Goal: Task Accomplishment & Management: Manage account settings

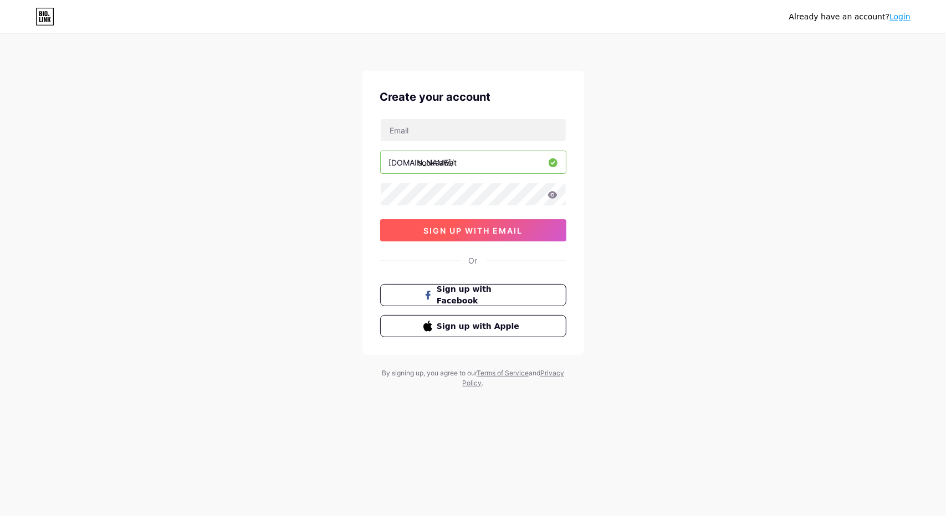
click at [494, 230] on span "sign up with email" at bounding box center [472, 230] width 99 height 9
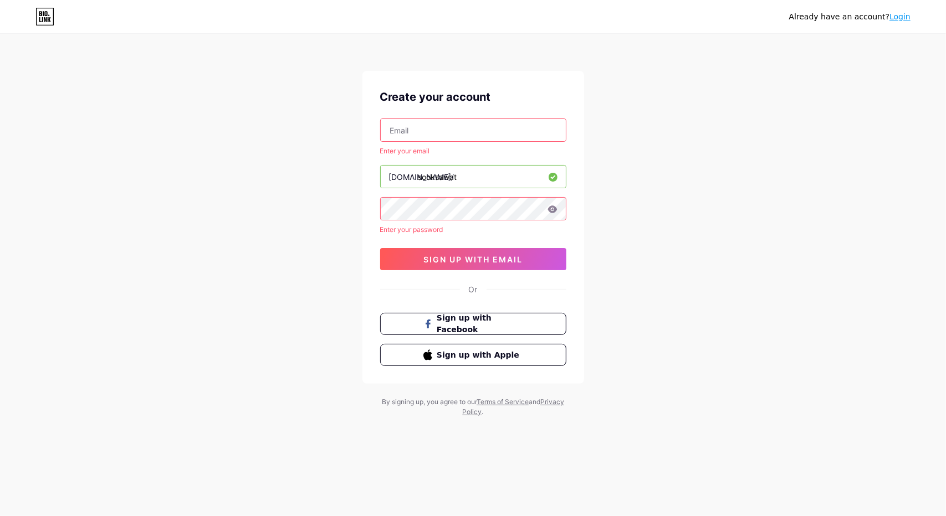
click at [444, 122] on input "text" at bounding box center [473, 130] width 185 height 22
click at [442, 138] on input "text" at bounding box center [473, 130] width 185 height 22
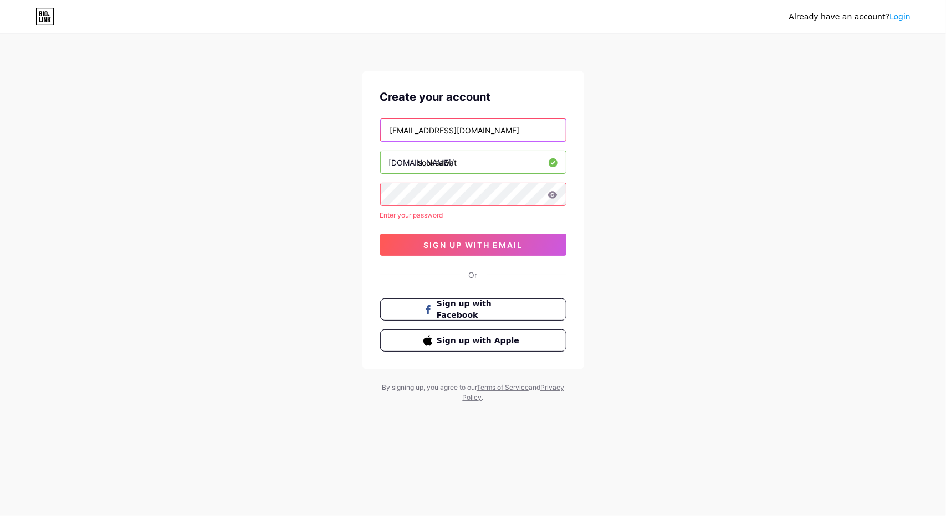
type input "instrudify@gmail.com"
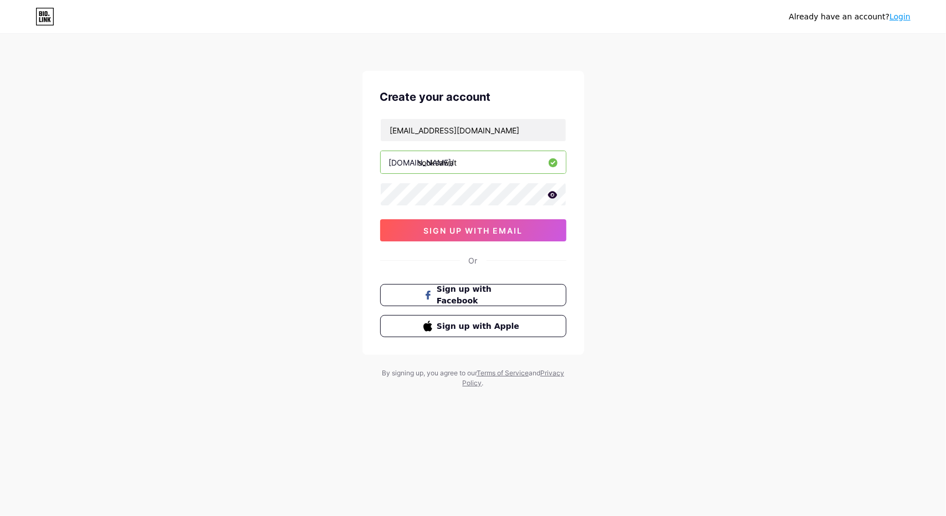
click at [553, 197] on icon at bounding box center [551, 194] width 9 height 7
click at [553, 197] on icon at bounding box center [551, 196] width 9 height 8
click at [471, 230] on span "sign up with email" at bounding box center [472, 230] width 99 height 9
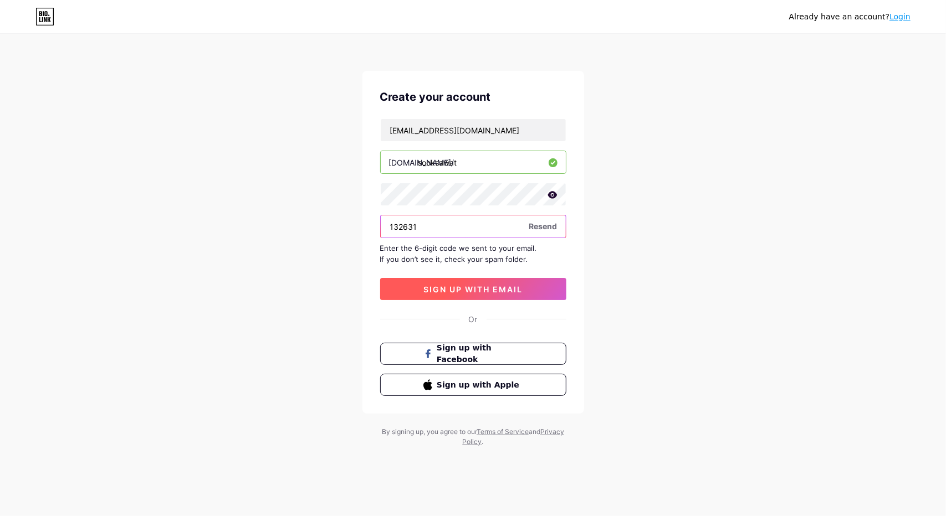
type input "132631"
click at [495, 289] on span "sign up with email" at bounding box center [472, 289] width 99 height 9
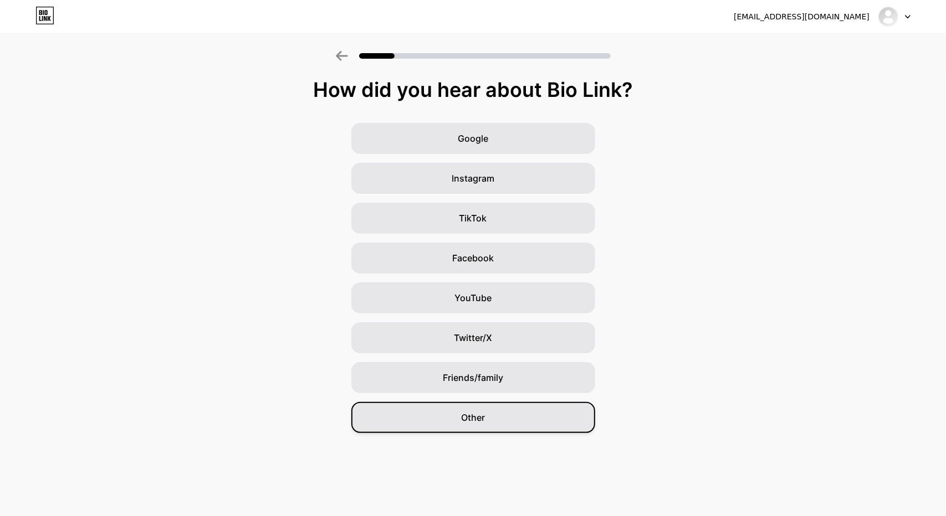
click at [491, 415] on div "Other" at bounding box center [473, 417] width 244 height 31
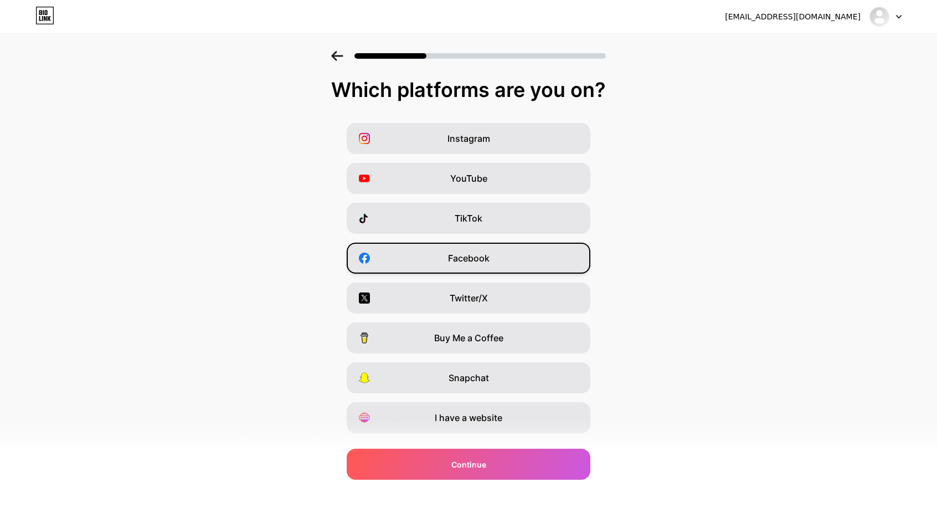
click at [485, 256] on span "Facebook" at bounding box center [469, 258] width 42 height 13
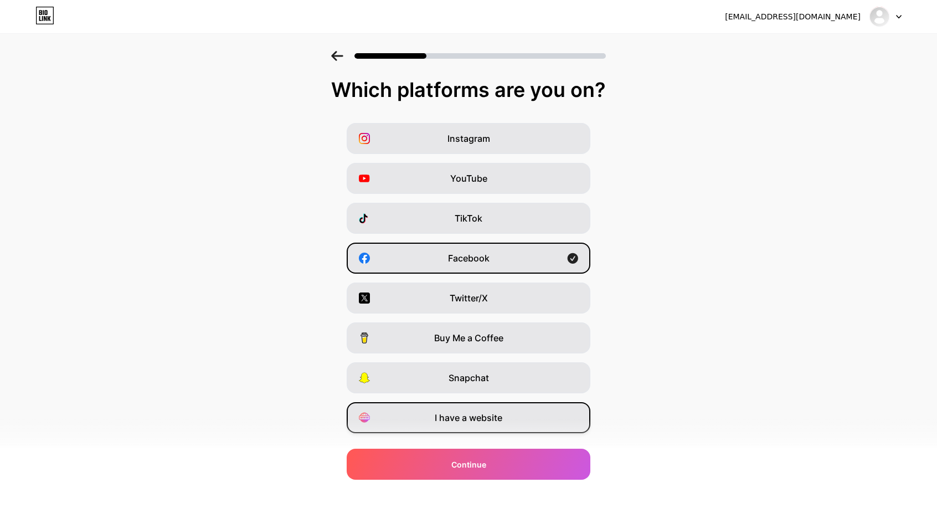
click at [493, 420] on span "I have a website" at bounding box center [469, 417] width 68 height 13
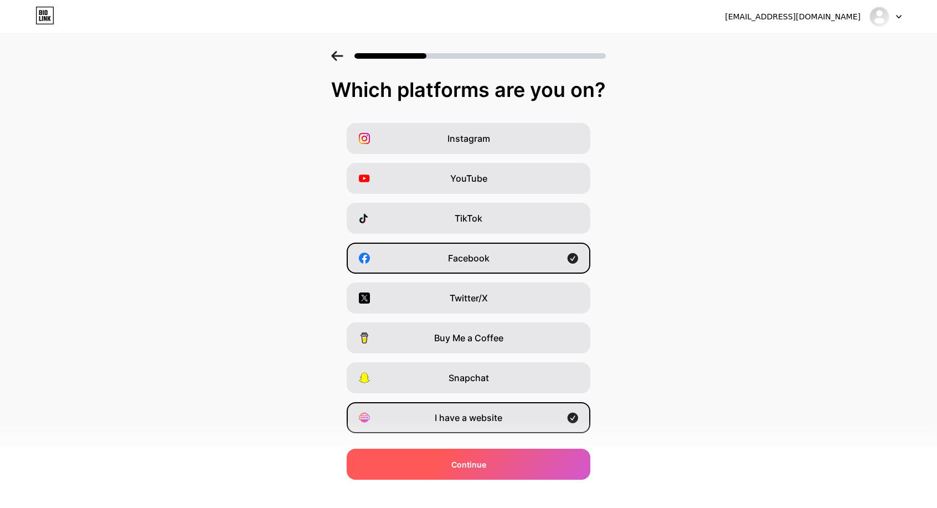
click at [507, 464] on div "Continue" at bounding box center [469, 464] width 244 height 31
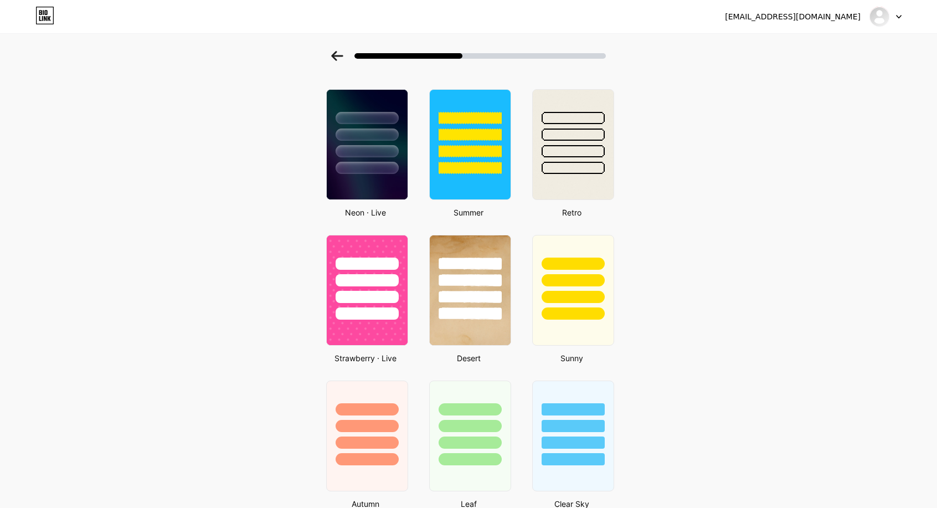
scroll to position [313, 0]
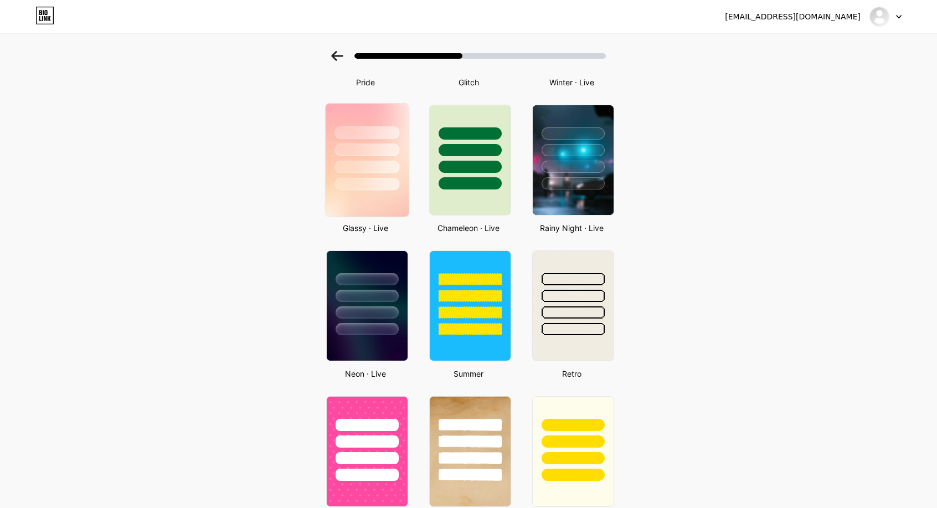
click at [376, 164] on div at bounding box center [367, 167] width 65 height 13
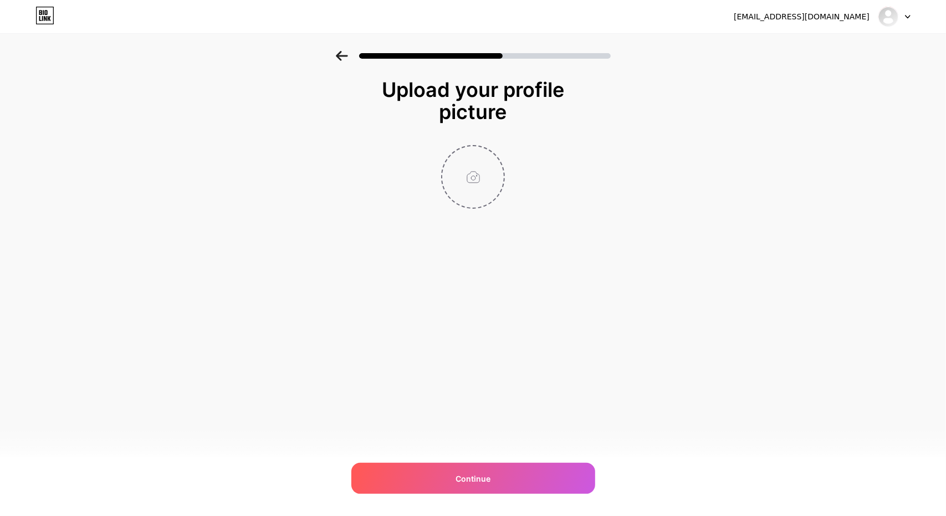
click at [471, 176] on input "file" at bounding box center [472, 176] width 61 height 61
type input "C:\fakepath\โลโก้หยดน้ำมินิมอลดำขาว_พื้นขาว.png"
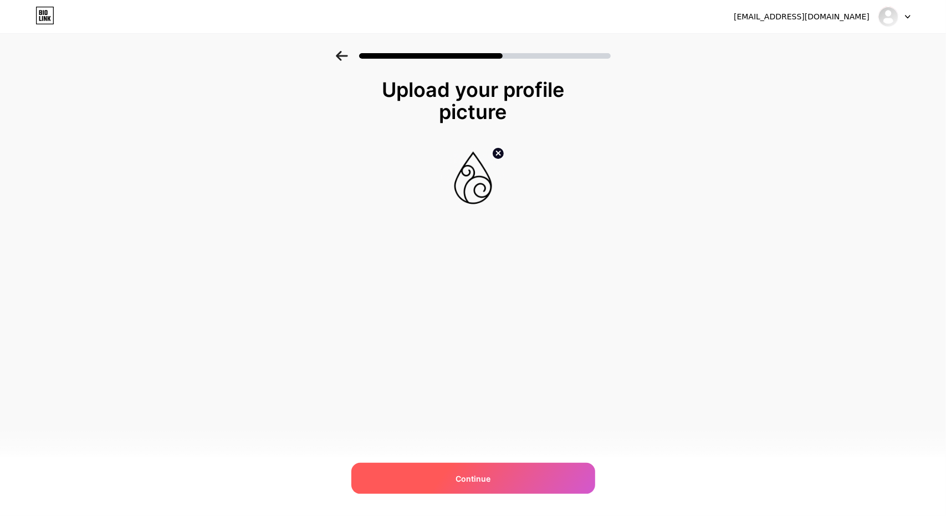
click at [489, 473] on span "Continue" at bounding box center [472, 479] width 35 height 12
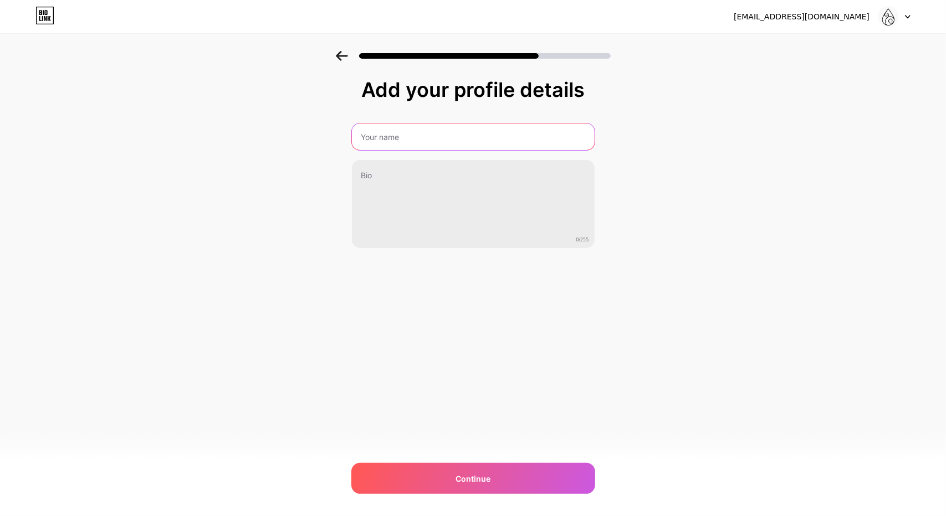
click at [423, 142] on input "text" at bounding box center [473, 137] width 243 height 27
type input "ทำบุญโลงศพ[PERSON_NAME]"
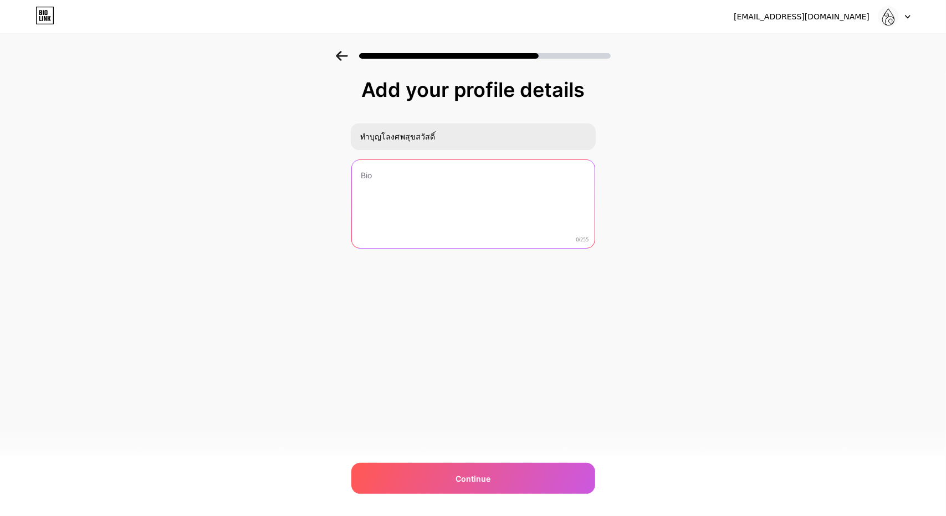
click at [421, 172] on textarea at bounding box center [473, 204] width 243 height 89
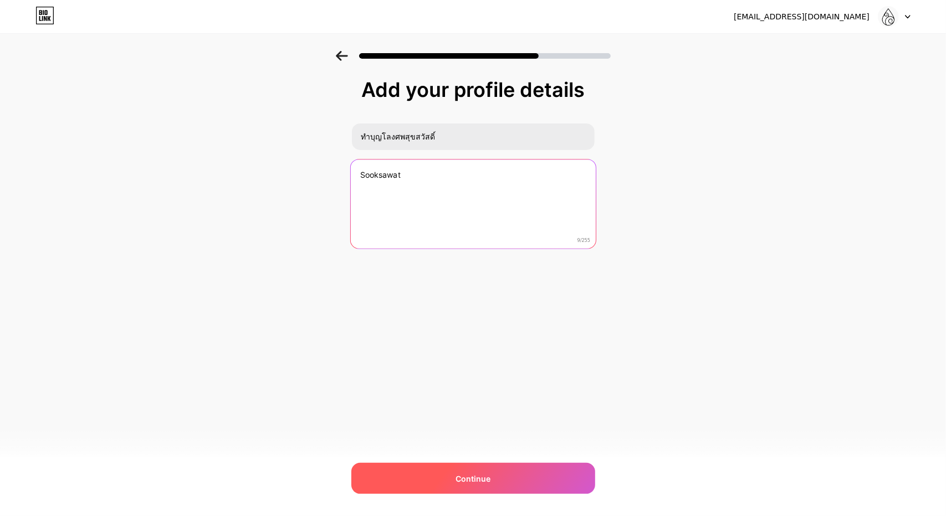
type textarea "Sooksawat"
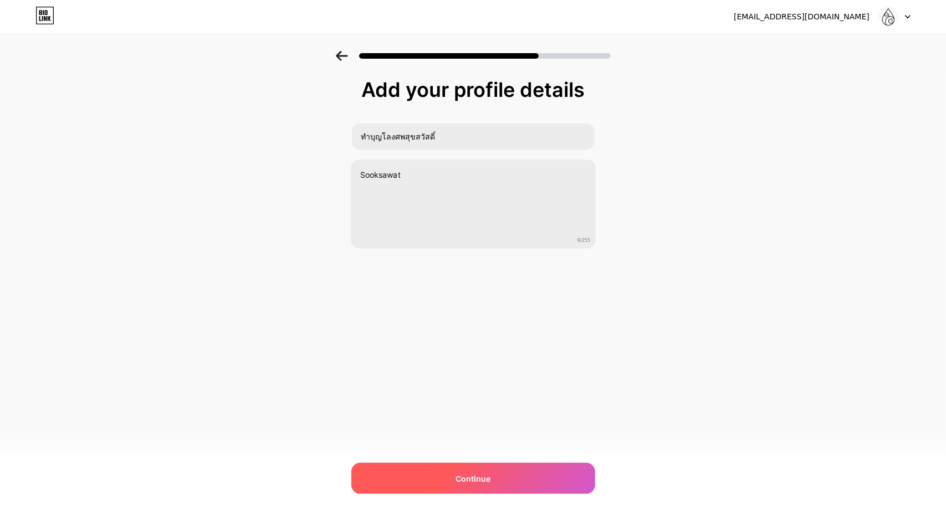
click at [491, 477] on div "Continue" at bounding box center [473, 478] width 244 height 31
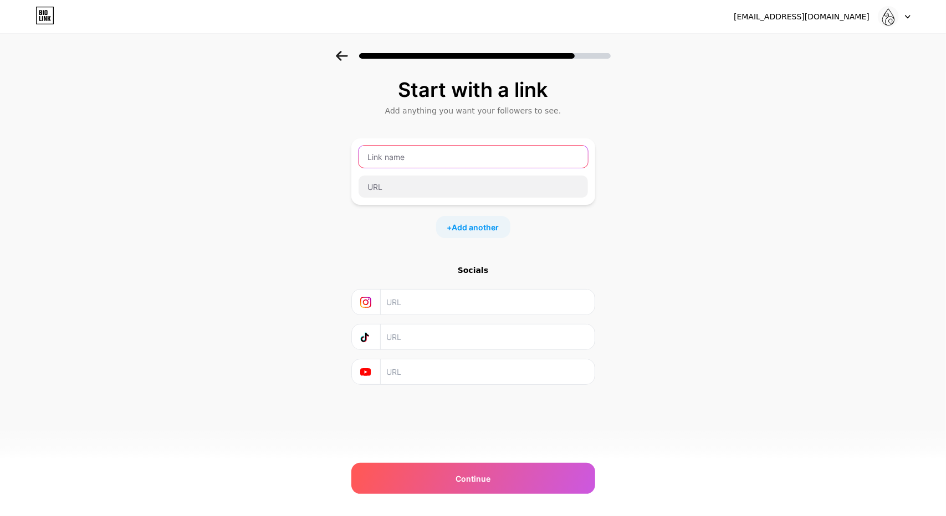
click at [413, 161] on input "text" at bounding box center [472, 157] width 229 height 22
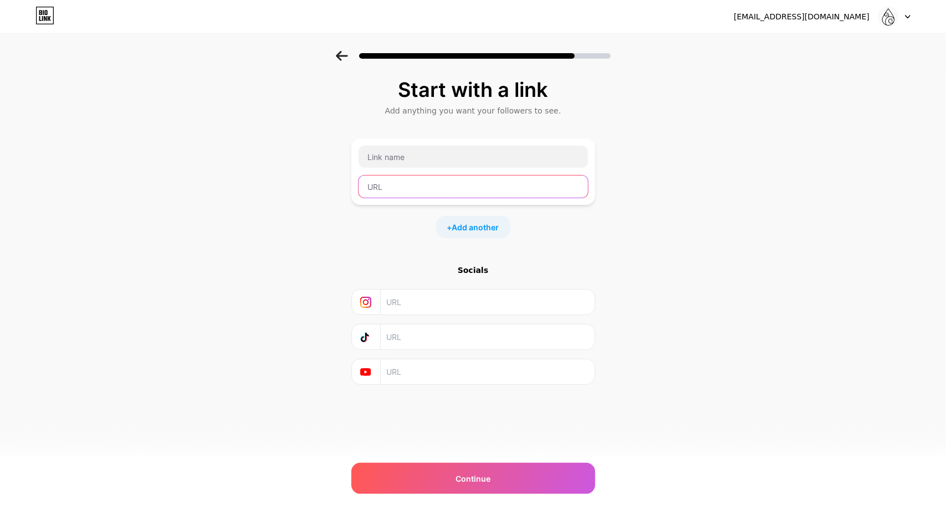
click at [476, 193] on input "text" at bounding box center [472, 187] width 229 height 22
paste input "[URL][DOMAIN_NAME]"
type input "[URL][DOMAIN_NAME]"
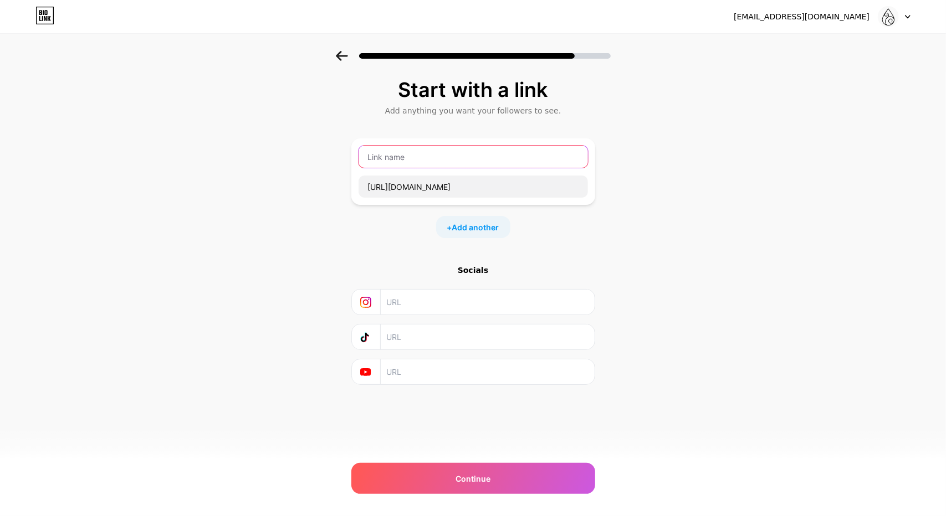
click at [430, 163] on input "text" at bounding box center [472, 157] width 229 height 22
type input "Facebook"
click at [474, 229] on span "Add another" at bounding box center [475, 228] width 47 height 12
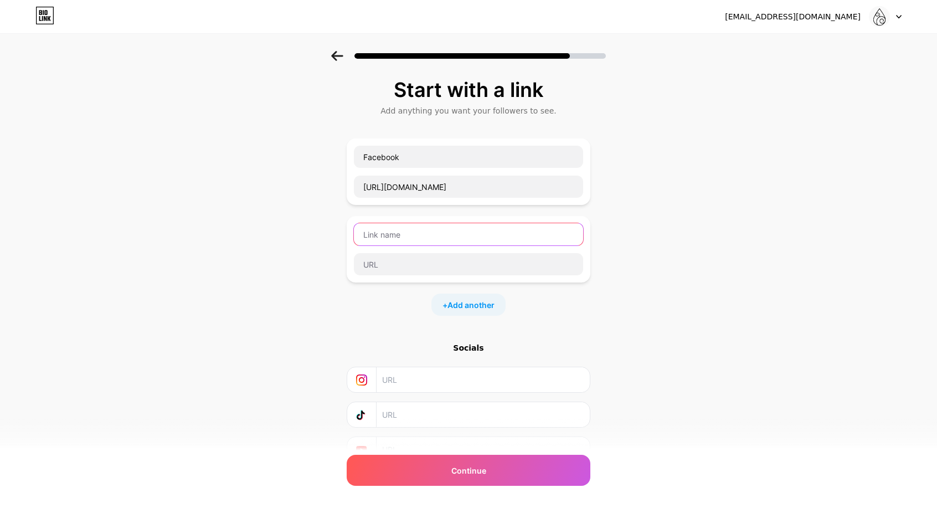
click at [419, 242] on input "text" at bounding box center [468, 234] width 229 height 22
type input "Map"
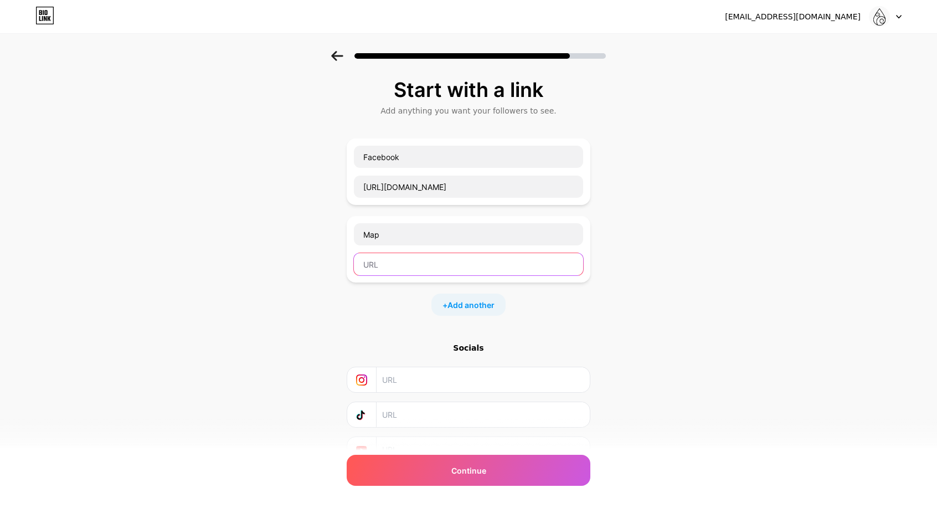
click at [423, 257] on input "text" at bounding box center [468, 264] width 229 height 22
paste input "[URL][DOMAIN_NAME]"
type input "[URL][DOMAIN_NAME]"
click at [450, 301] on div "+ Add another" at bounding box center [469, 305] width 74 height 22
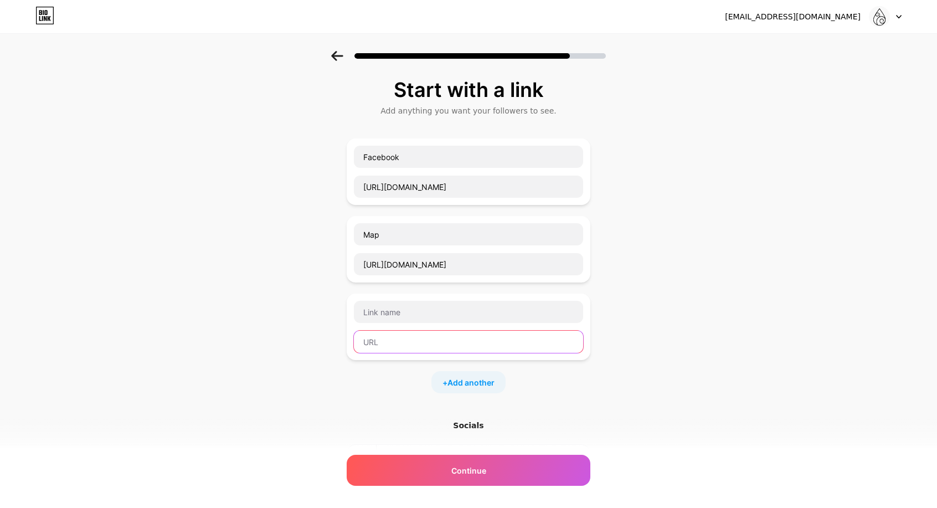
click at [406, 336] on input "text" at bounding box center [468, 342] width 229 height 22
paste input "[URL][DOMAIN_NAME]"
type input "[URL][DOMAIN_NAME]"
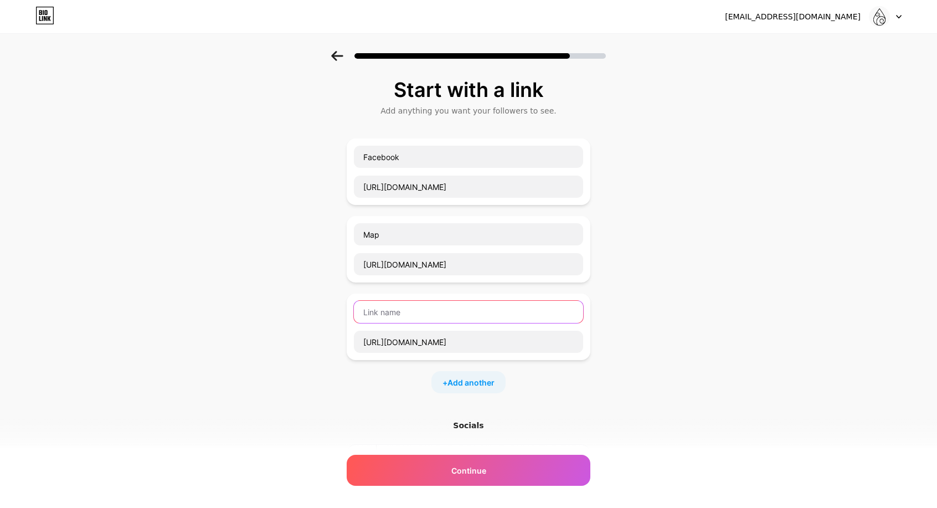
click at [410, 315] on input "text" at bounding box center [468, 312] width 229 height 22
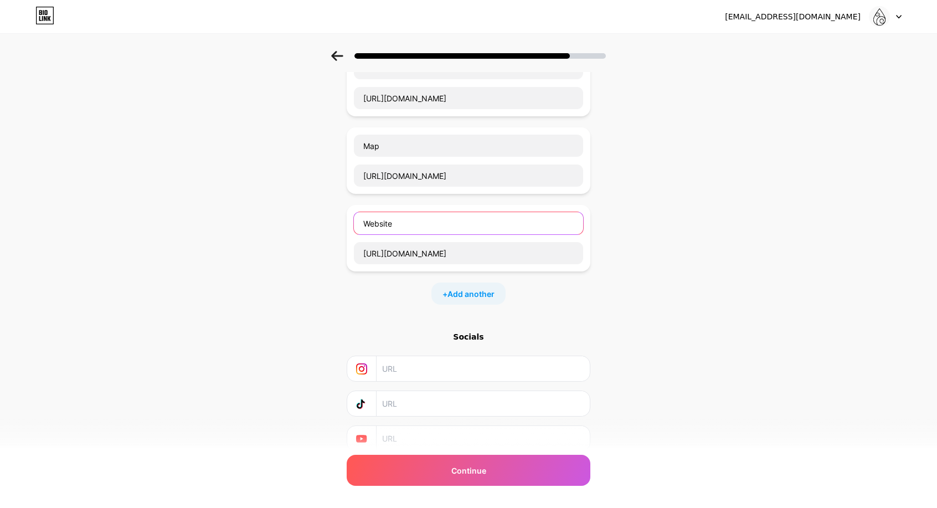
scroll to position [129, 0]
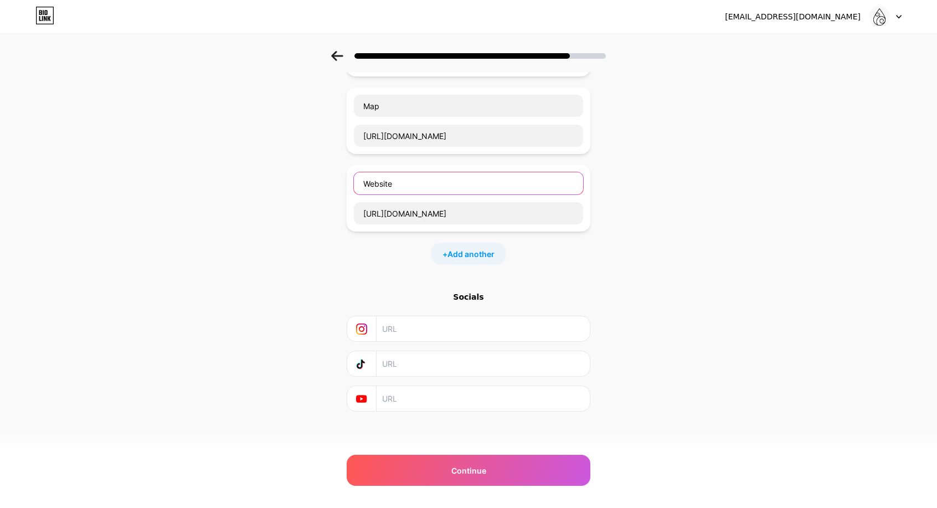
type input "Website"
click at [468, 293] on div "Socials" at bounding box center [469, 296] width 244 height 11
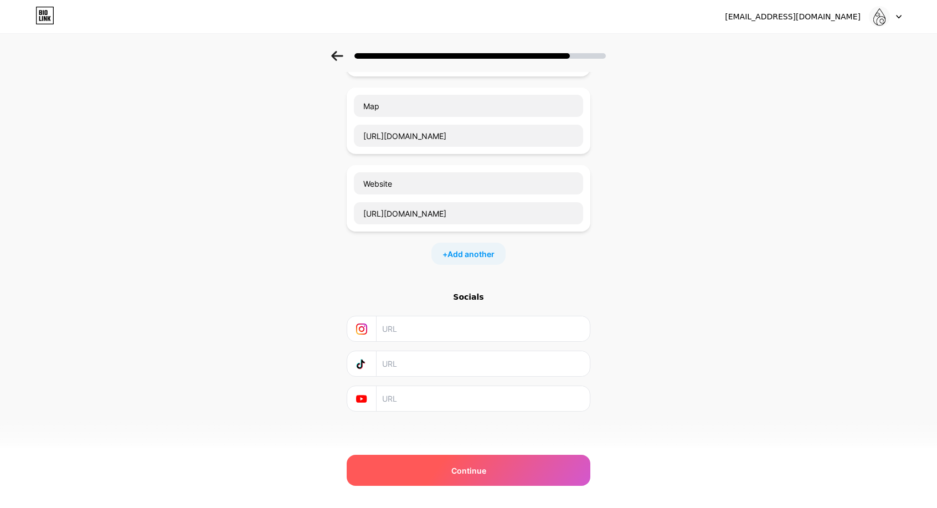
click at [513, 471] on div "Continue" at bounding box center [469, 470] width 244 height 31
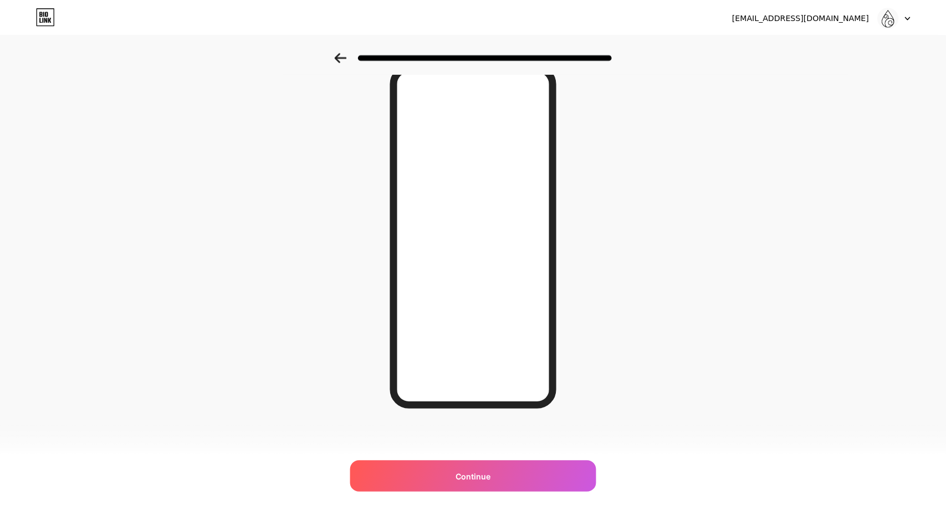
scroll to position [0, 0]
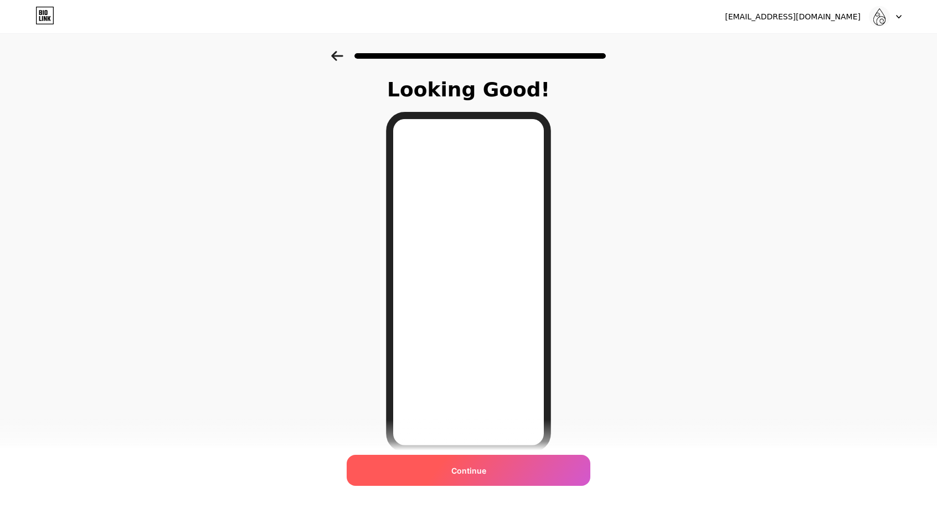
click at [490, 467] on div "Continue" at bounding box center [469, 470] width 244 height 31
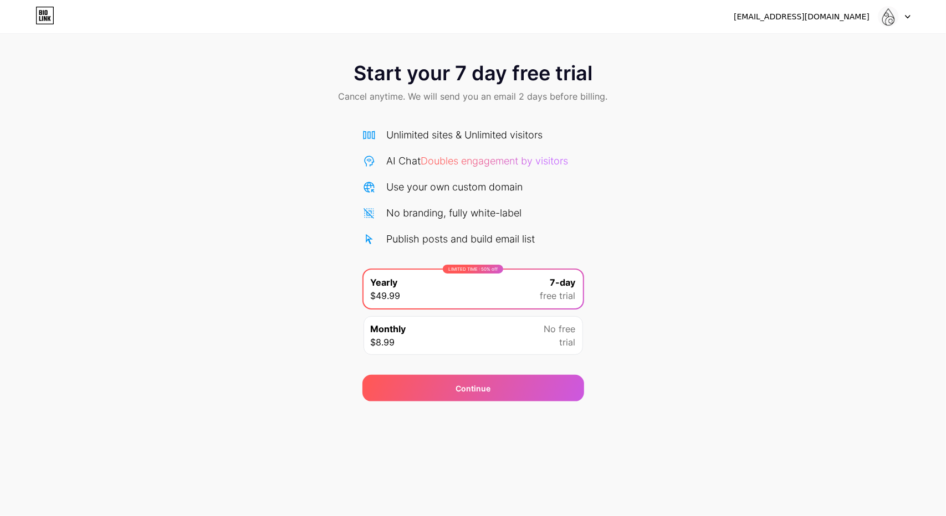
click at [436, 331] on div "Monthly $8.99 No free trial" at bounding box center [472, 335] width 219 height 39
click at [463, 286] on div "LIMITED TIME : 50% off Yearly $49.99 7-day free trial" at bounding box center [472, 289] width 219 height 39
click at [506, 386] on div "Continue" at bounding box center [473, 388] width 222 height 27
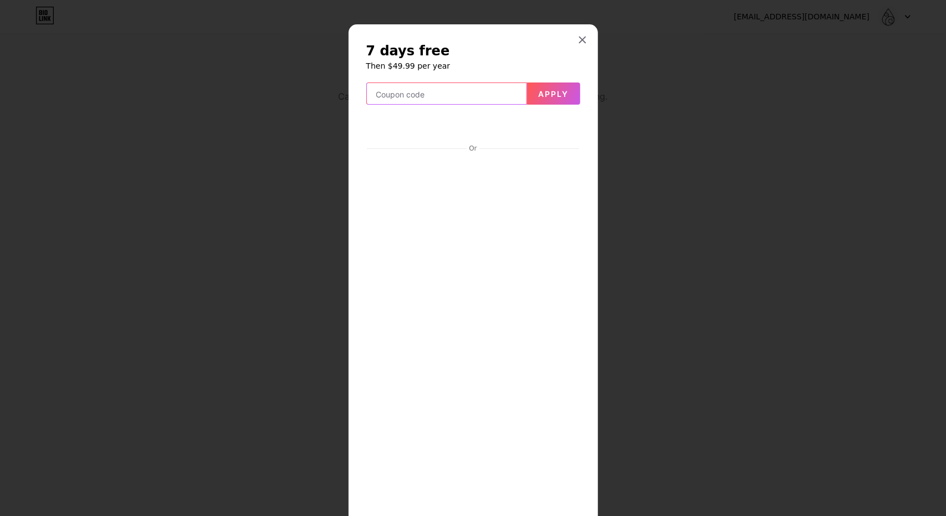
click at [422, 95] on input "text" at bounding box center [447, 94] width 160 height 22
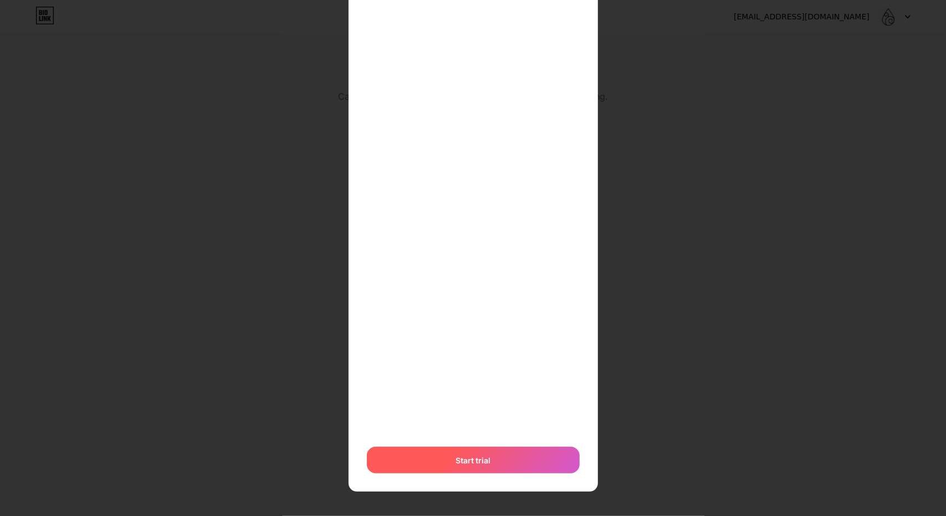
click at [476, 457] on span "Start trial" at bounding box center [472, 461] width 35 height 12
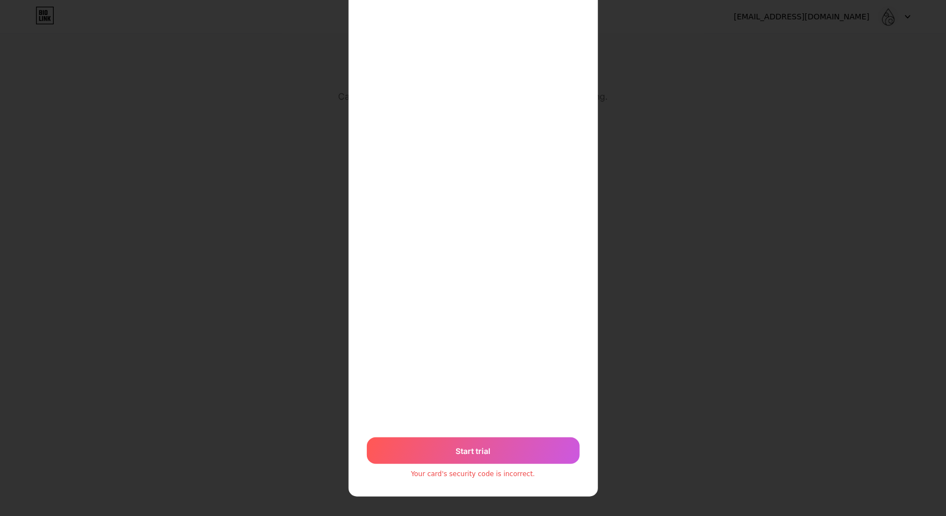
scroll to position [176, 0]
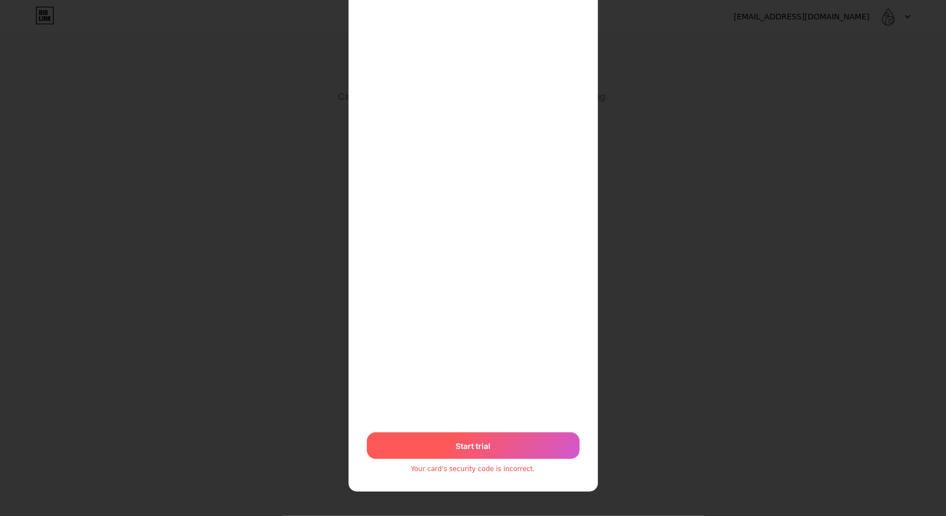
click at [499, 442] on div "Start trial" at bounding box center [473, 446] width 213 height 27
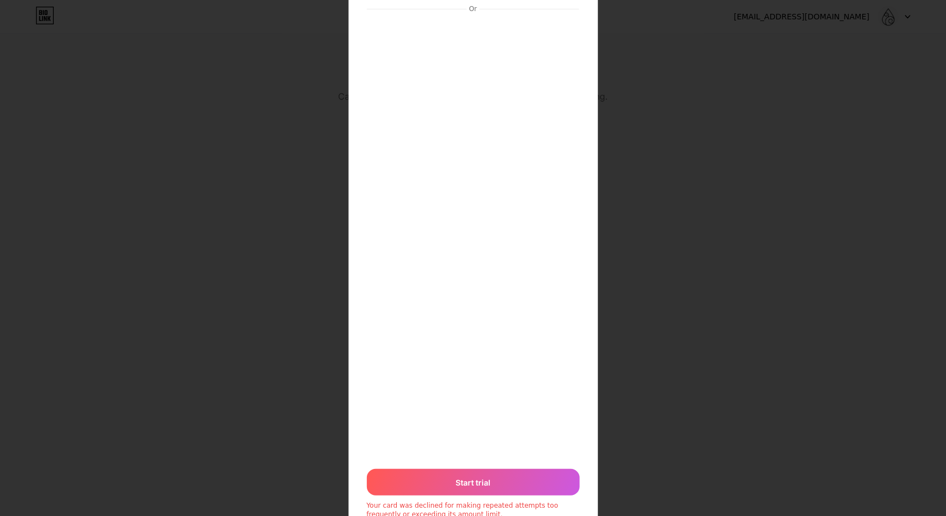
scroll to position [10, 0]
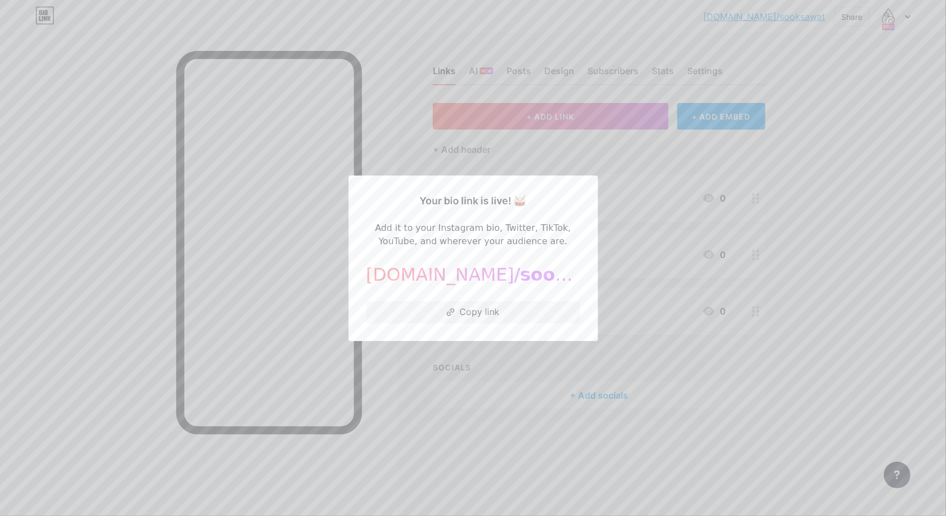
click at [449, 279] on div "bio.link/ sooksawat" at bounding box center [473, 274] width 214 height 27
click at [520, 278] on span "sooksawat" at bounding box center [573, 274] width 106 height 21
click at [514, 313] on button "Copy link" at bounding box center [473, 312] width 214 height 22
click at [659, 367] on div at bounding box center [473, 258] width 946 height 516
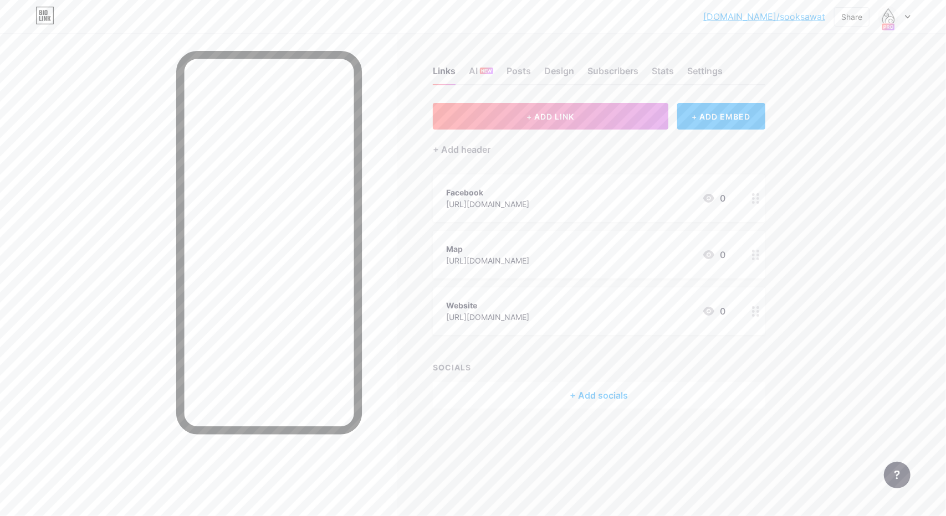
click at [910, 17] on div "bio.link/sooksa... bio.link/sooksawat Share Switch accounts ทำบุญโลงศพสุขสวัสดิ…" at bounding box center [473, 17] width 946 height 20
click at [888, 8] on img at bounding box center [888, 17] width 18 height 18
click at [831, 279] on div "bio.link/sooksa... bio.link/sooksawat Share Switch accounts ทำบุญโลงศพสุขสวัสดิ…" at bounding box center [473, 258] width 946 height 516
click at [911, 14] on div "bio.link/sooksa... bio.link/sooksawat Share Switch accounts ทำบุญโลงศพสุขสวัสดิ…" at bounding box center [473, 17] width 946 height 20
click at [911, 17] on div "bio.link/sooksa... bio.link/sooksawat Share Switch accounts ทำบุญโลงศพสุขสวัสดิ…" at bounding box center [473, 17] width 946 height 20
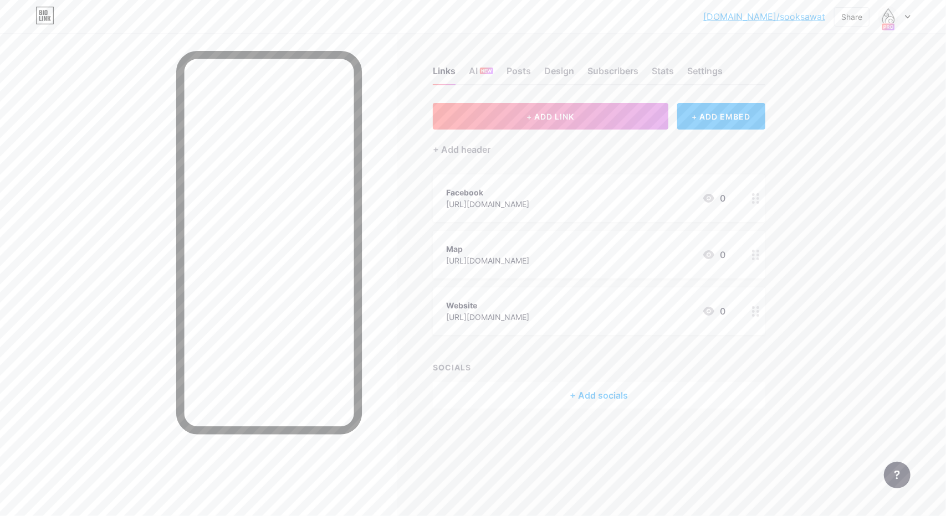
click at [910, 17] on icon at bounding box center [908, 17] width 6 height 4
click at [839, 73] on div "[DOMAIN_NAME]/sooksawat" at bounding box center [846, 77] width 85 height 9
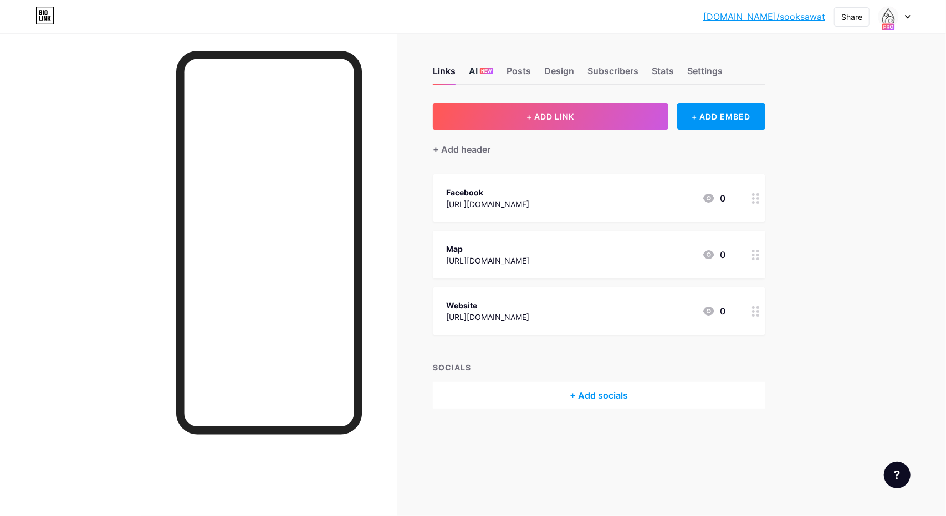
click at [471, 70] on div "AI NEW" at bounding box center [481, 74] width 24 height 20
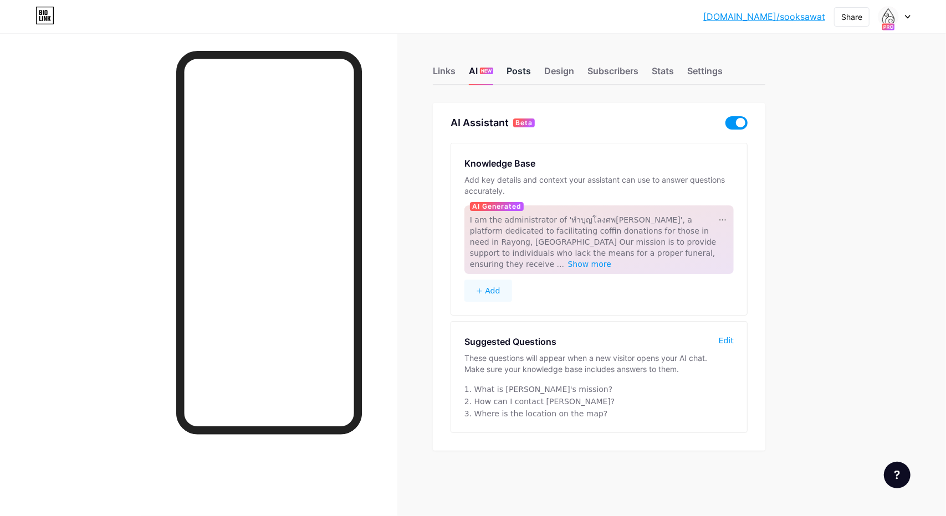
click at [513, 66] on div "Posts" at bounding box center [518, 74] width 24 height 20
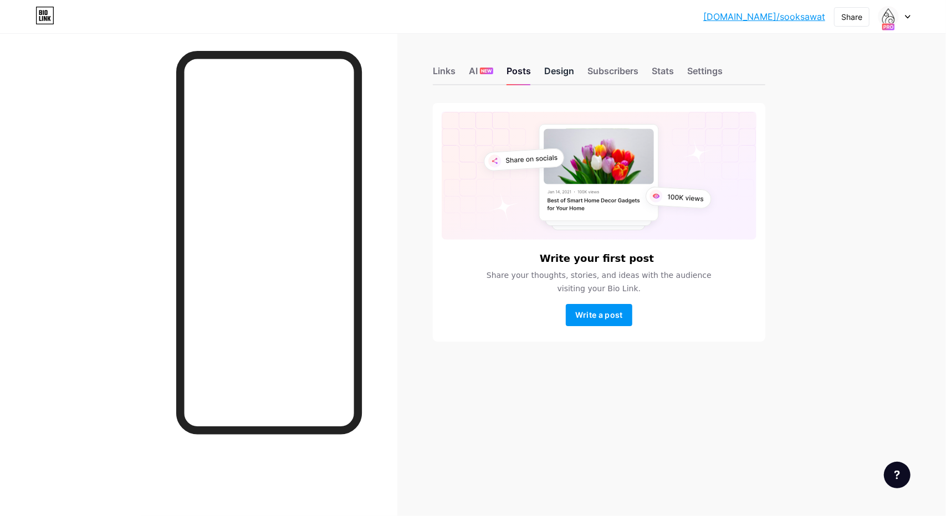
click at [552, 73] on div "Design" at bounding box center [559, 74] width 30 height 20
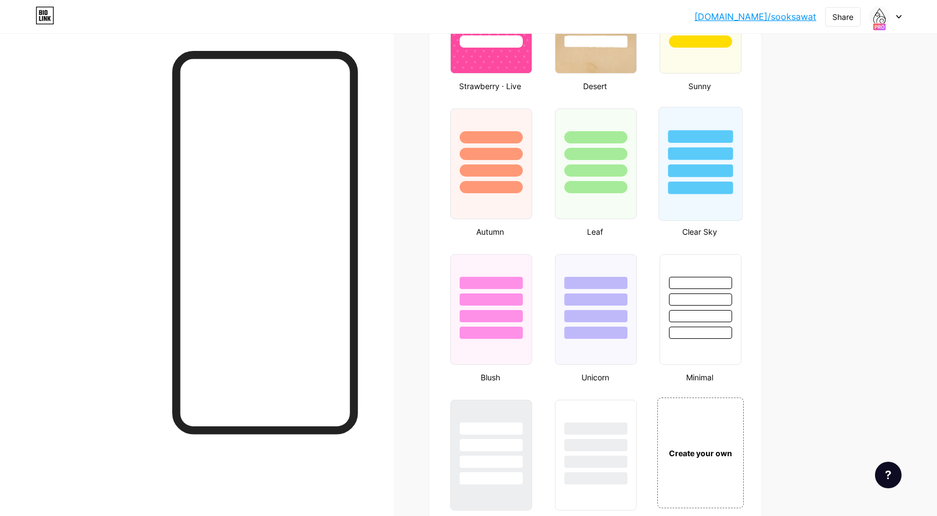
scroll to position [942, 0]
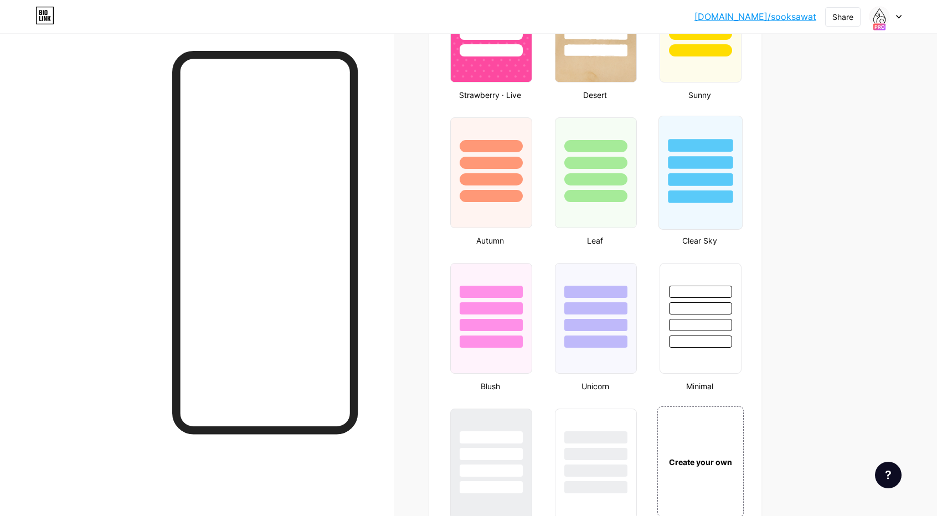
click at [705, 176] on div at bounding box center [701, 179] width 65 height 13
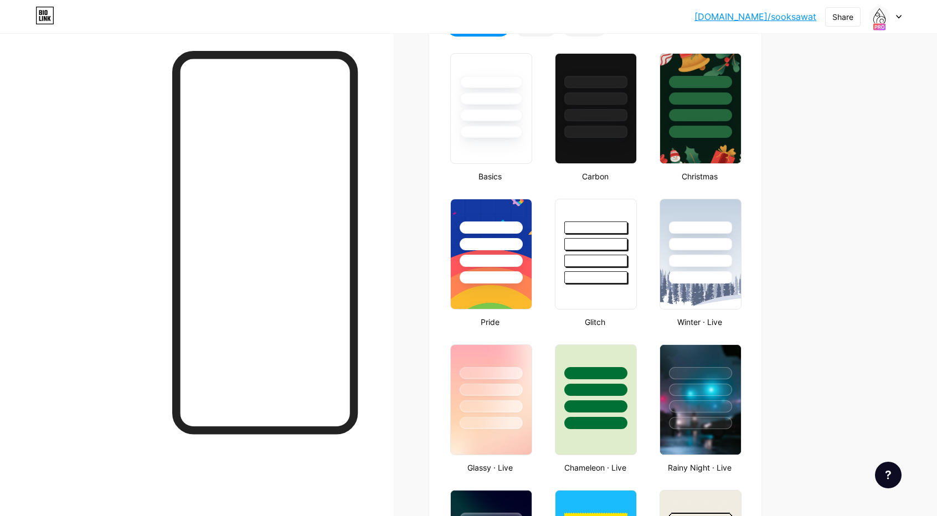
scroll to position [222, 0]
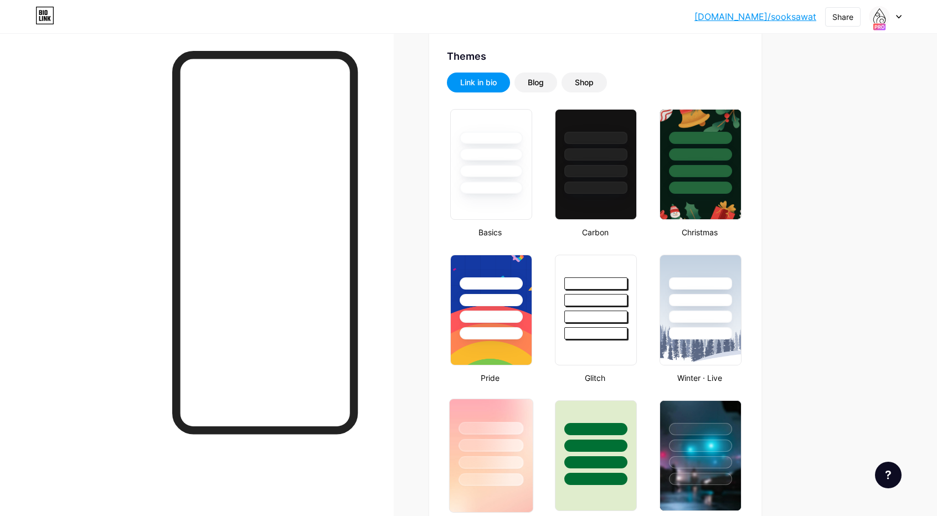
click at [495, 414] on div at bounding box center [490, 442] width 83 height 87
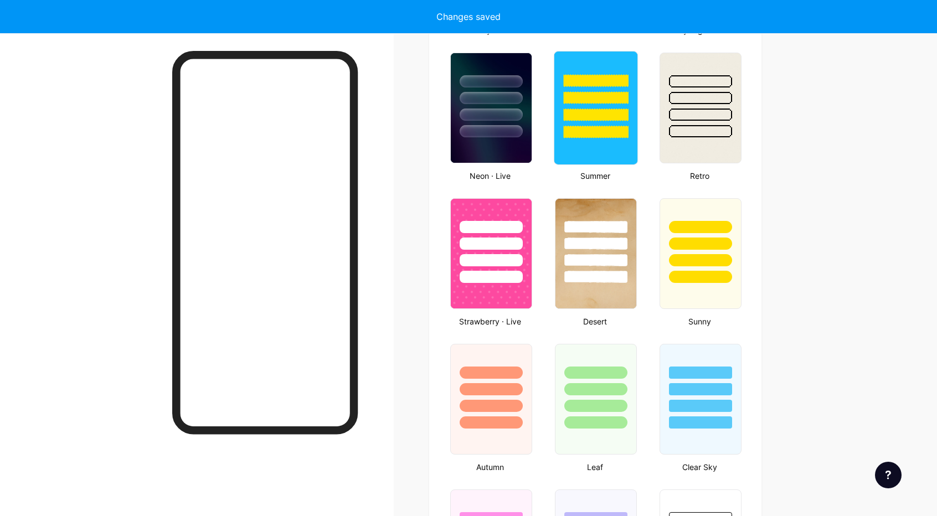
scroll to position [776, 0]
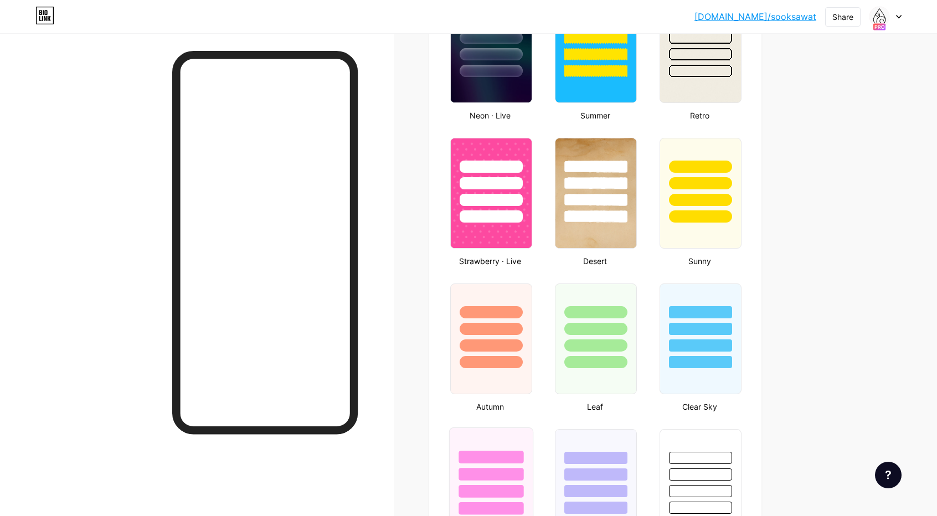
click at [494, 451] on div at bounding box center [491, 457] width 65 height 13
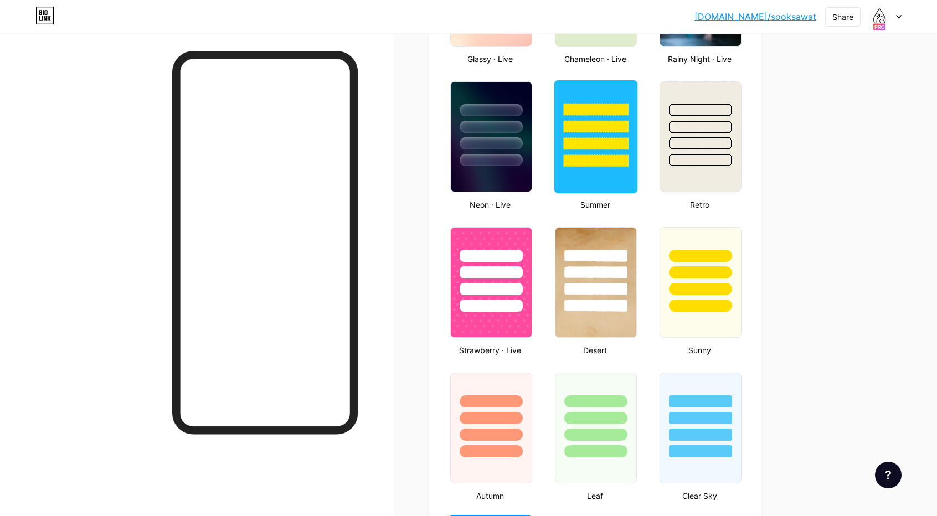
scroll to position [720, 0]
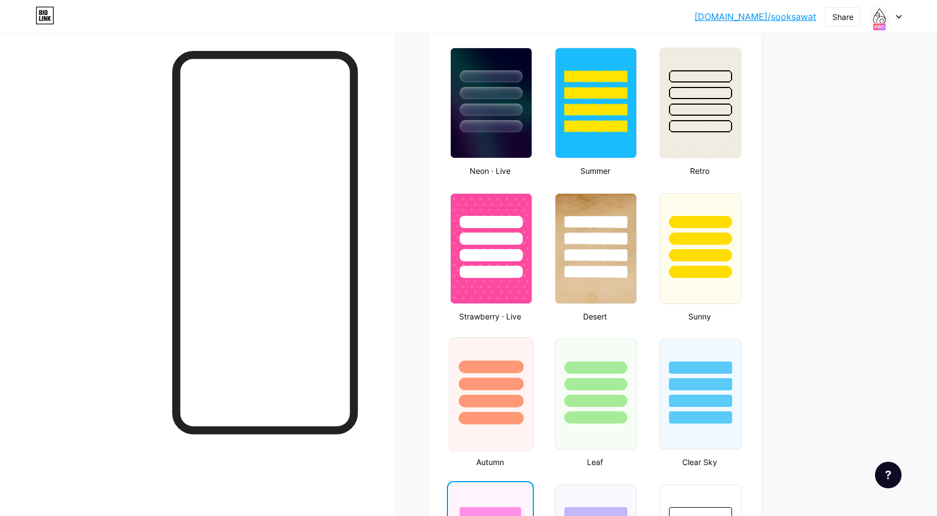
click at [488, 357] on div at bounding box center [490, 381] width 83 height 87
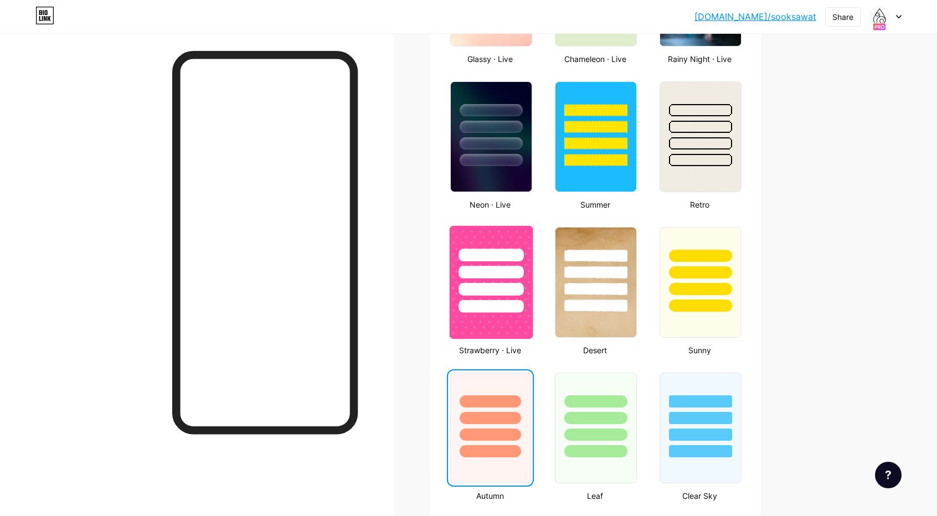
scroll to position [554, 0]
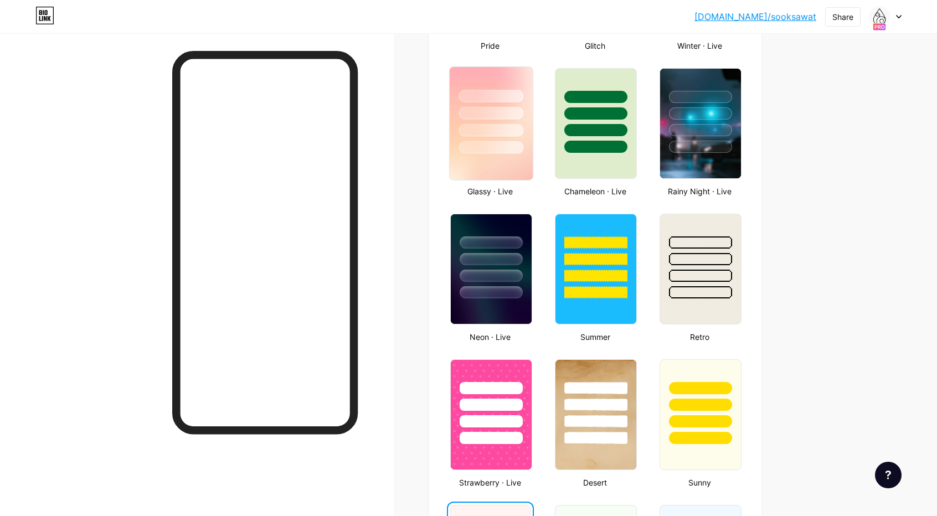
click at [501, 158] on img at bounding box center [490, 123] width 83 height 113
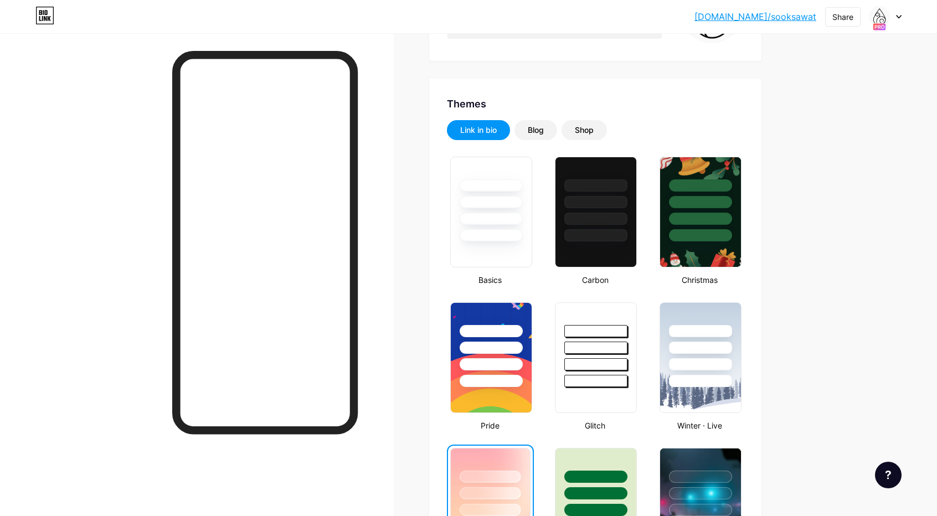
scroll to position [166, 0]
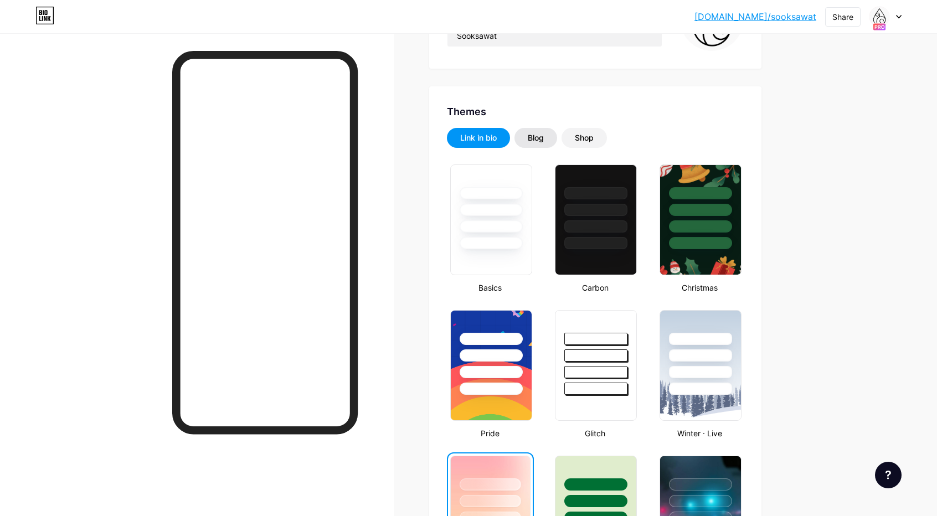
click at [540, 140] on div "Blog" at bounding box center [536, 137] width 16 height 11
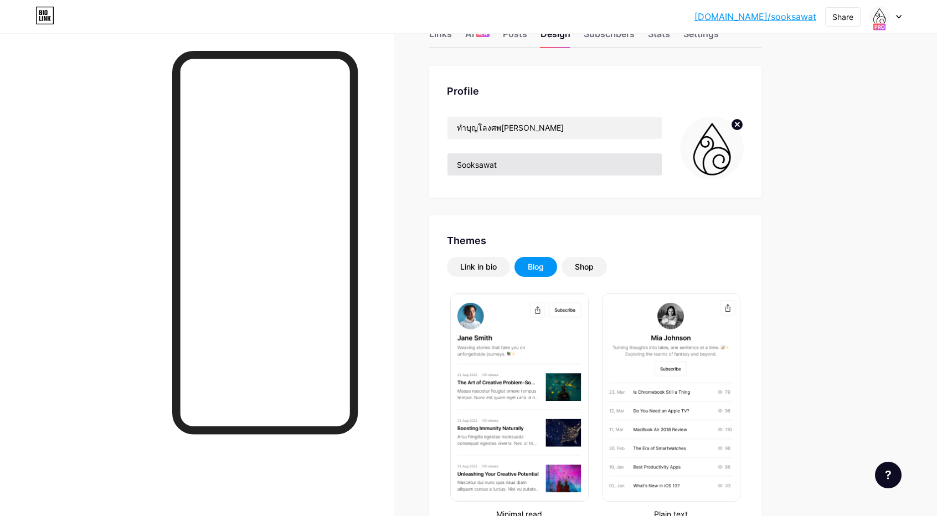
scroll to position [0, 0]
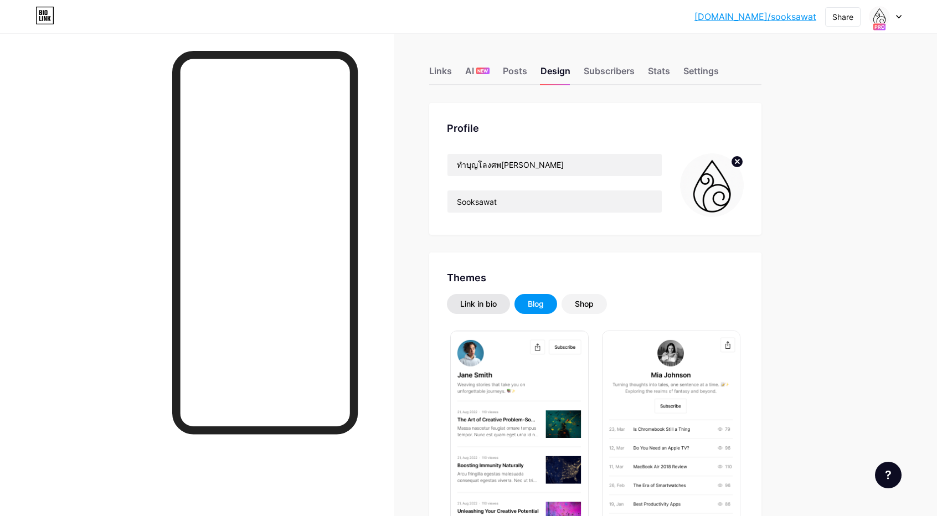
click at [479, 296] on div "Link in bio" at bounding box center [478, 304] width 63 height 20
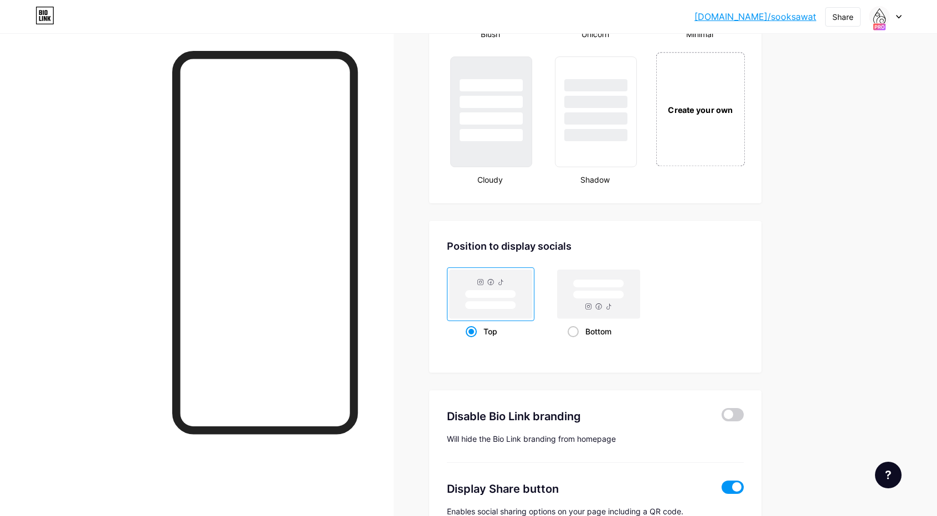
scroll to position [1368, 0]
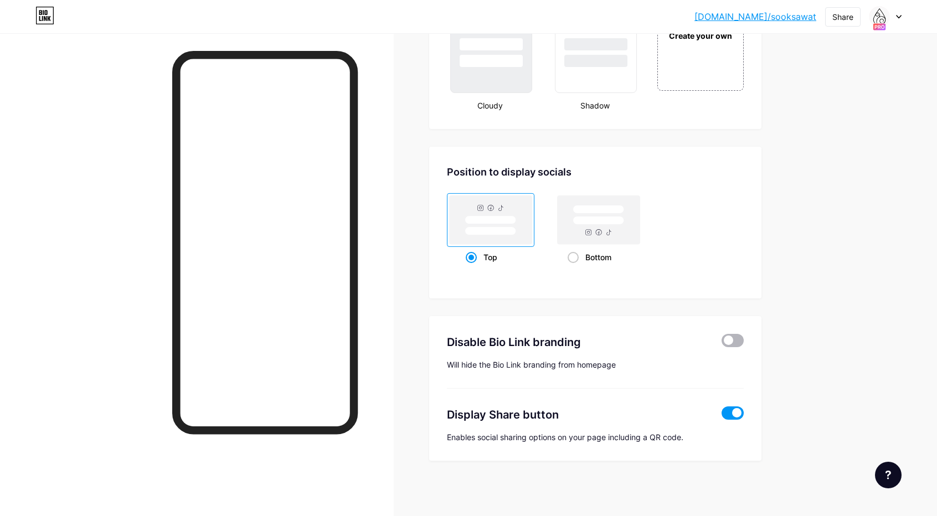
click at [741, 345] on span at bounding box center [733, 340] width 22 height 13
click at [722, 343] on input "checkbox" at bounding box center [722, 343] width 0 height 0
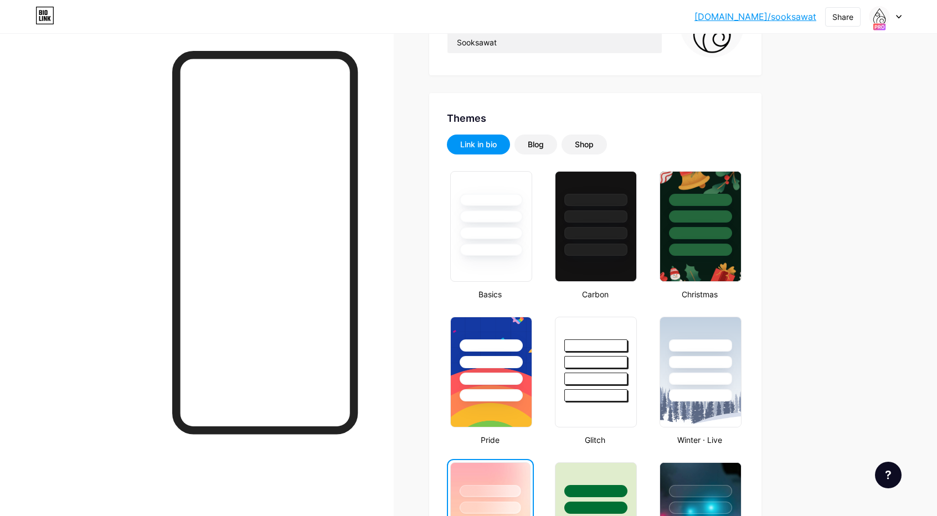
scroll to position [0, 0]
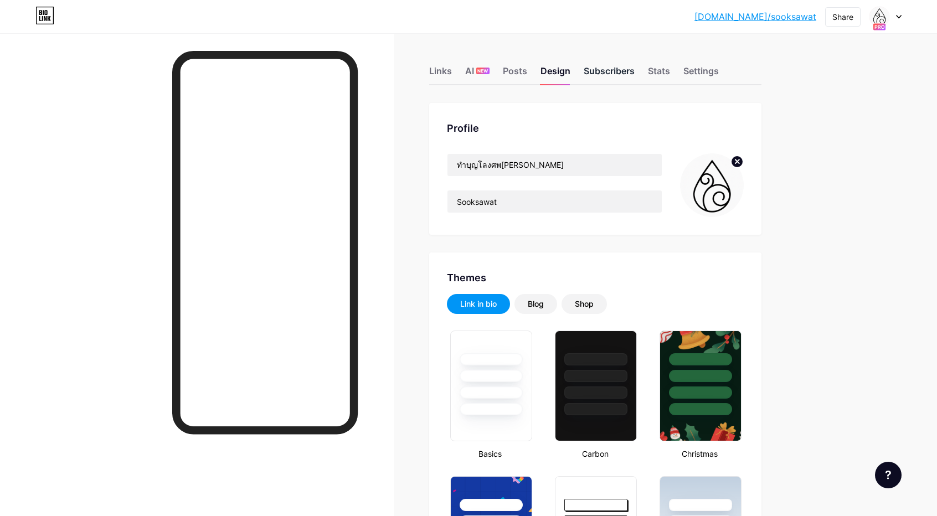
click at [619, 73] on div "Subscribers" at bounding box center [609, 74] width 51 height 20
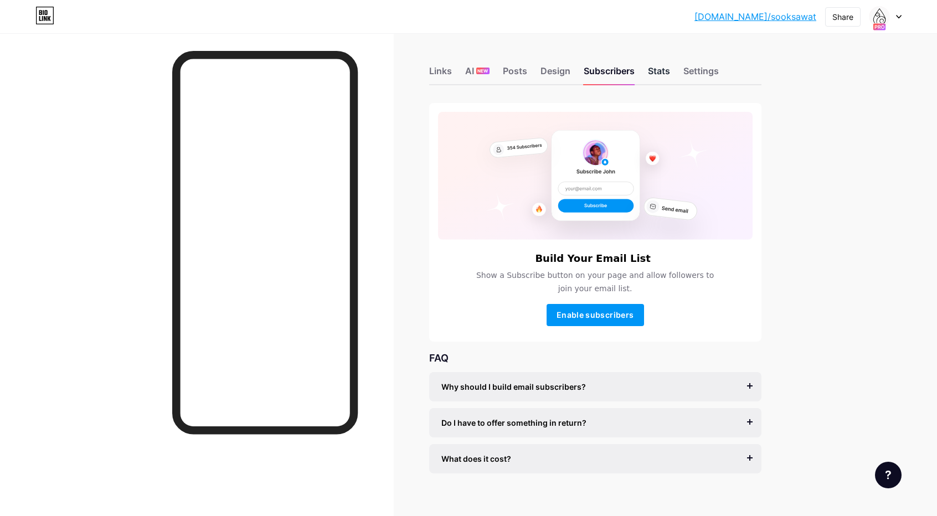
click at [668, 72] on div "Stats" at bounding box center [659, 74] width 22 height 20
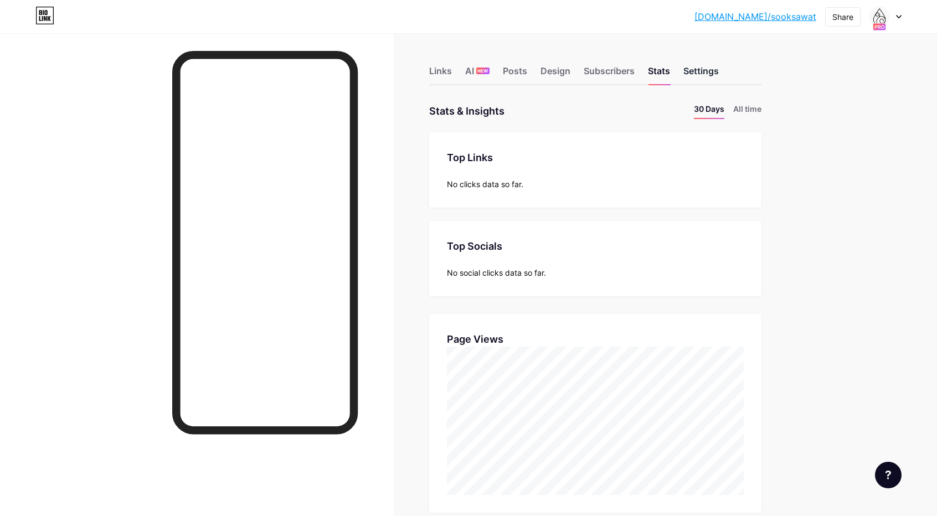
click at [697, 70] on div "Settings" at bounding box center [701, 74] width 35 height 20
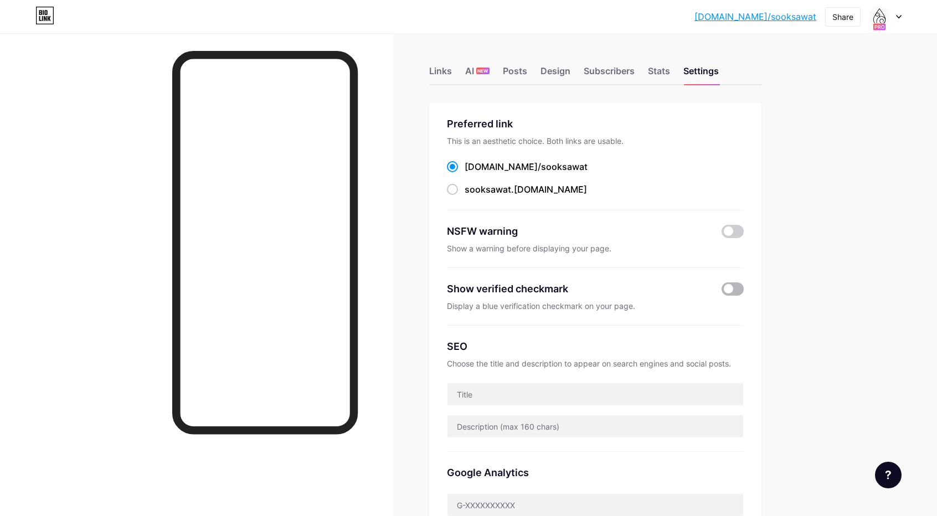
click at [744, 290] on span at bounding box center [733, 289] width 22 height 13
click at [722, 292] on input "checkbox" at bounding box center [722, 292] width 0 height 0
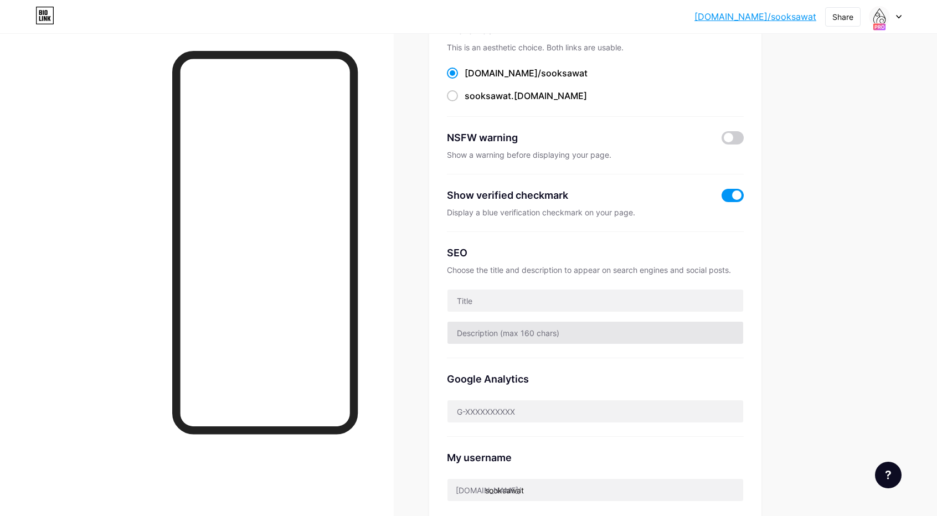
scroll to position [55, 0]
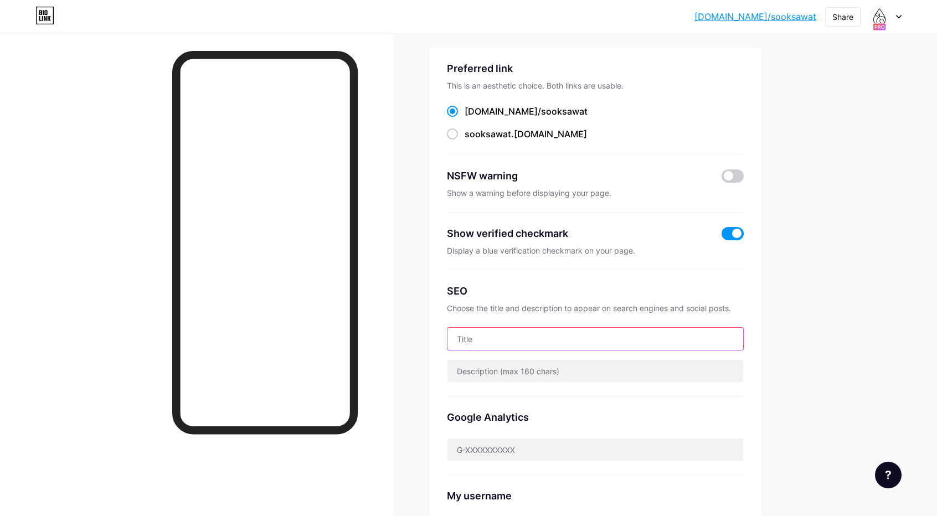
click at [521, 343] on input "text" at bounding box center [596, 339] width 296 height 22
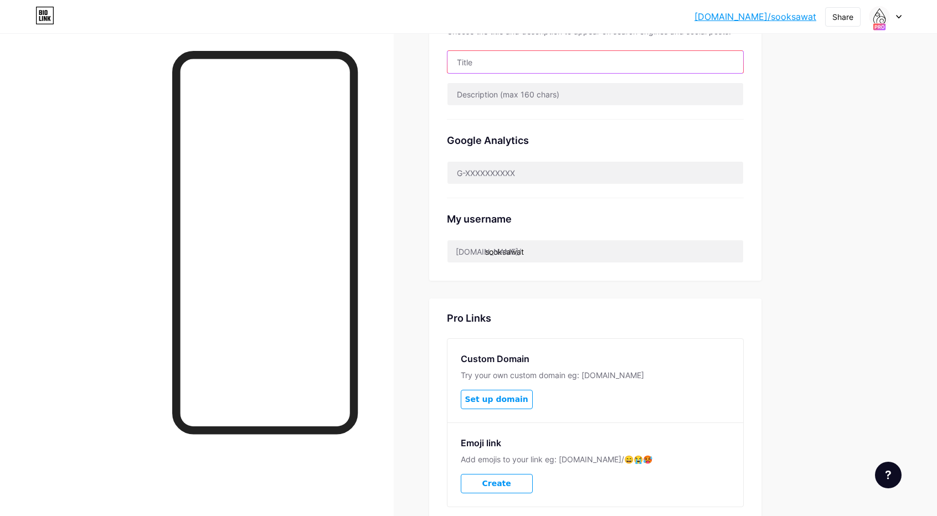
scroll to position [111, 0]
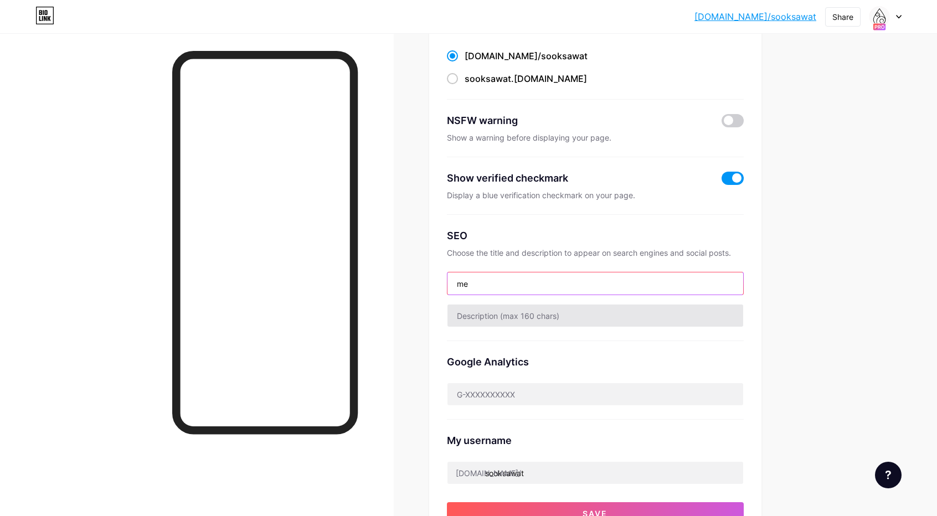
type input "m"
drag, startPoint x: 575, startPoint y: 285, endPoint x: 372, endPoint y: 281, distance: 203.4
click at [372, 281] on div "Links AI NEW Posts Design Subscribers Stats Settings Preferred link This is an …" at bounding box center [404, 375] width 808 height 973
type input "ทำบุญโลงศพ[PERSON_NAME]"
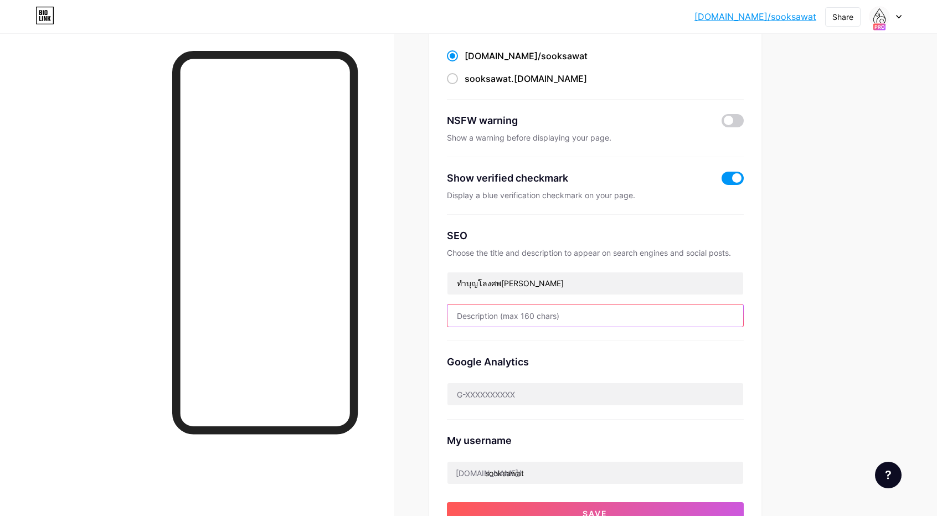
click at [493, 314] on input "text" at bounding box center [596, 316] width 296 height 22
paste input "ทำบุญโลงศพ[PERSON_NAME]"
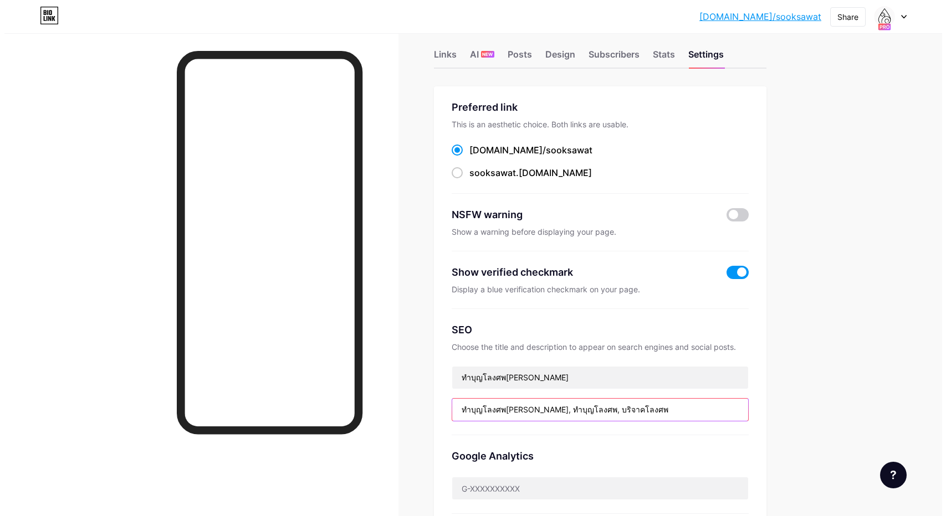
scroll to position [0, 0]
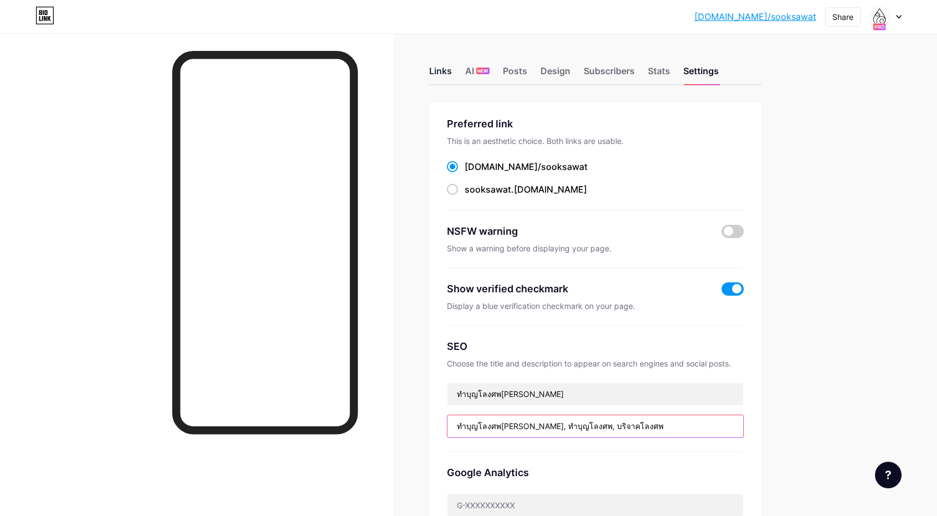
type input "ทำบุญโลงศพ[PERSON_NAME], ทำบุญโลงศพ, บริจาคโลงศพ"
click at [442, 71] on div "Links" at bounding box center [440, 74] width 23 height 20
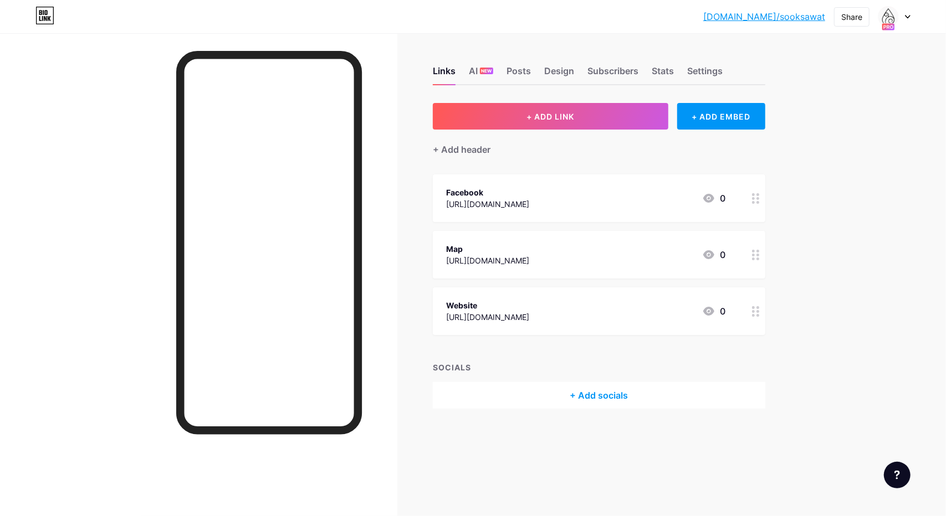
click at [612, 398] on div "+ Add socials" at bounding box center [599, 395] width 332 height 27
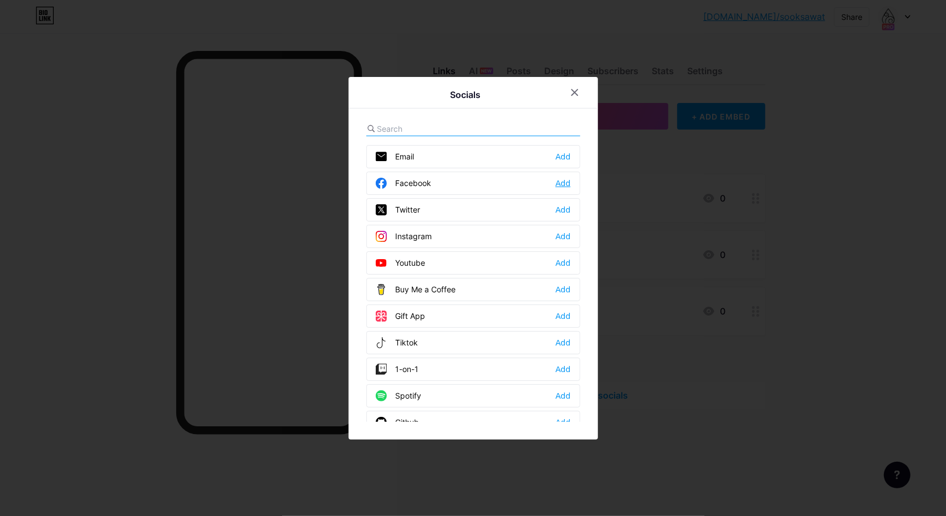
click at [569, 182] on div "Add" at bounding box center [562, 183] width 15 height 11
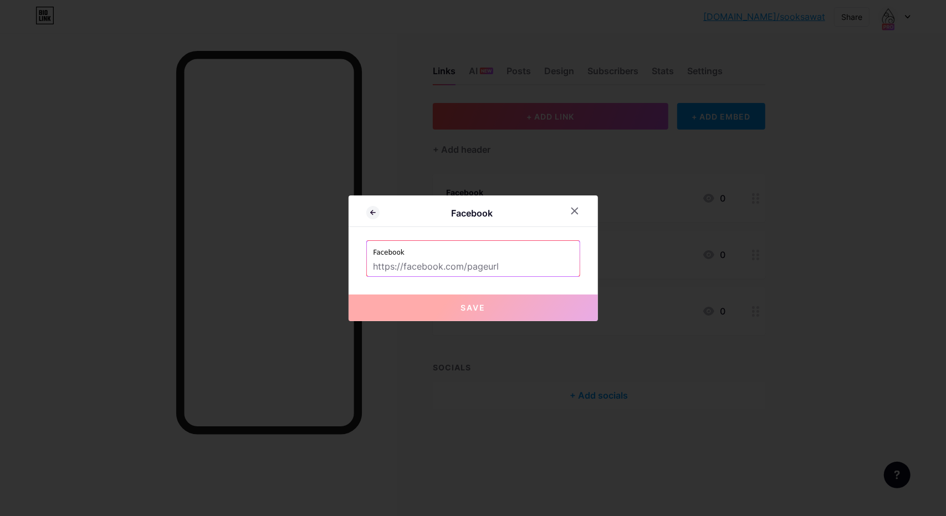
click at [458, 264] on input "text" at bounding box center [472, 267] width 199 height 19
paste input "[URL][DOMAIN_NAME]"
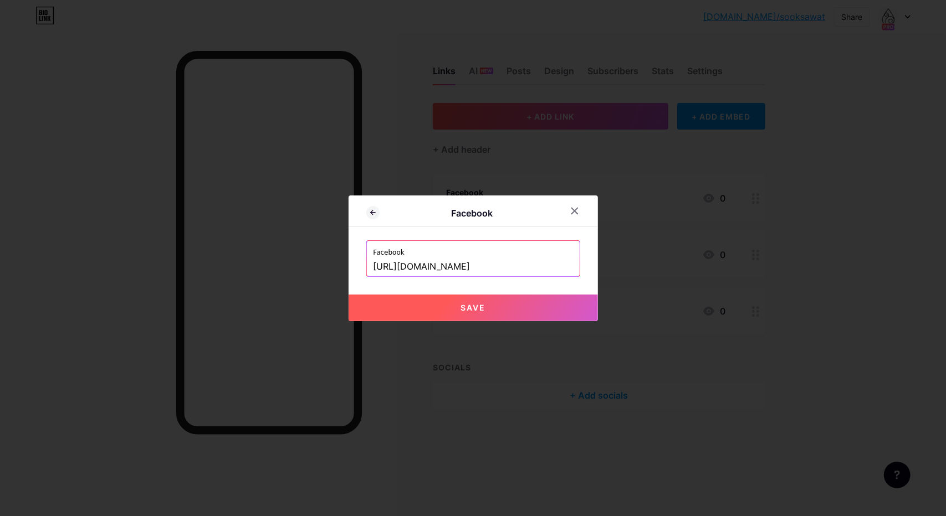
type input "[URL][DOMAIN_NAME]"
click at [499, 304] on button "Save" at bounding box center [472, 308] width 249 height 27
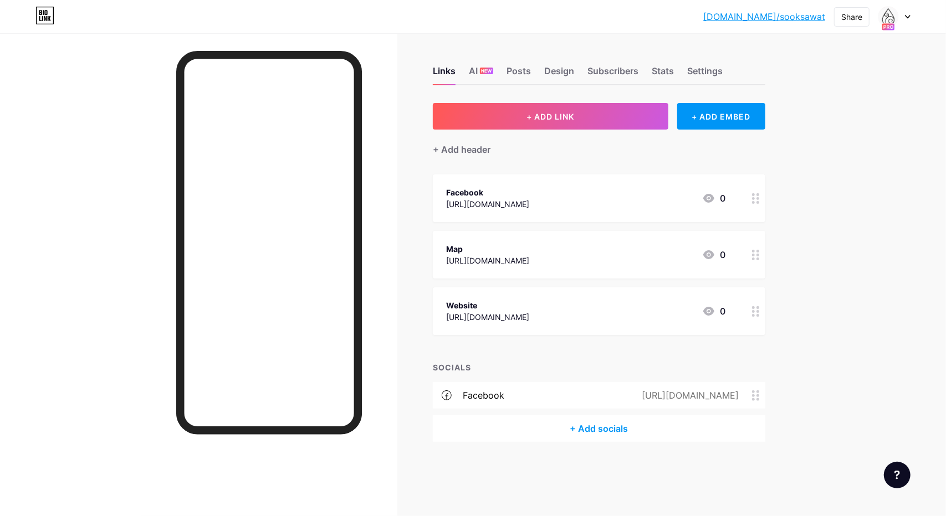
click at [577, 427] on div "+ Add socials" at bounding box center [599, 429] width 332 height 27
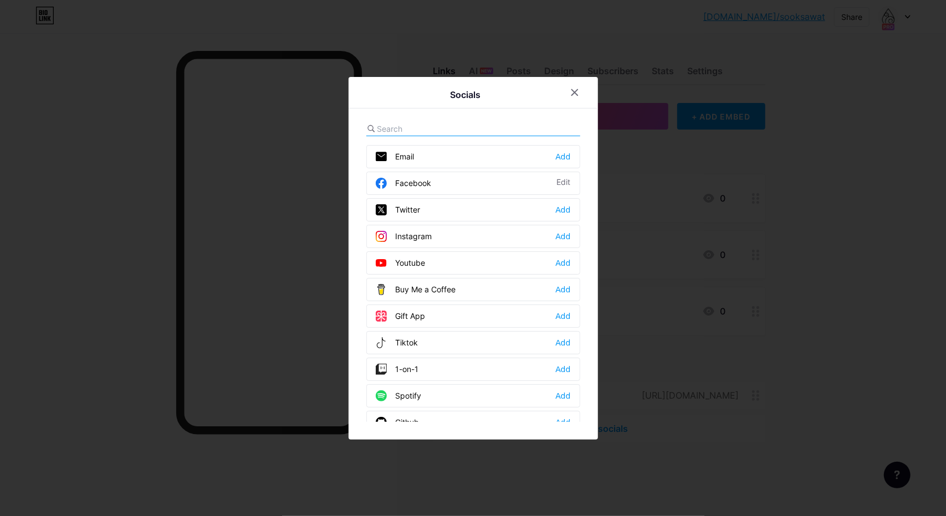
click at [422, 125] on input "text" at bounding box center [438, 129] width 122 height 12
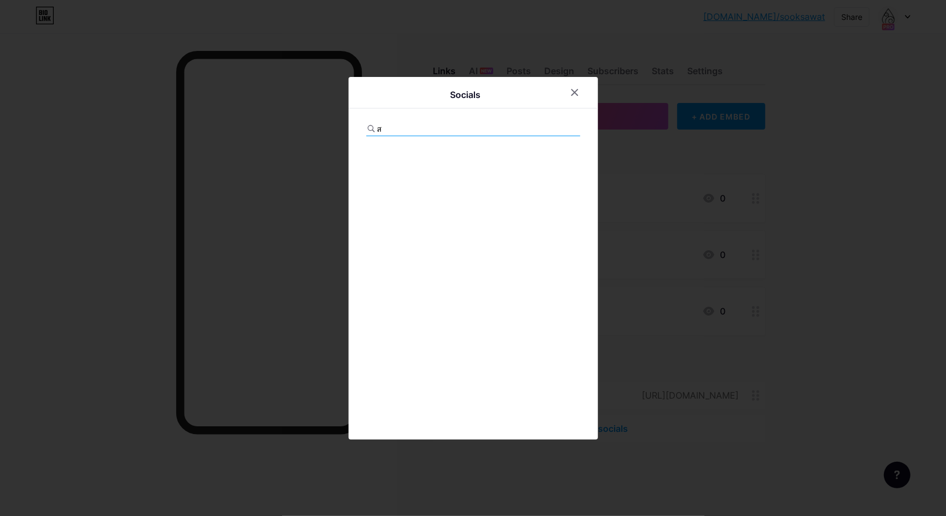
type input "ิ"
type input "b"
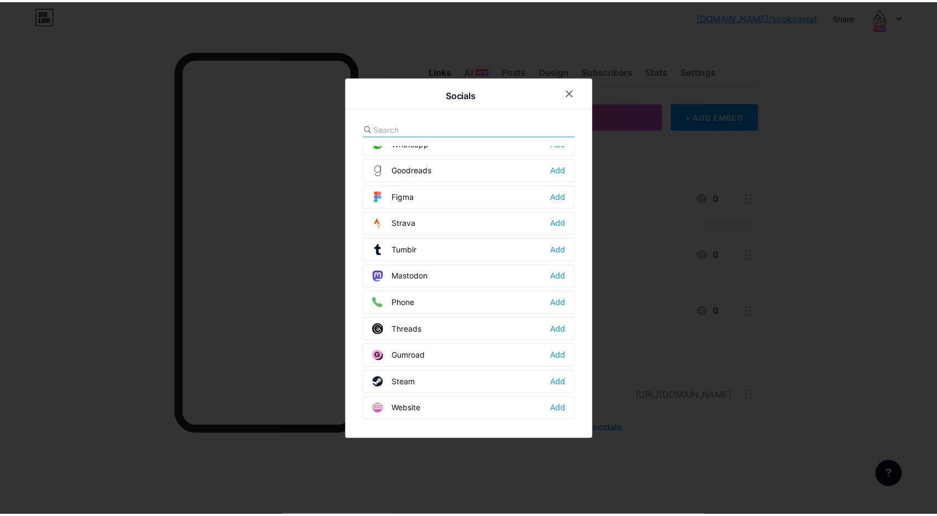
scroll to position [982, 0]
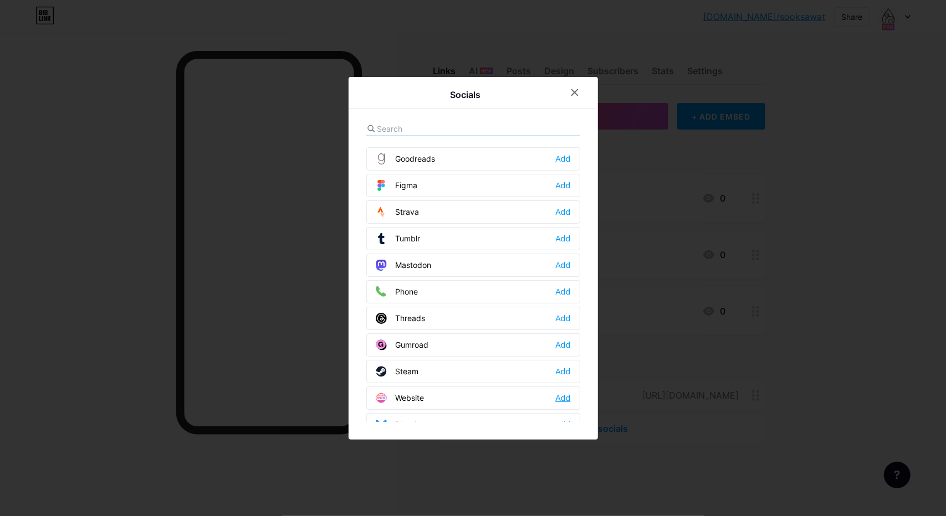
click at [566, 393] on div "Add" at bounding box center [562, 398] width 15 height 11
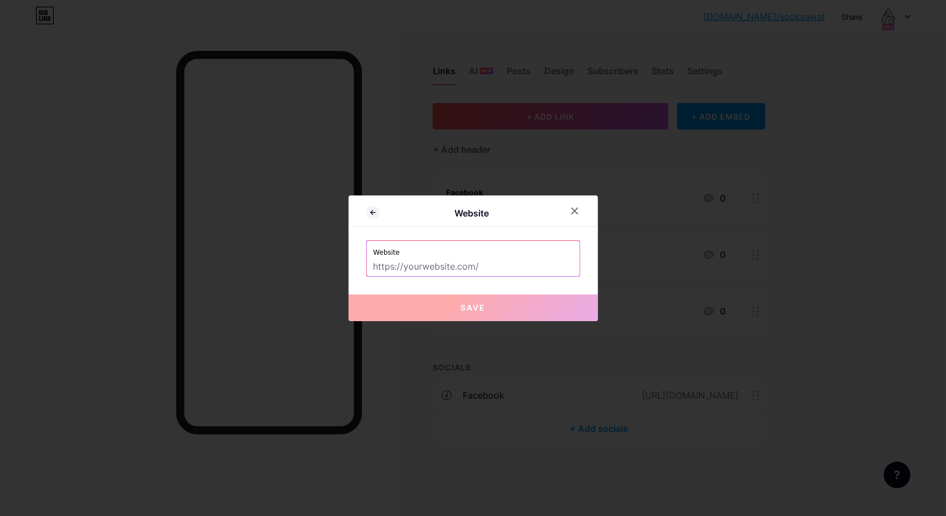
click at [483, 261] on input "text" at bounding box center [472, 267] width 199 height 19
paste input "[URL][DOMAIN_NAME]"
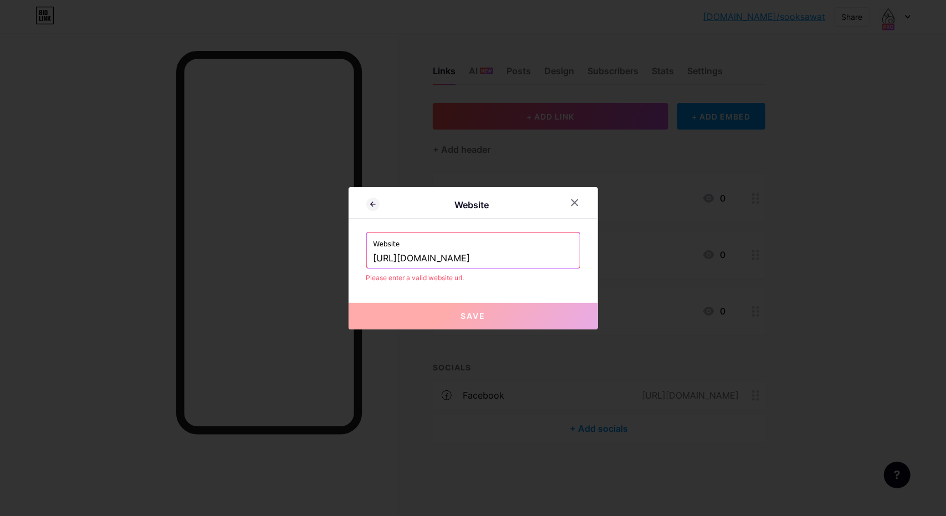
type input "[URL][DOMAIN_NAME]"
click at [486, 313] on button "Save" at bounding box center [472, 316] width 249 height 27
click at [437, 261] on input "[URL][DOMAIN_NAME]" at bounding box center [472, 258] width 199 height 19
drag, startPoint x: 403, startPoint y: 261, endPoint x: 309, endPoint y: 260, distance: 93.6
click at [309, 260] on div "Website Website [URL][DOMAIN_NAME] Please enter a valid website url. Save" at bounding box center [473, 258] width 946 height 516
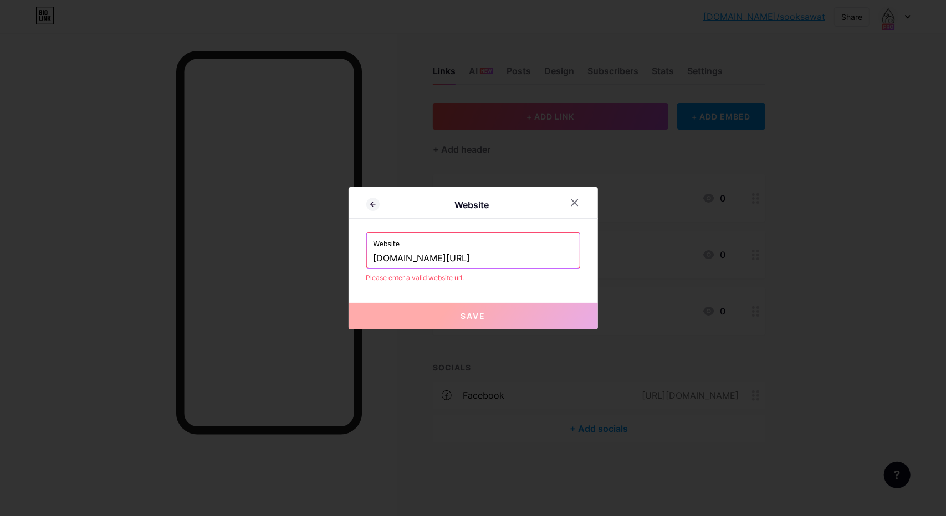
click at [452, 320] on button "Save" at bounding box center [472, 316] width 249 height 27
click at [452, 321] on button "Save" at bounding box center [472, 316] width 249 height 27
click at [440, 260] on input "[DOMAIN_NAME][URL]" at bounding box center [472, 258] width 199 height 19
drag, startPoint x: 473, startPoint y: 261, endPoint x: 479, endPoint y: 261, distance: 6.1
click at [475, 261] on input "[DOMAIN_NAME][URL]" at bounding box center [472, 258] width 199 height 19
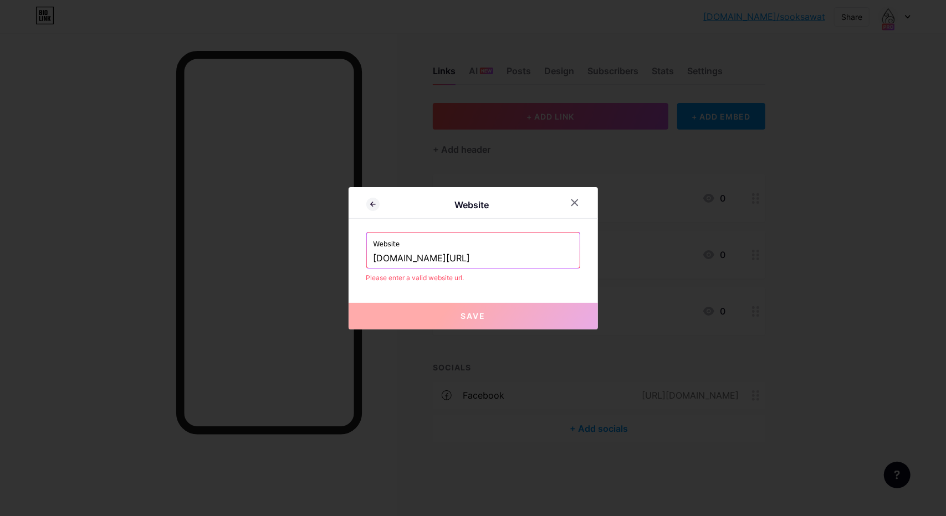
click at [494, 261] on input "[DOMAIN_NAME][URL]" at bounding box center [472, 258] width 199 height 19
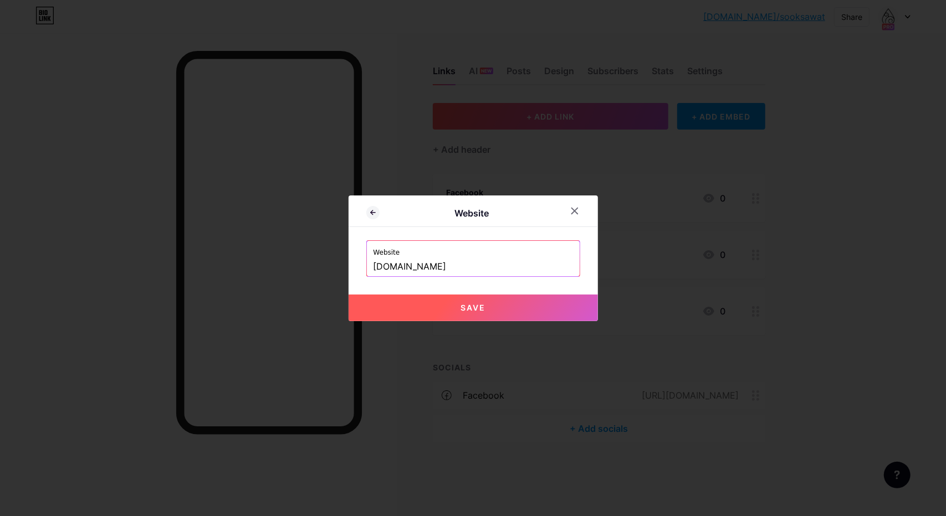
click at [465, 307] on span "Save" at bounding box center [472, 307] width 25 height 9
type input "[URL][DOMAIN_NAME]"
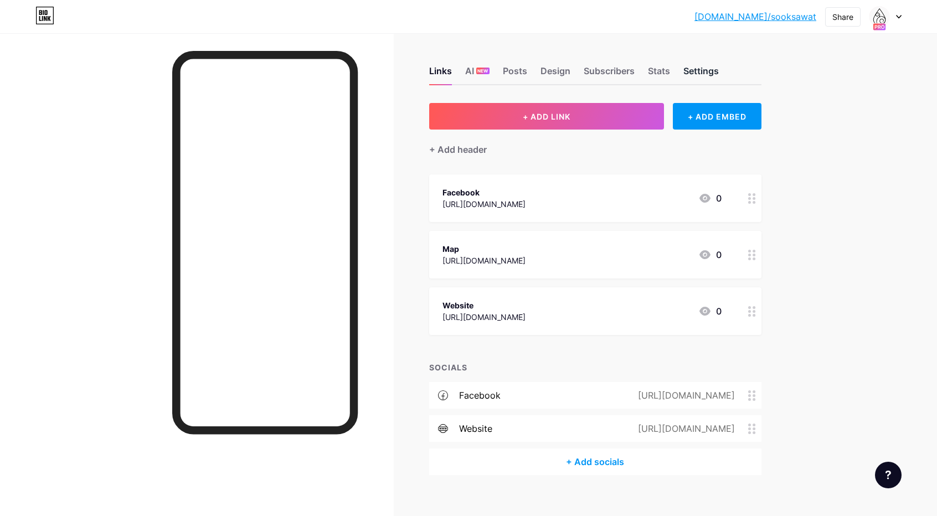
click at [716, 68] on div "Settings" at bounding box center [701, 74] width 35 height 20
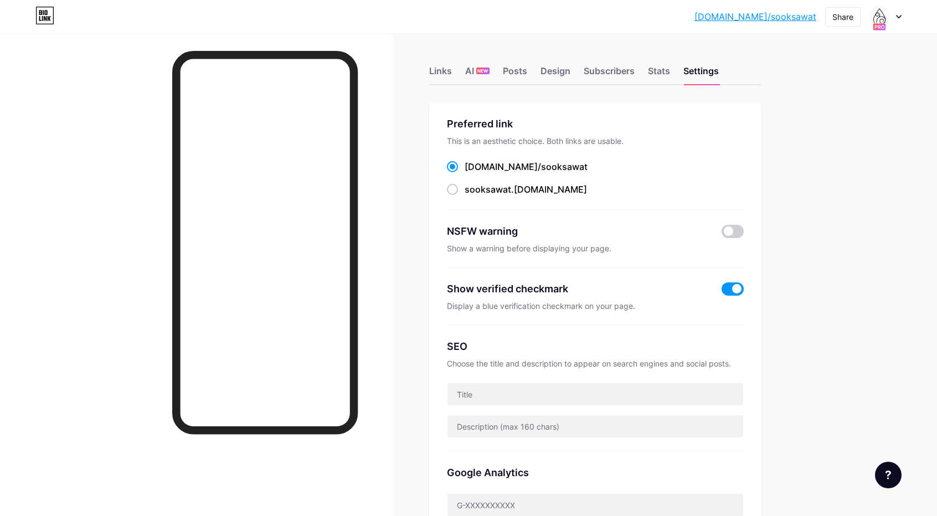
click at [736, 290] on span at bounding box center [733, 289] width 22 height 13
click at [722, 292] on input "checkbox" at bounding box center [722, 292] width 0 height 0
click at [441, 70] on div "Links" at bounding box center [440, 74] width 23 height 20
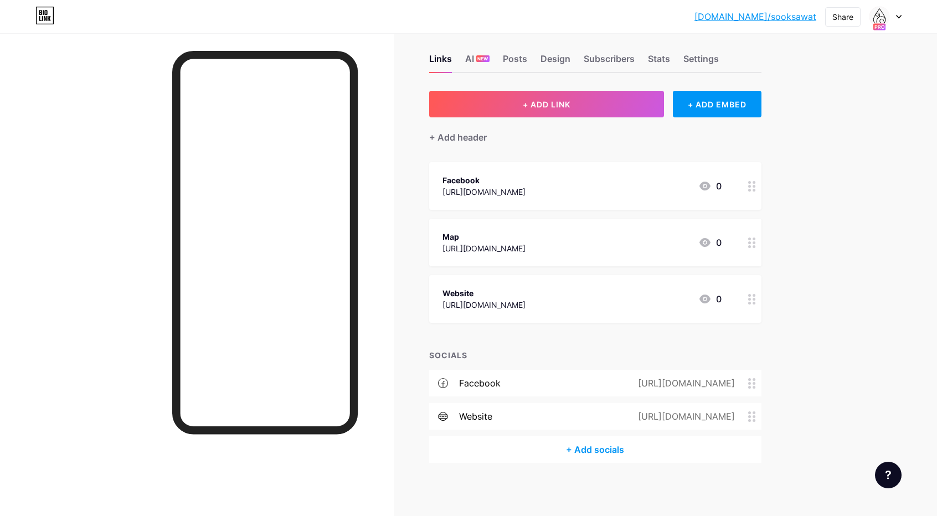
scroll to position [14, 0]
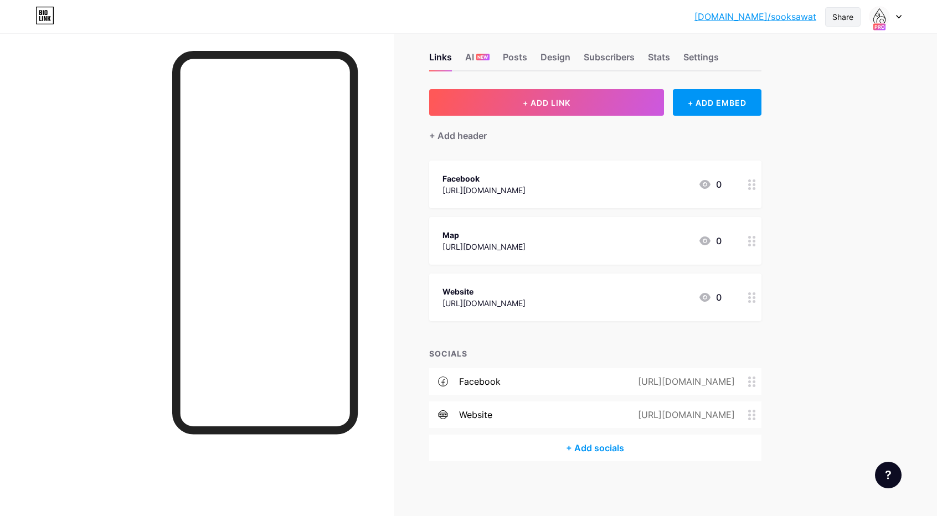
click at [843, 15] on div "Share" at bounding box center [843, 17] width 21 height 12
click at [844, 112] on icon at bounding box center [845, 110] width 4 height 7
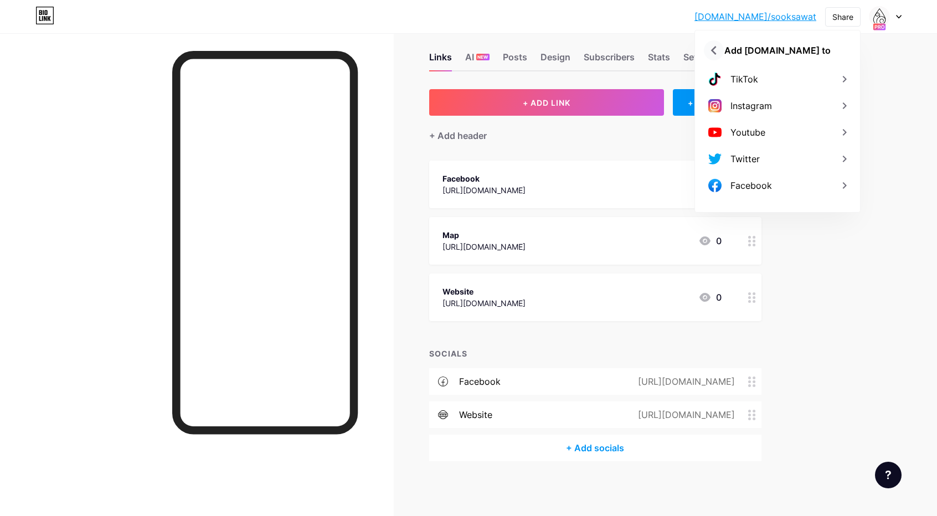
click at [716, 51] on icon at bounding box center [714, 51] width 18 height 18
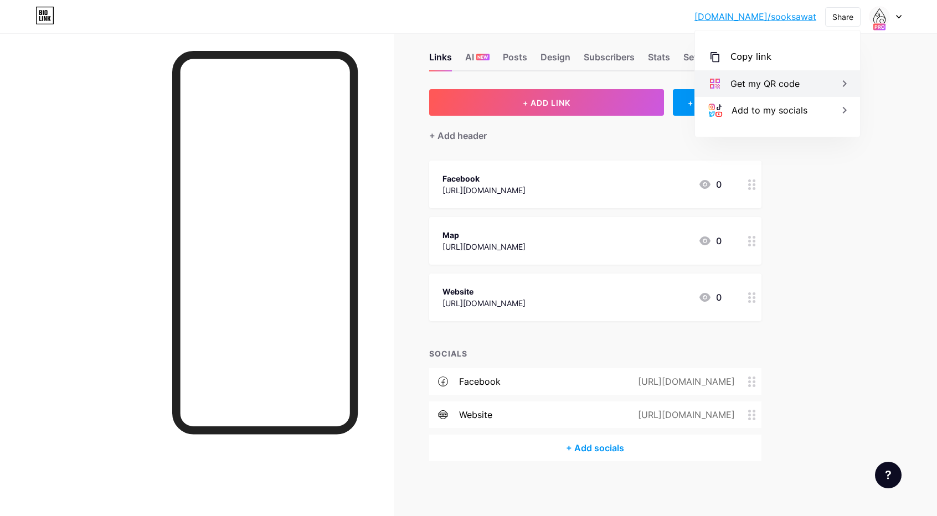
click at [800, 80] on div "Get my QR code" at bounding box center [777, 83] width 165 height 27
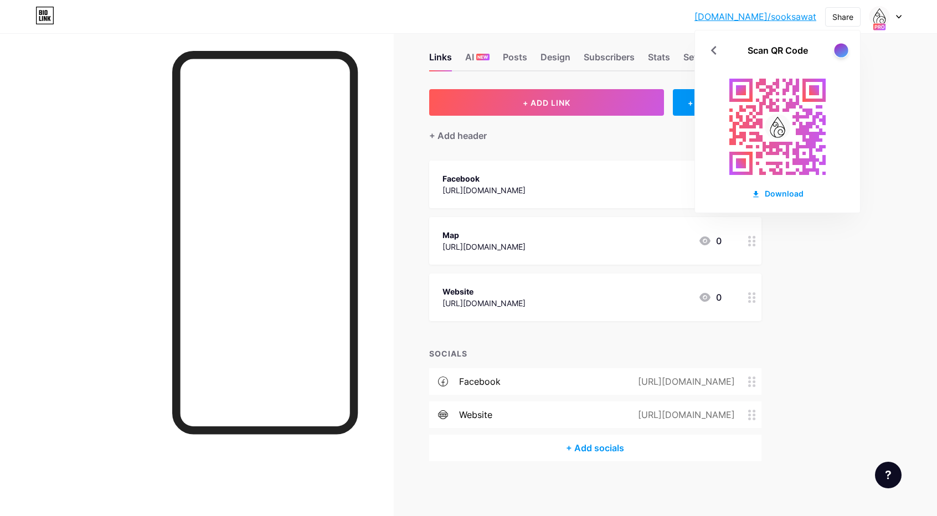
click at [841, 48] on div at bounding box center [841, 50] width 14 height 14
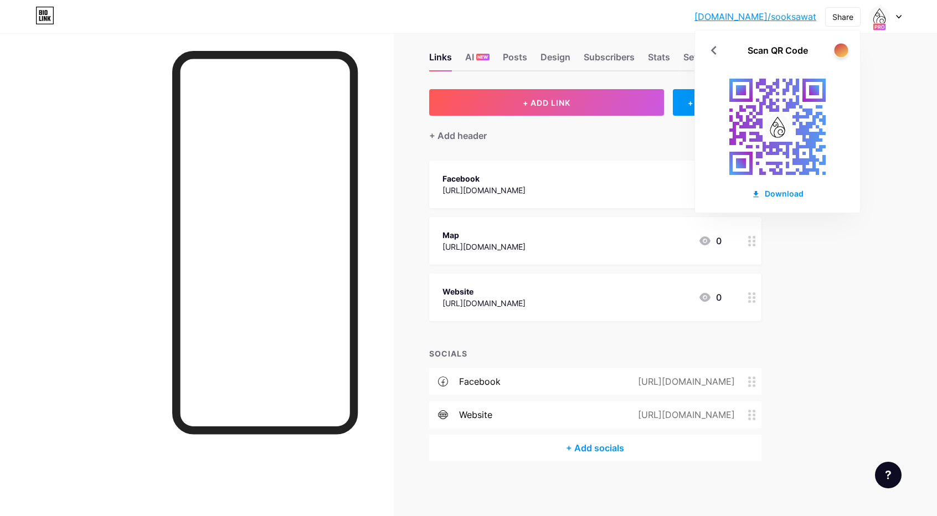
click at [841, 49] on div at bounding box center [841, 50] width 14 height 14
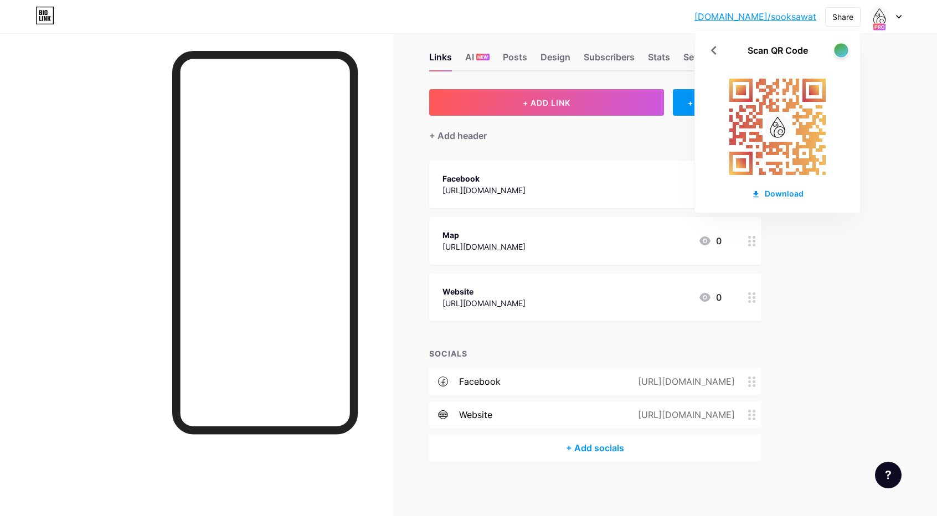
click at [841, 49] on div at bounding box center [841, 50] width 14 height 14
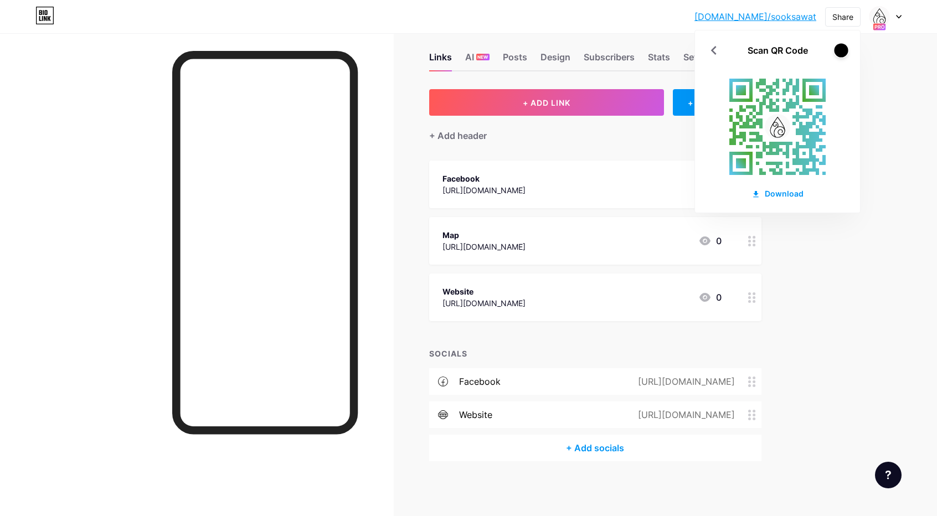
click at [841, 49] on div at bounding box center [841, 50] width 14 height 14
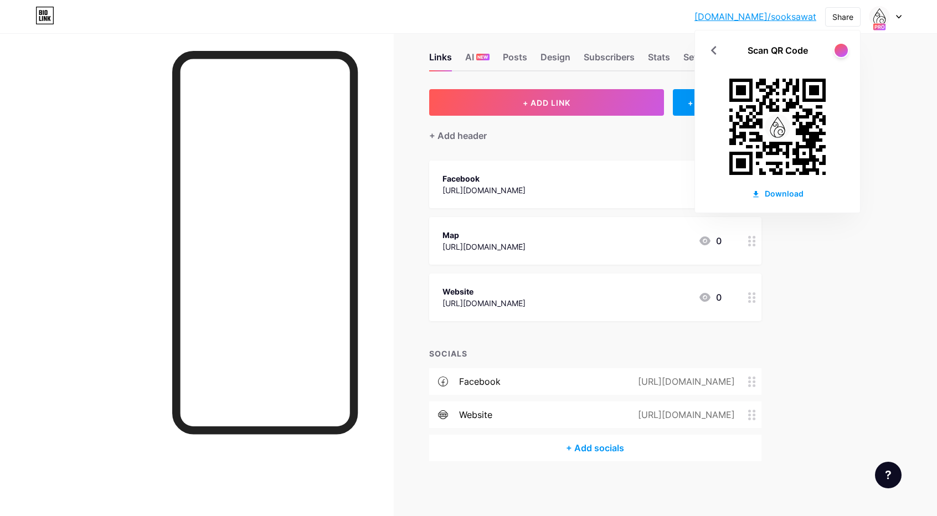
click at [760, 49] on div "Scan QR Code" at bounding box center [778, 50] width 60 height 13
click at [775, 110] on rect at bounding box center [778, 127] width 122 height 122
click at [777, 134] on image at bounding box center [777, 126] width 25 height 25
drag, startPoint x: 782, startPoint y: 154, endPoint x: 786, endPoint y: 160, distance: 6.9
click at [783, 156] on icon at bounding box center [778, 127] width 122 height 122
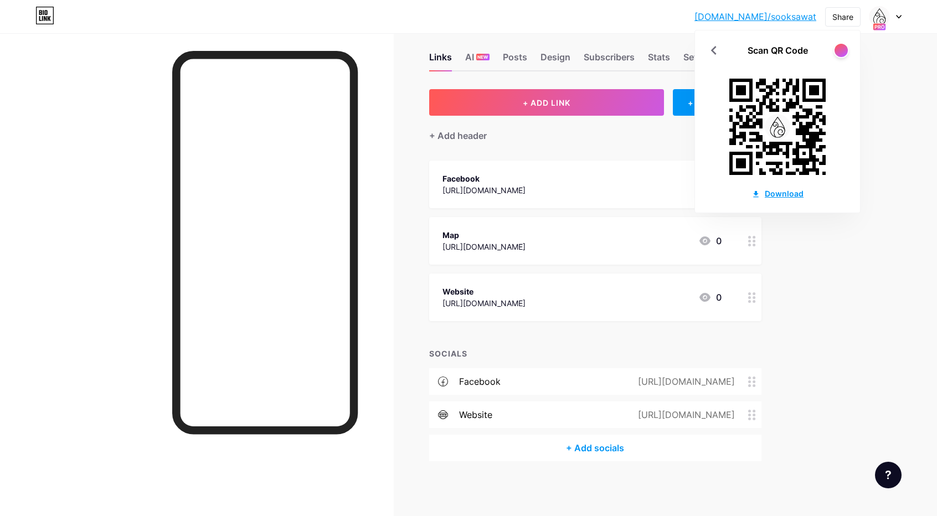
click at [755, 196] on icon at bounding box center [756, 194] width 9 height 9
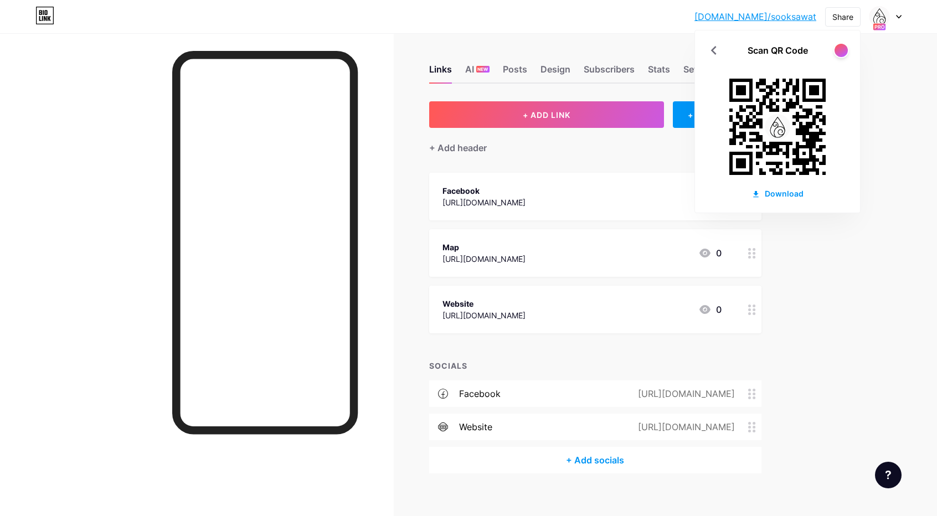
scroll to position [0, 0]
click at [841, 52] on div at bounding box center [841, 50] width 14 height 14
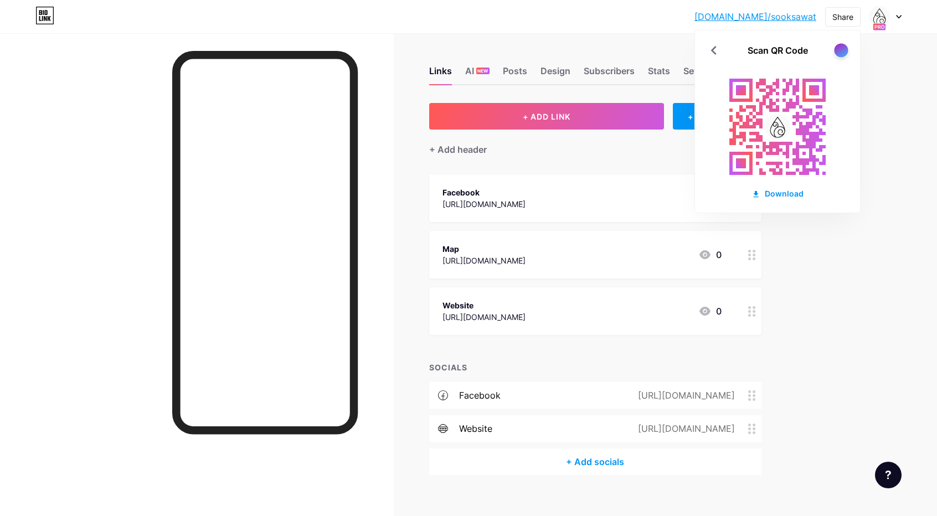
click at [841, 52] on div at bounding box center [841, 50] width 14 height 14
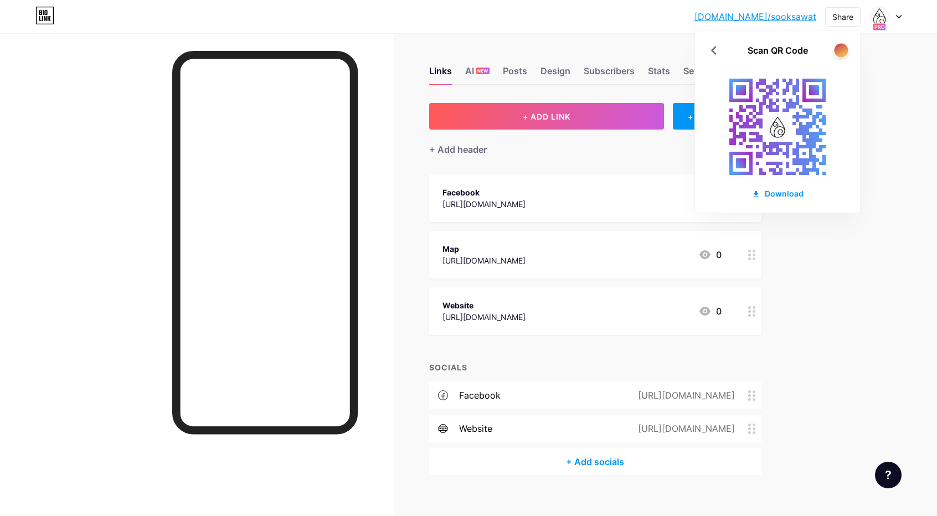
click at [841, 52] on div at bounding box center [841, 50] width 14 height 14
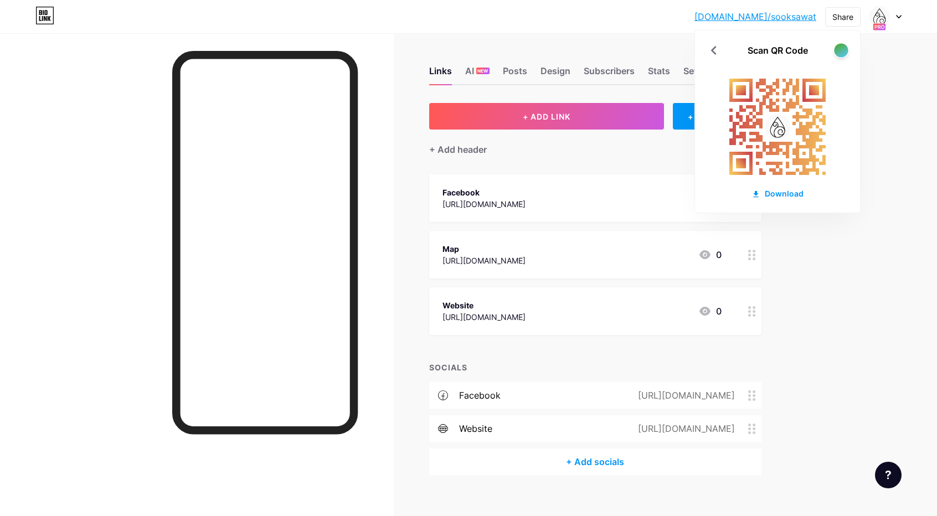
click at [841, 52] on div at bounding box center [841, 50] width 14 height 14
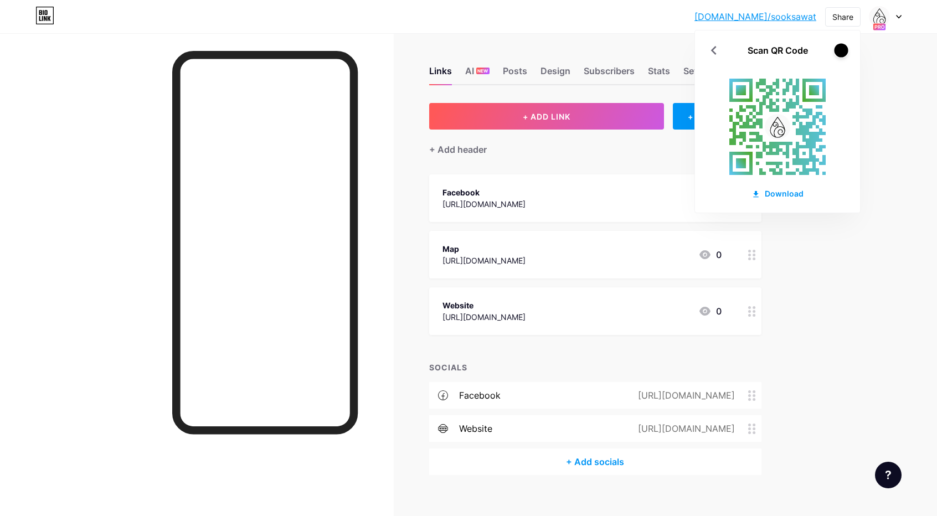
click at [841, 52] on div at bounding box center [841, 50] width 14 height 14
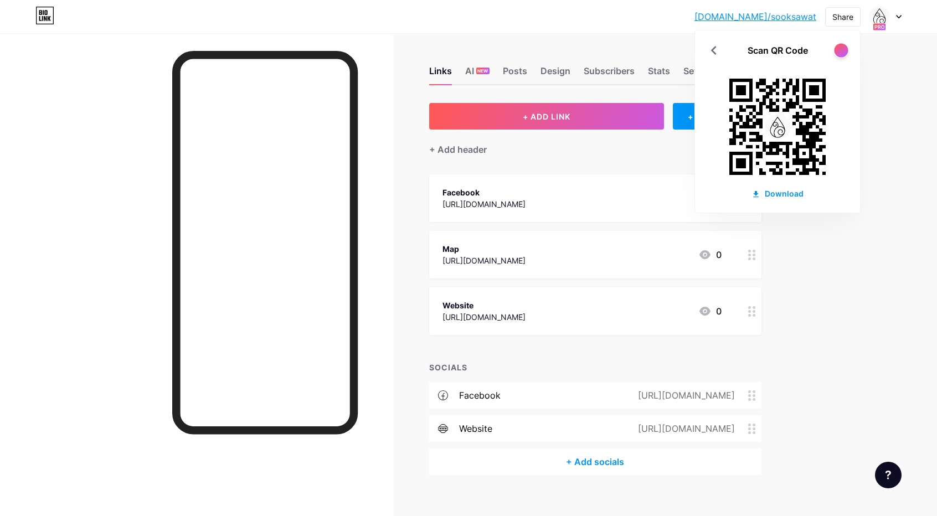
click at [841, 52] on div at bounding box center [841, 50] width 14 height 14
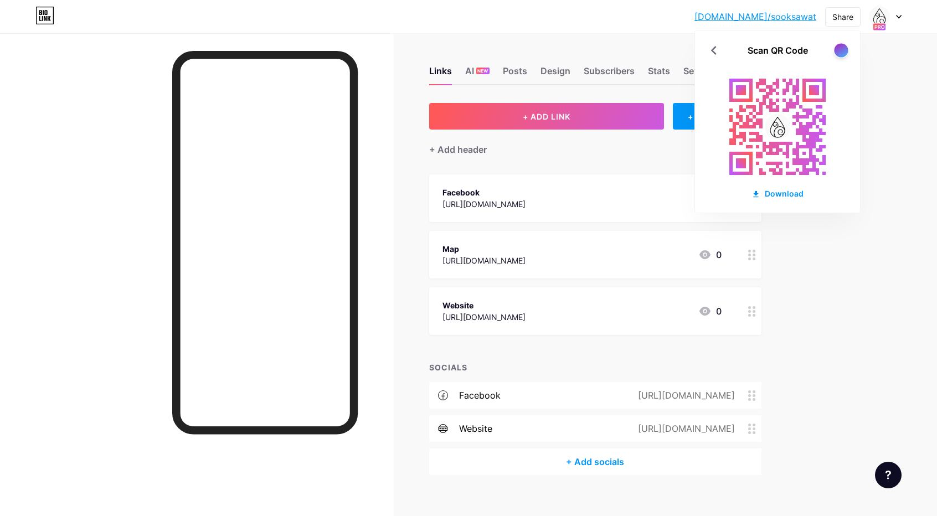
click at [841, 52] on div at bounding box center [841, 50] width 14 height 14
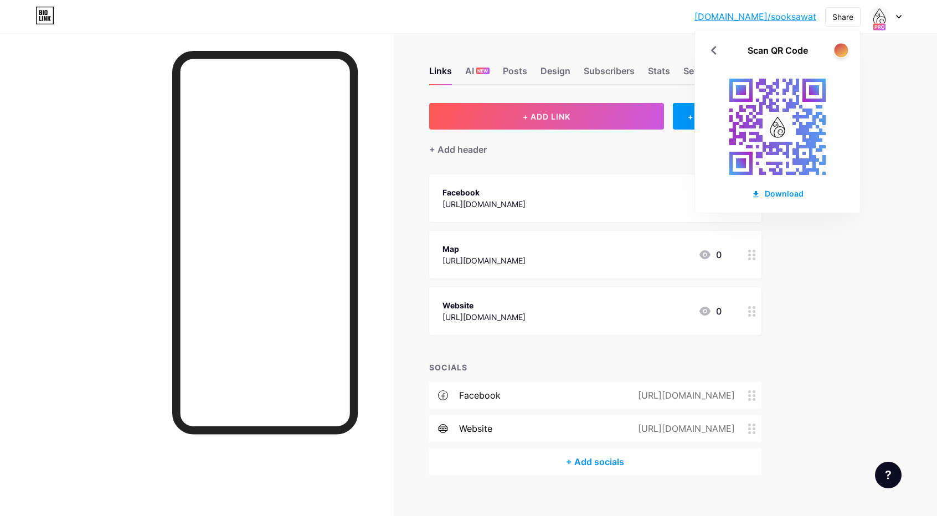
click at [841, 52] on div at bounding box center [841, 50] width 14 height 14
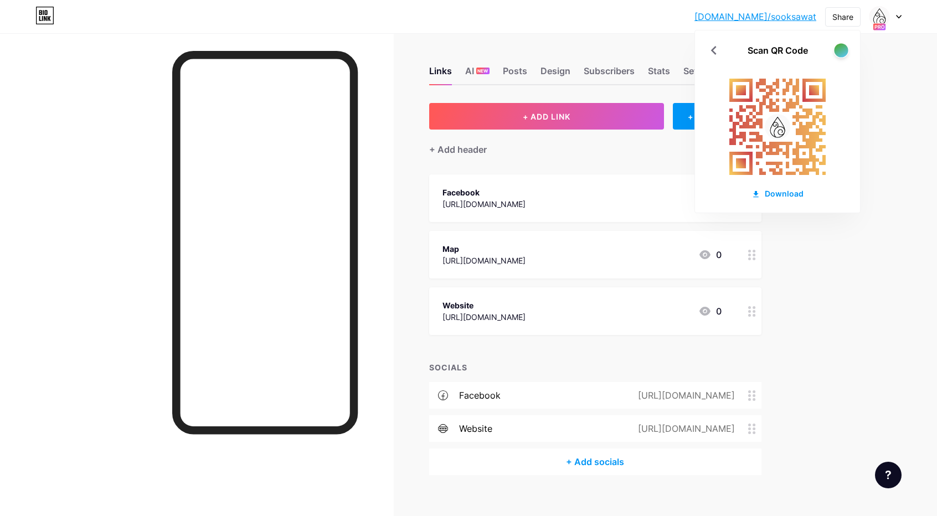
click at [841, 52] on div at bounding box center [841, 50] width 14 height 14
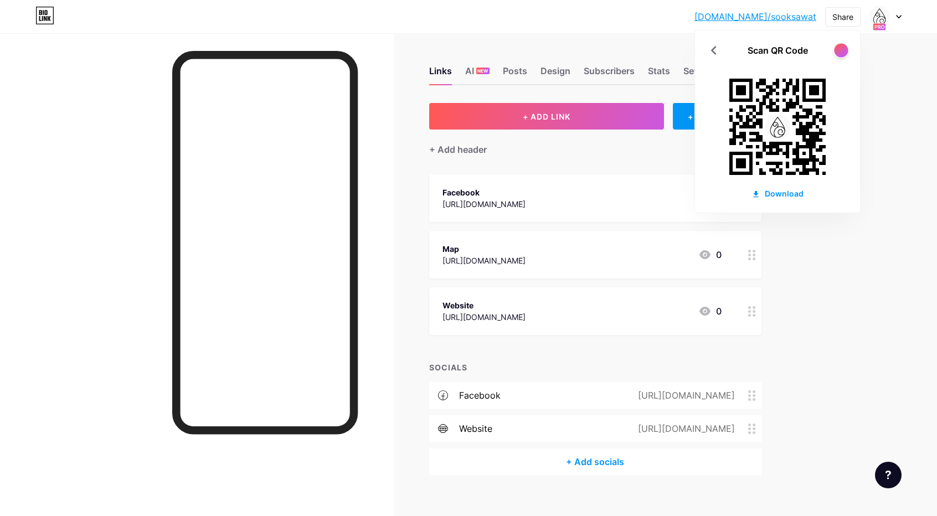
click at [841, 52] on div at bounding box center [841, 50] width 14 height 14
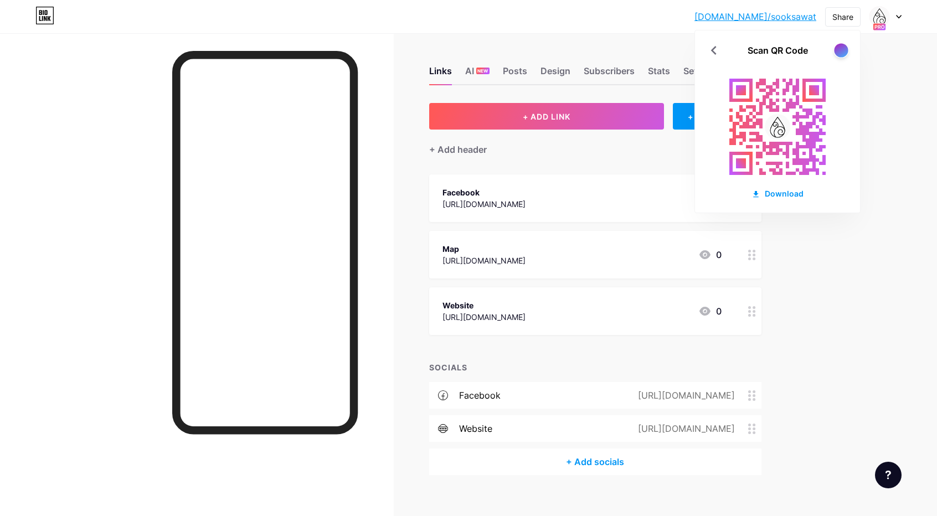
click at [841, 52] on div at bounding box center [841, 50] width 14 height 14
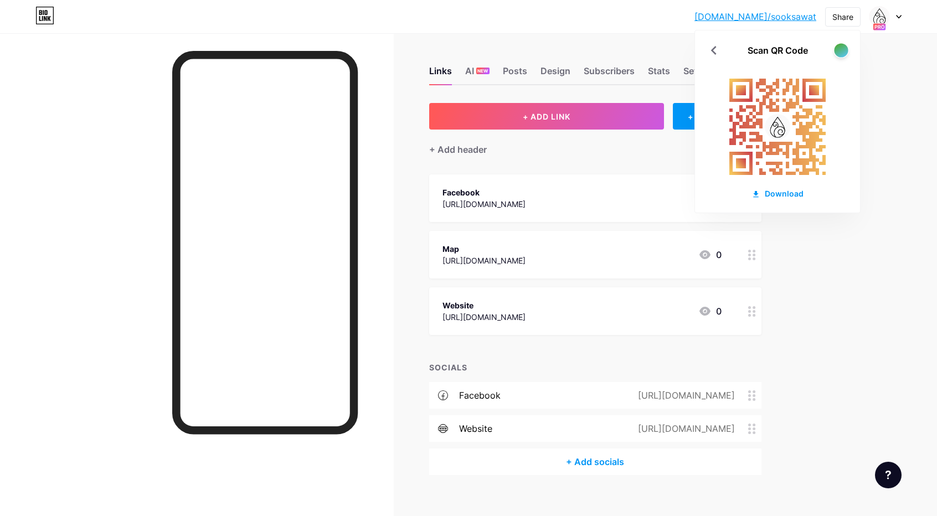
click at [840, 52] on div at bounding box center [841, 50] width 14 height 14
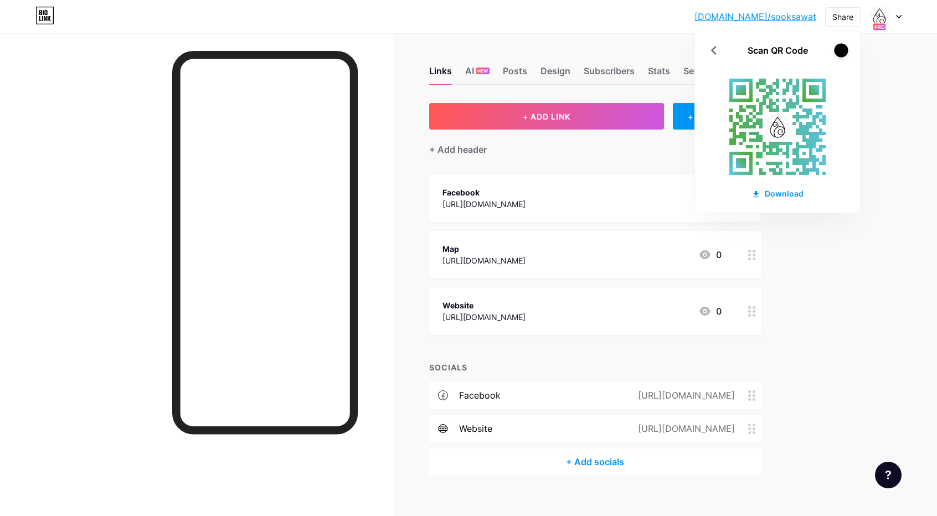
click at [840, 52] on div at bounding box center [841, 50] width 14 height 14
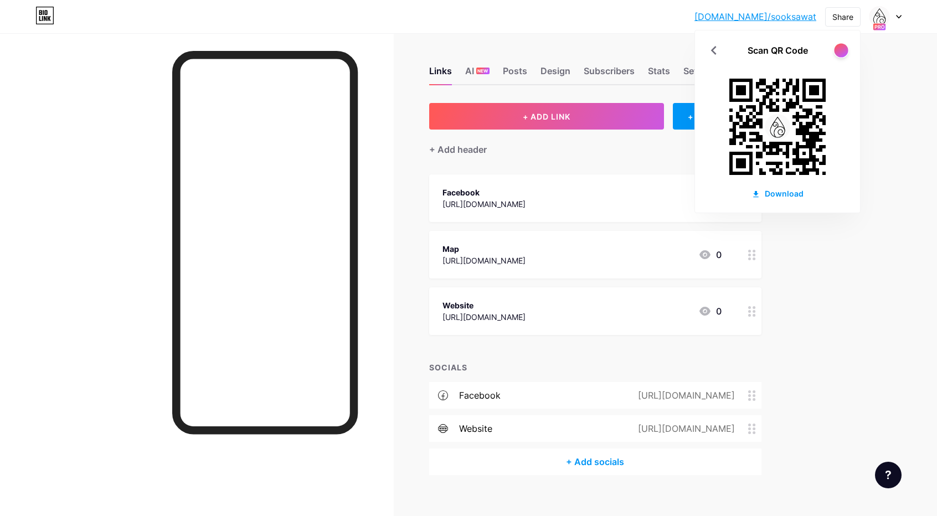
click at [839, 51] on div at bounding box center [841, 50] width 14 height 14
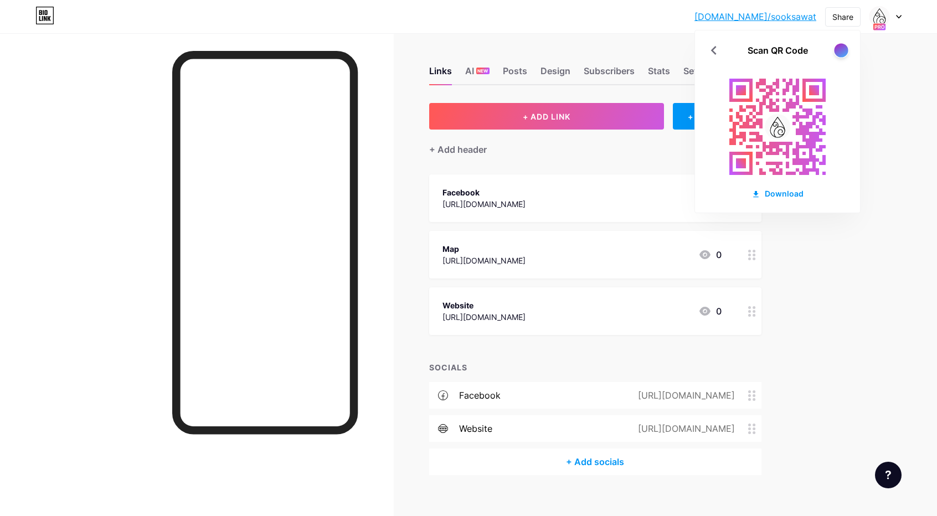
click at [838, 54] on div at bounding box center [841, 50] width 14 height 14
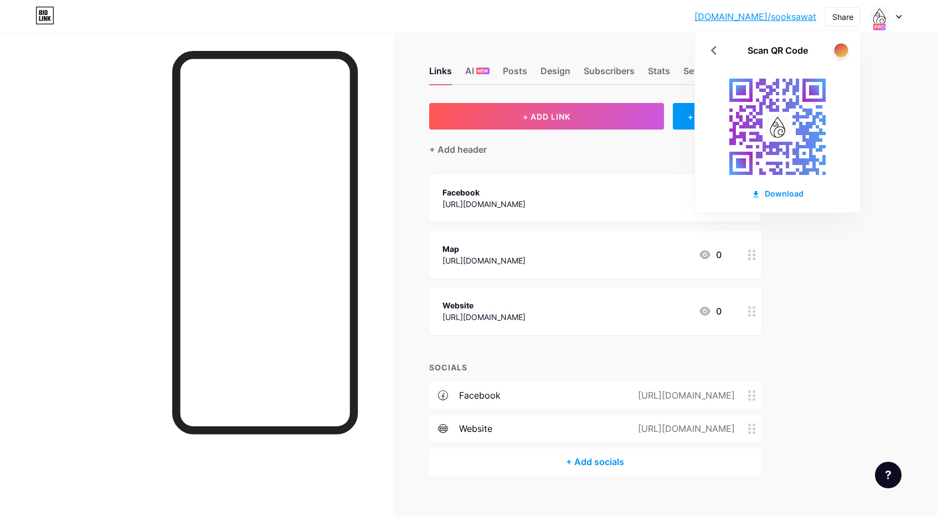
click at [838, 53] on div at bounding box center [841, 50] width 14 height 14
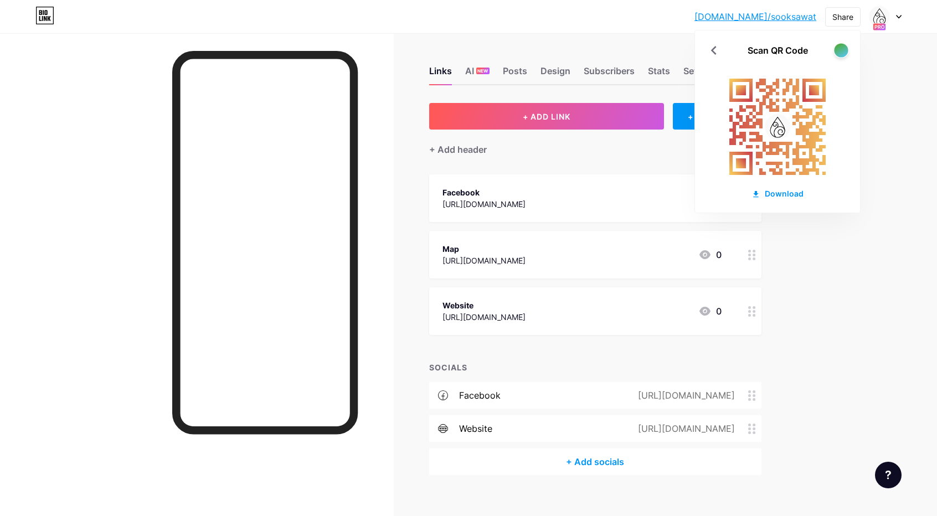
click at [838, 53] on div at bounding box center [841, 50] width 14 height 14
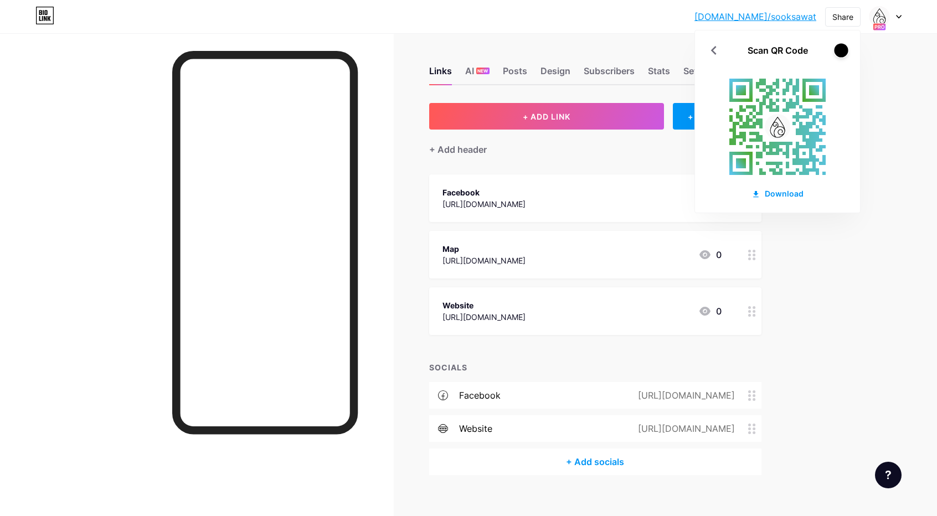
click at [838, 53] on div at bounding box center [841, 50] width 14 height 14
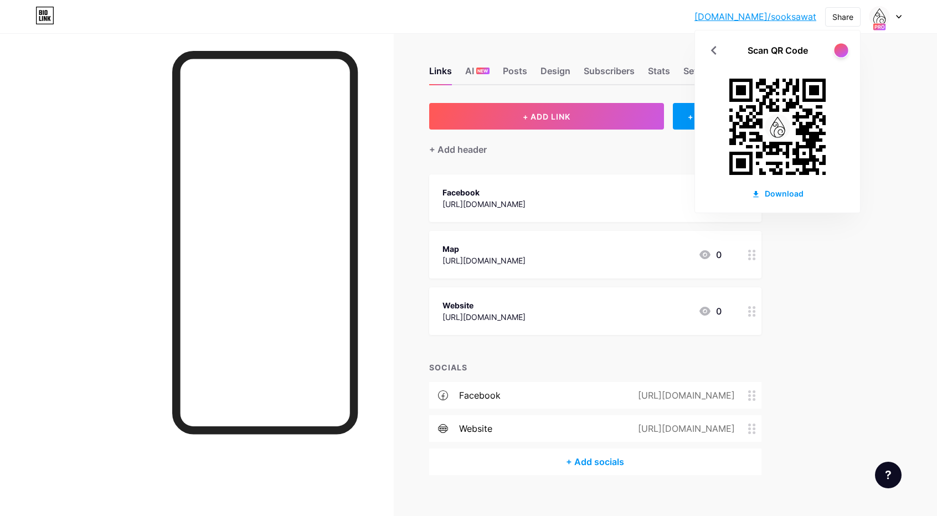
click at [837, 54] on div at bounding box center [841, 50] width 14 height 14
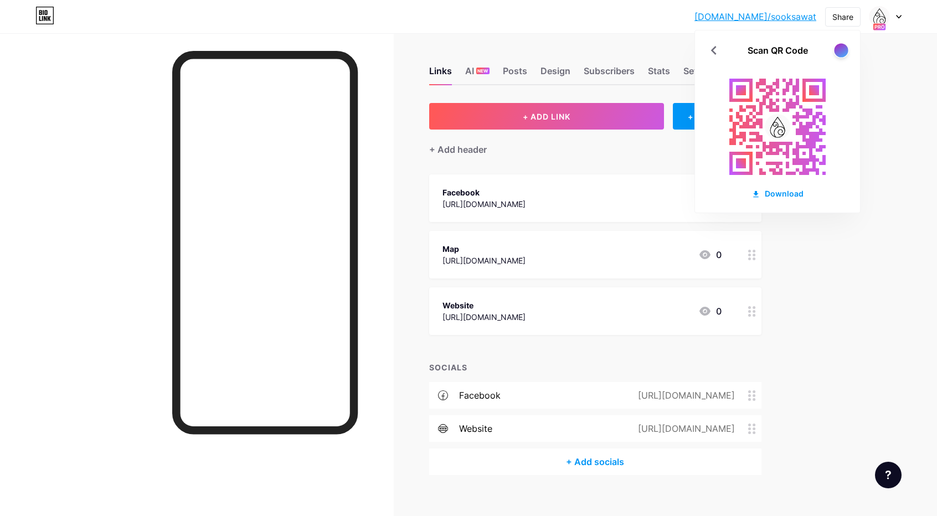
click at [837, 54] on div at bounding box center [841, 50] width 14 height 14
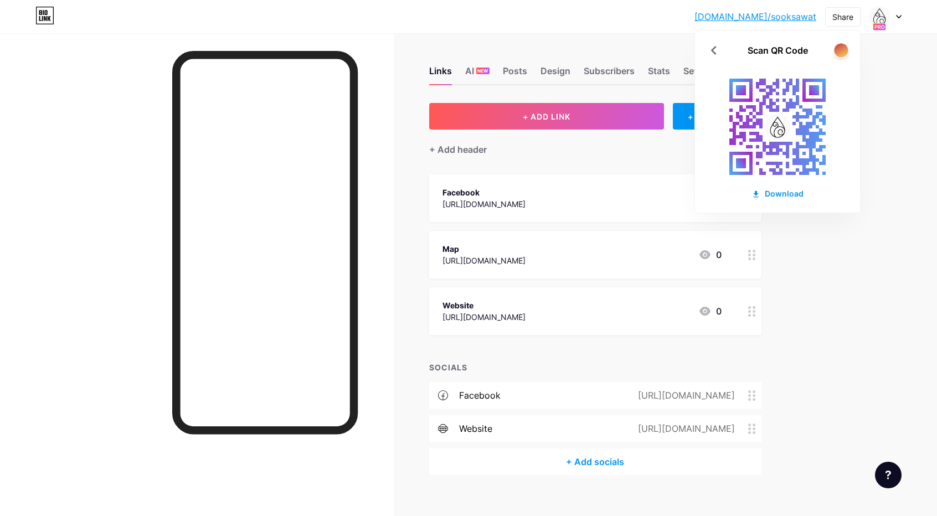
click at [837, 54] on div at bounding box center [841, 50] width 14 height 14
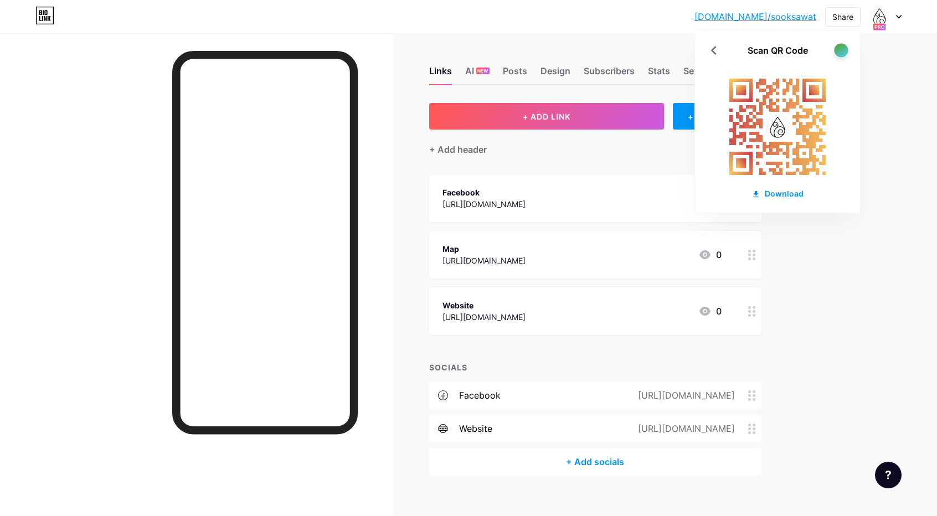
click at [837, 54] on div at bounding box center [841, 50] width 14 height 14
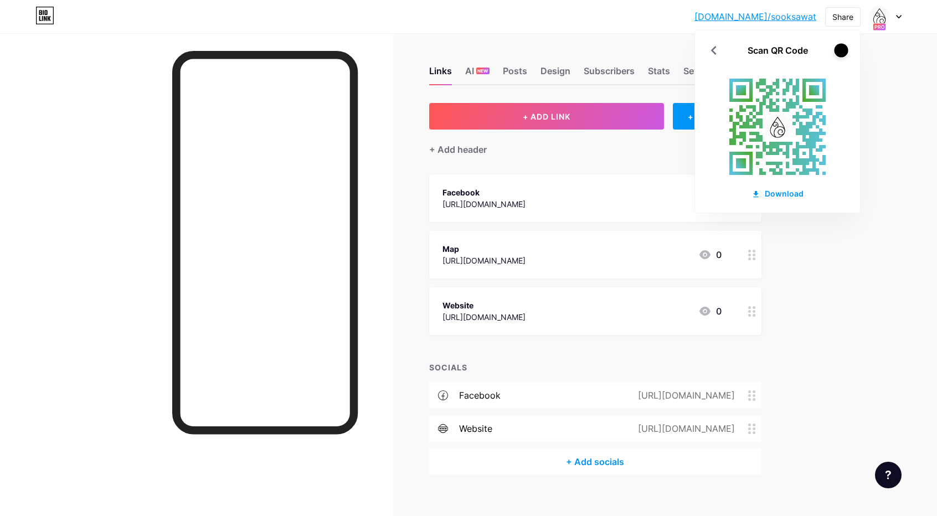
click at [837, 54] on div at bounding box center [841, 50] width 14 height 14
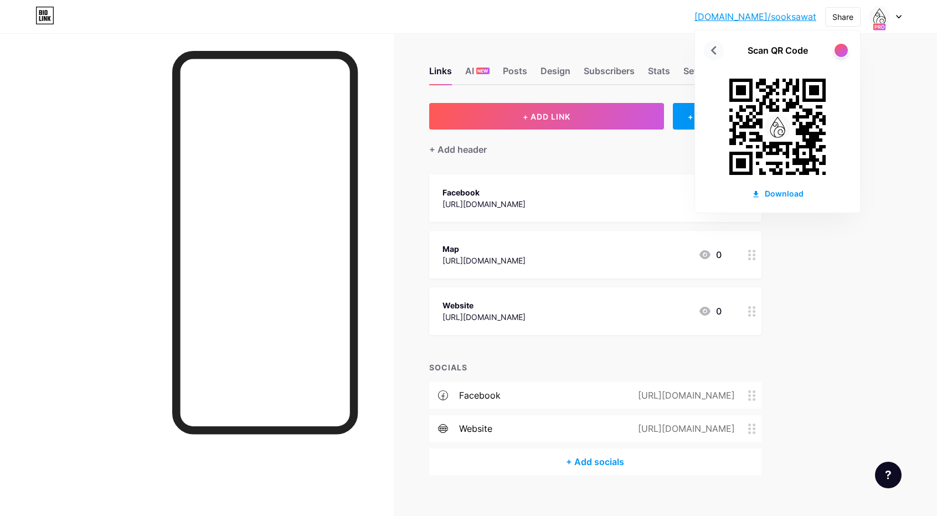
click at [707, 47] on icon at bounding box center [714, 51] width 18 height 18
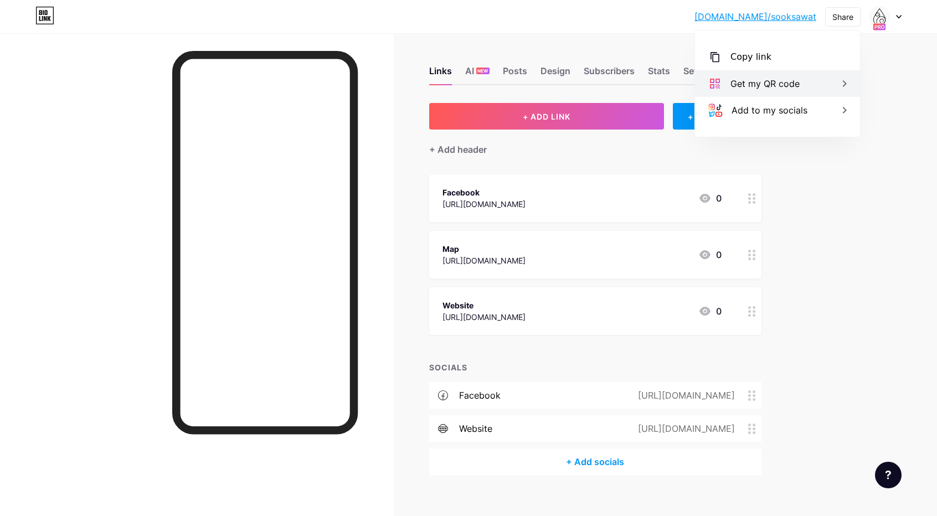
click at [837, 83] on div "Get my QR code" at bounding box center [777, 83] width 165 height 27
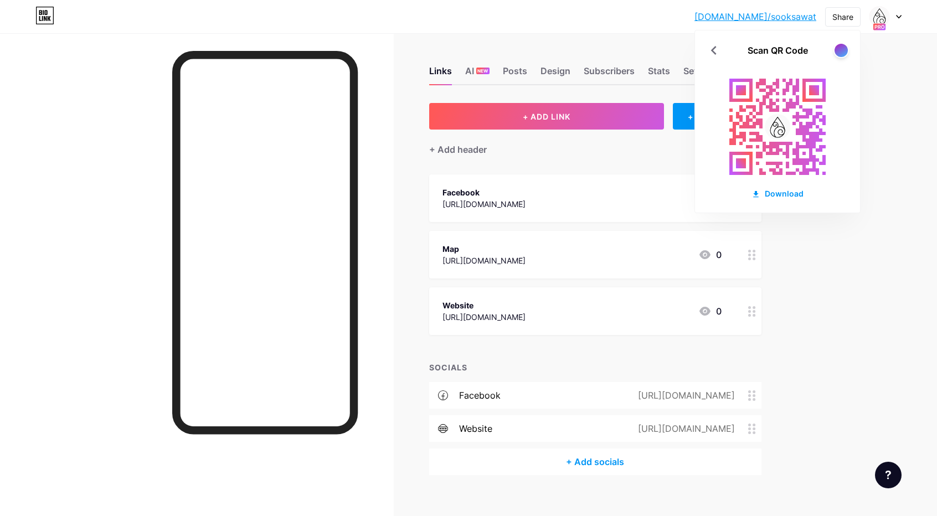
click at [880, 292] on div "[DOMAIN_NAME]/[PERSON_NAME]... [DOMAIN_NAME]/sooksawat Share Scan QR Code Downl…" at bounding box center [468, 265] width 937 height 531
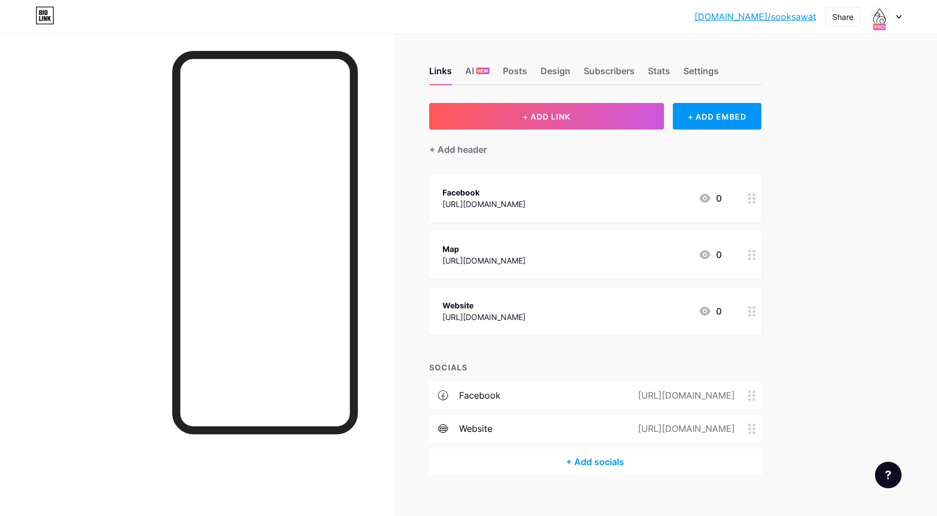
click at [880, 290] on div "[DOMAIN_NAME]/[PERSON_NAME]... [DOMAIN_NAME]/sooksawat Share Switch accounts ทำ…" at bounding box center [468, 265] width 937 height 531
click at [464, 151] on div "+ Add header" at bounding box center [458, 149] width 58 height 13
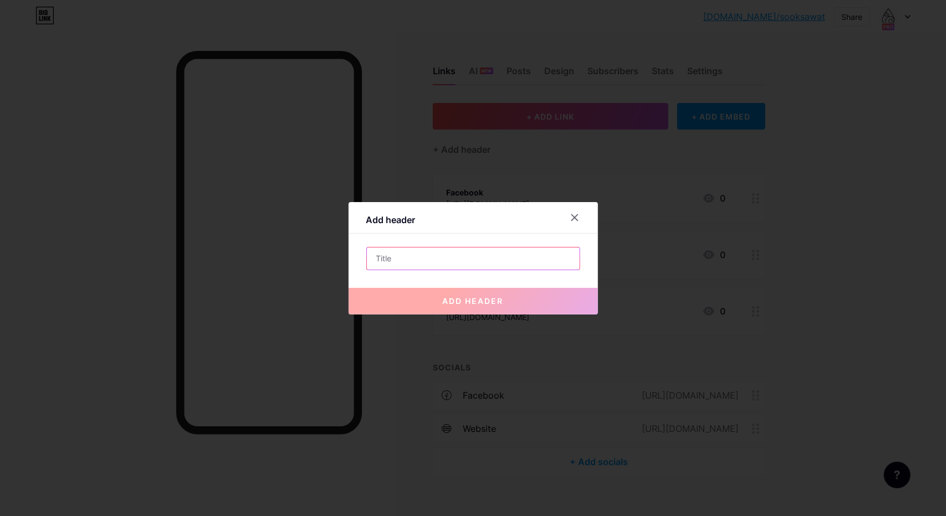
click at [473, 264] on input "text" at bounding box center [473, 259] width 213 height 22
click at [582, 213] on div at bounding box center [575, 218] width 20 height 20
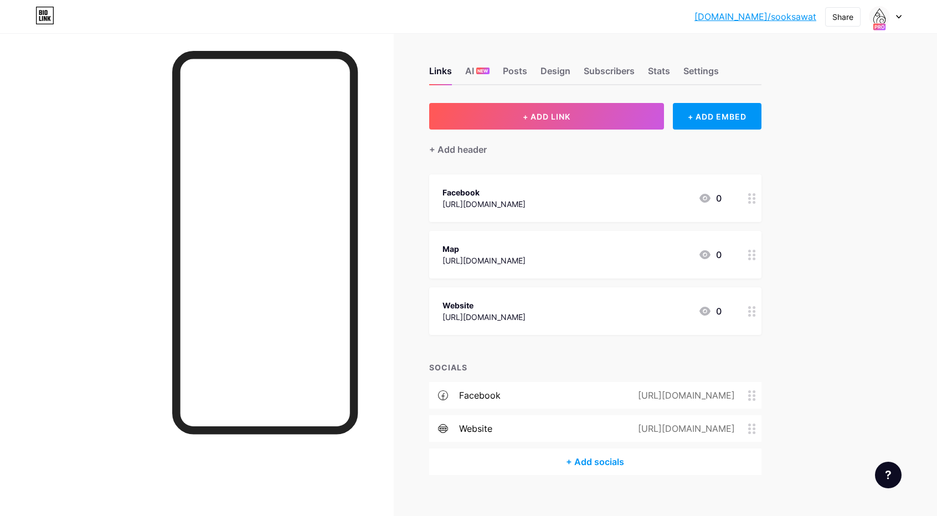
click at [574, 354] on div "+ ADD LINK + ADD EMBED + Add header Facebook [URL][DOMAIN_NAME] 0 Map [URL][DOM…" at bounding box center [595, 289] width 332 height 372
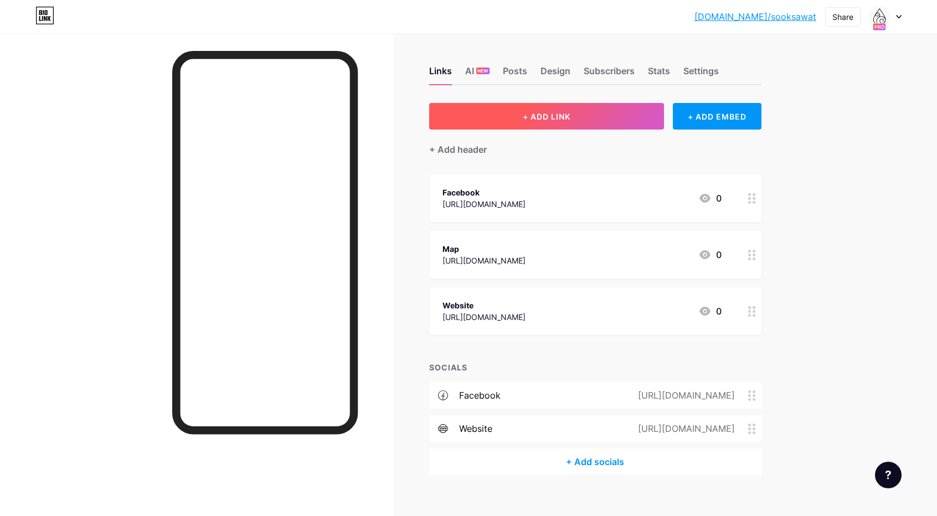
click at [576, 123] on button "+ ADD LINK" at bounding box center [546, 116] width 235 height 27
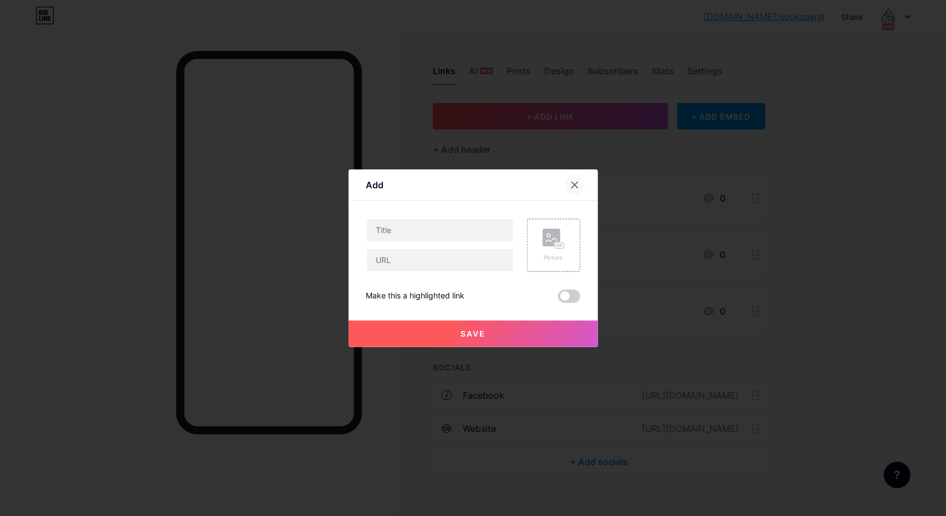
click at [572, 184] on icon at bounding box center [574, 185] width 9 height 9
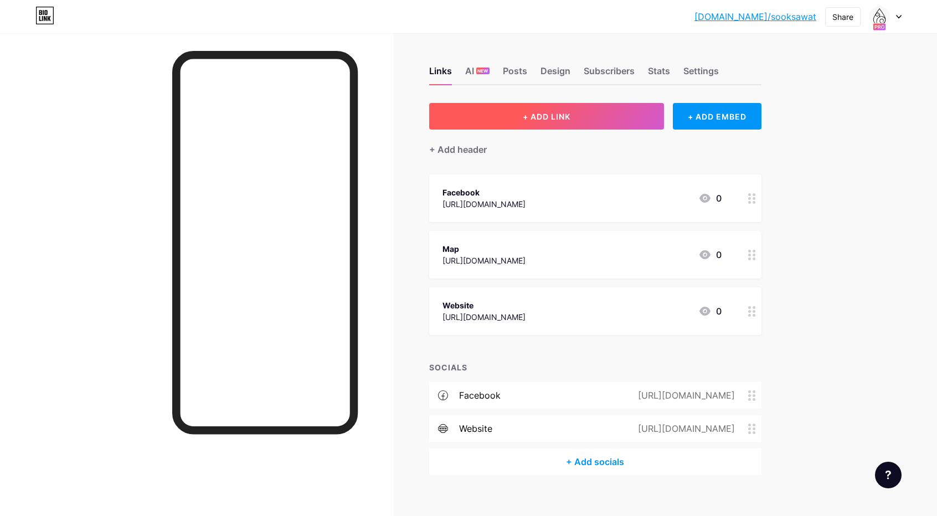
click at [537, 119] on span "+ ADD LINK" at bounding box center [547, 116] width 48 height 9
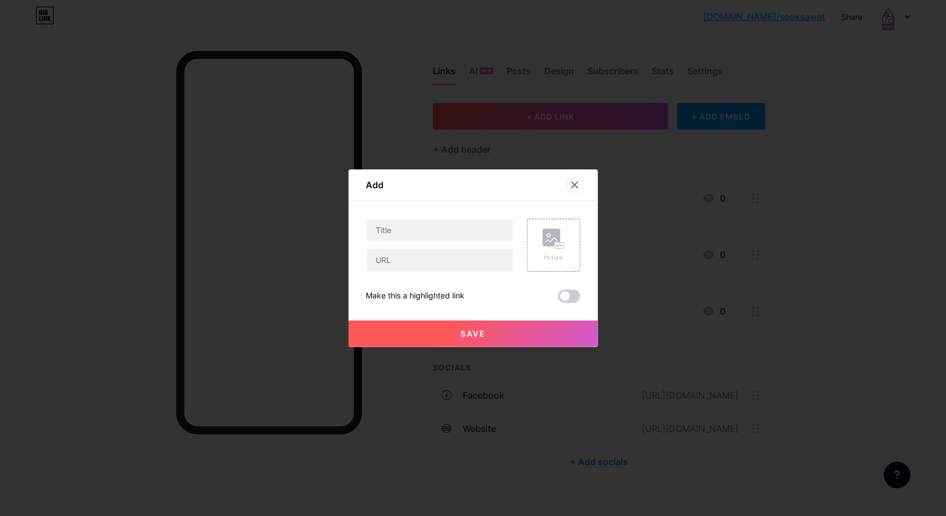
click at [572, 183] on icon at bounding box center [574, 185] width 6 height 6
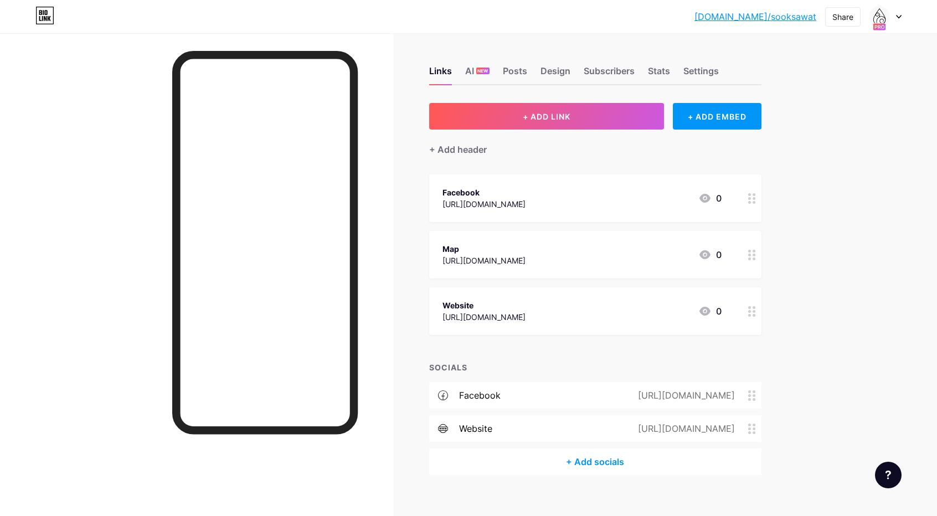
click at [605, 207] on div "Facebook [URL][DOMAIN_NAME] 0" at bounding box center [582, 198] width 279 height 25
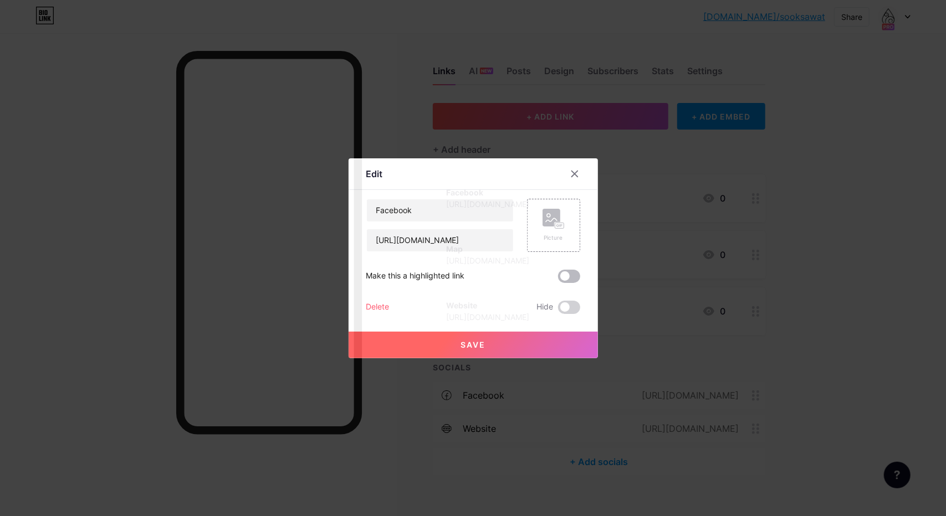
click at [576, 280] on span at bounding box center [569, 276] width 22 height 13
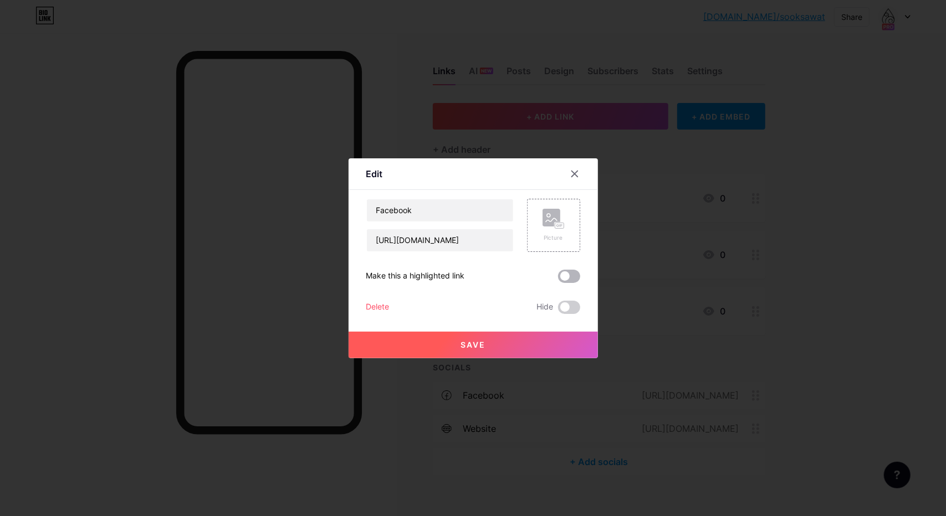
click at [558, 279] on input "checkbox" at bounding box center [558, 279] width 0 height 0
click at [577, 177] on icon at bounding box center [574, 174] width 6 height 6
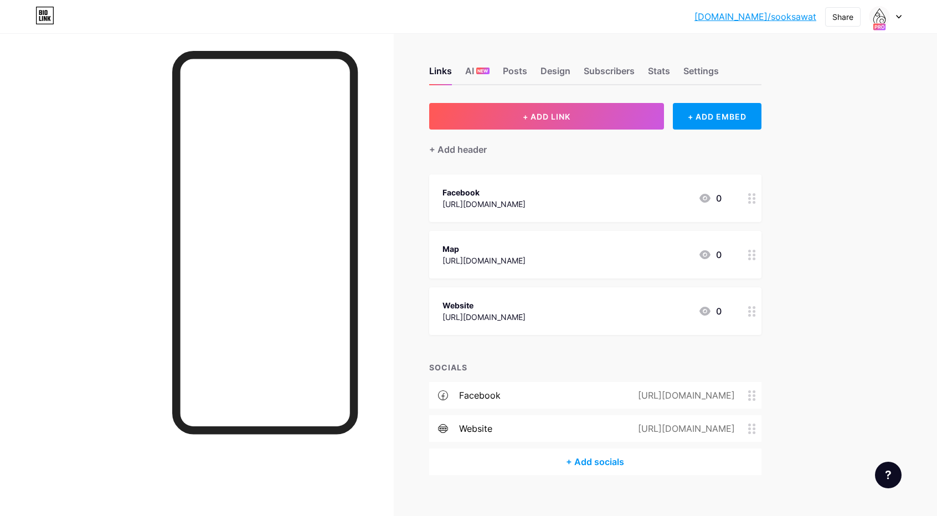
click at [815, 248] on div "[DOMAIN_NAME]/[PERSON_NAME]... [DOMAIN_NAME]/sooksawat Share Switch accounts ทำ…" at bounding box center [468, 265] width 937 height 531
click at [712, 70] on div "Settings" at bounding box center [701, 74] width 35 height 20
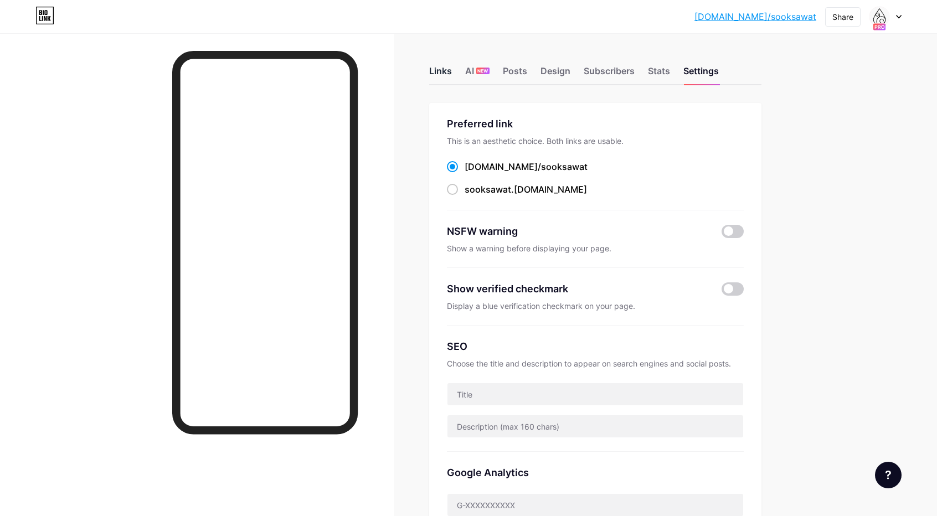
click at [440, 67] on div "Links" at bounding box center [440, 74] width 23 height 20
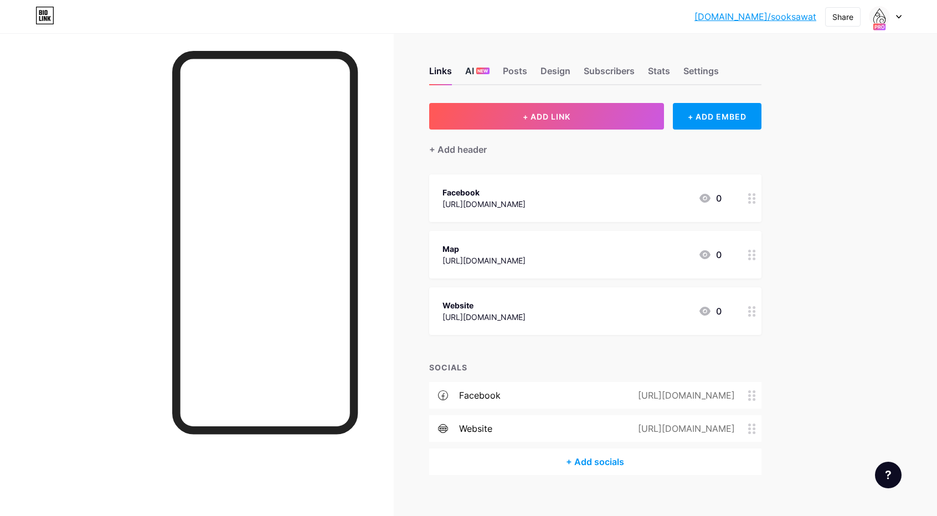
click at [470, 71] on div "AI NEW" at bounding box center [477, 74] width 24 height 20
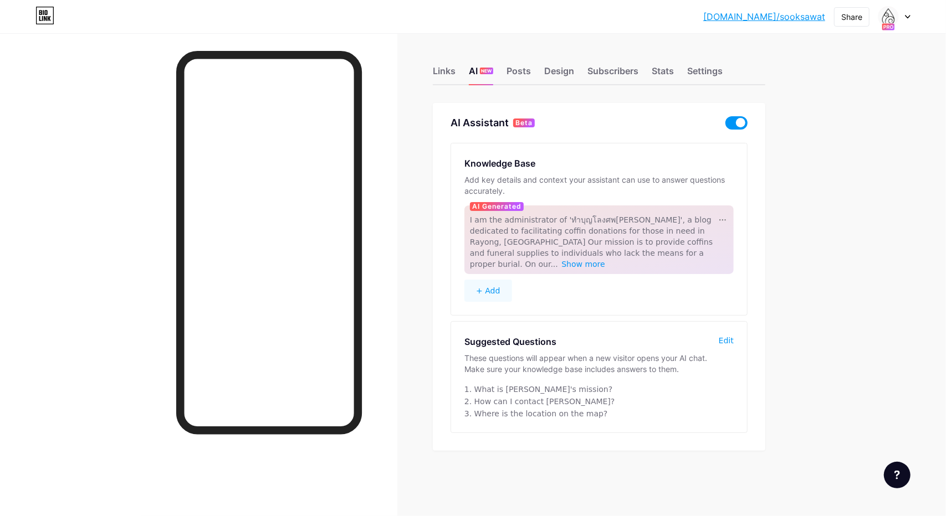
click at [738, 121] on span at bounding box center [736, 122] width 22 height 13
click at [725, 126] on input "checkbox" at bounding box center [725, 126] width 0 height 0
click at [605, 260] on span "Show more" at bounding box center [583, 264] width 44 height 9
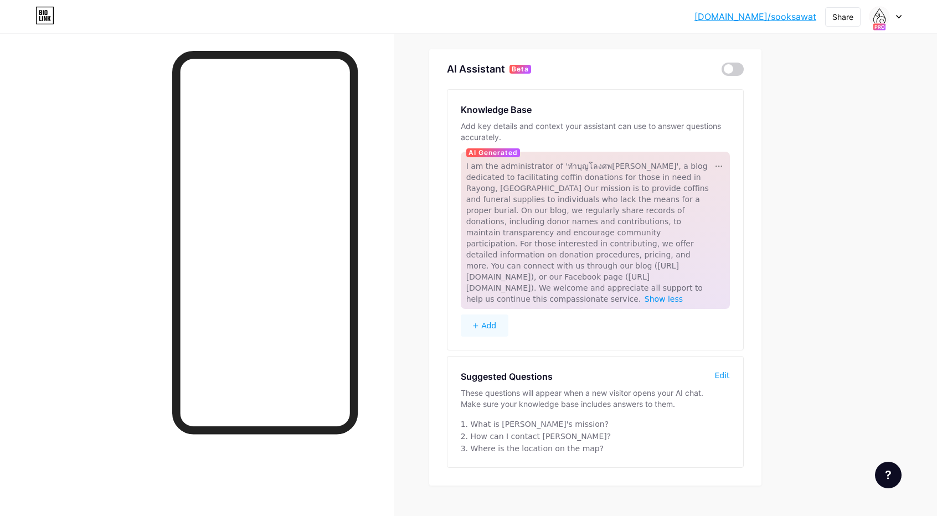
scroll to position [55, 0]
click at [725, 368] on div "Edit" at bounding box center [722, 373] width 15 height 11
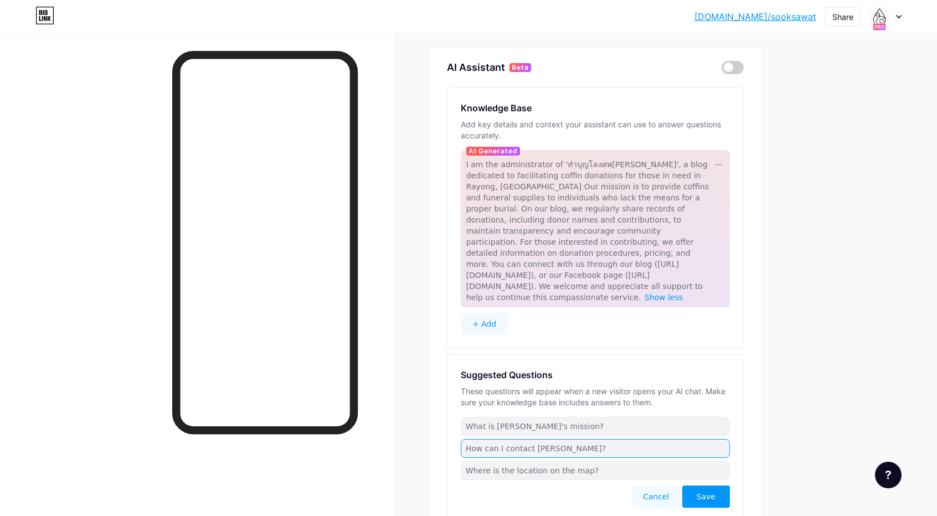
drag, startPoint x: 566, startPoint y: 424, endPoint x: 530, endPoint y: 419, distance: 36.8
click at [530, 439] on input "How can I contact [PERSON_NAME]?" at bounding box center [595, 448] width 269 height 19
click at [622, 439] on input "How can I contact [PERSON_NAME]?" at bounding box center [595, 448] width 269 height 19
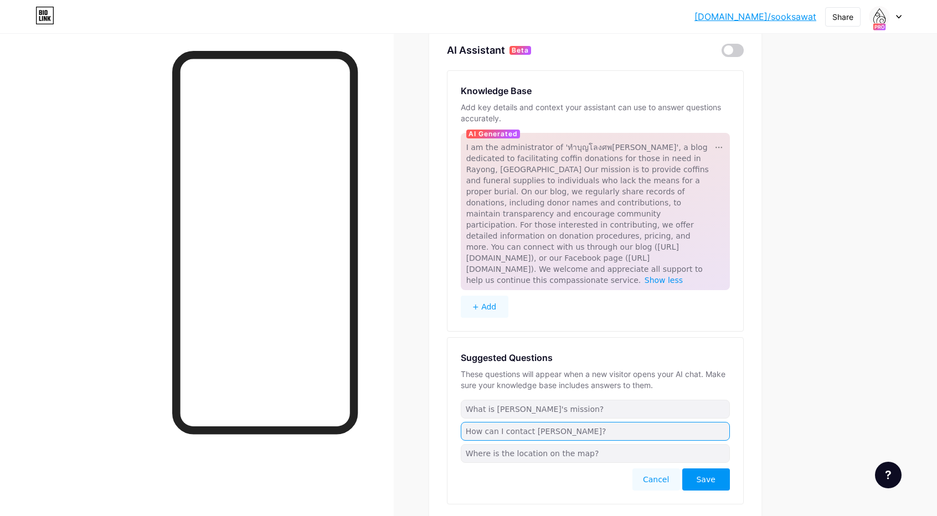
scroll to position [110, 0]
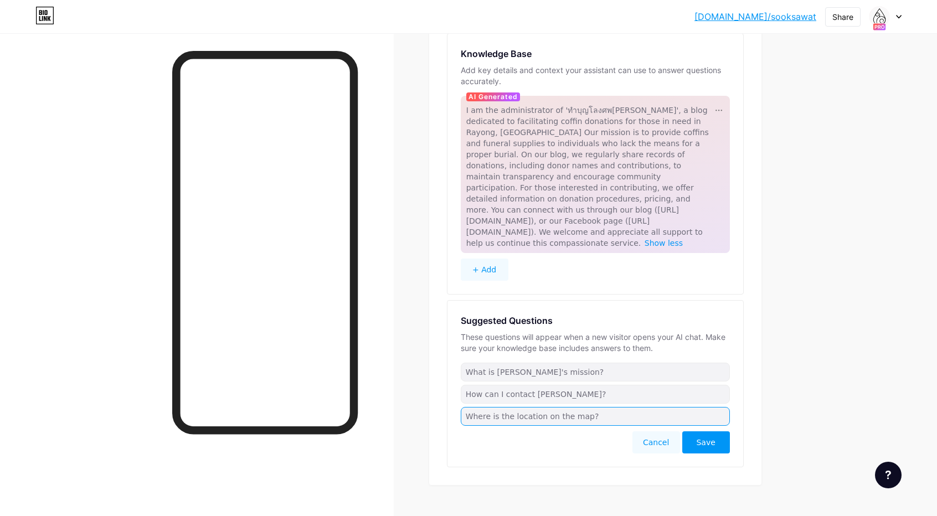
click at [537, 407] on input "Where is the location on the map?" at bounding box center [595, 416] width 269 height 19
drag, startPoint x: 604, startPoint y: 394, endPoint x: 534, endPoint y: 394, distance: 70.4
click at [534, 407] on input "Where is the location on the map?" at bounding box center [595, 416] width 269 height 19
click at [799, 320] on div "Links AI NEW Posts Design Subscribers Stats Settings AI Assistant Beta Knowledg…" at bounding box center [404, 232] width 808 height 617
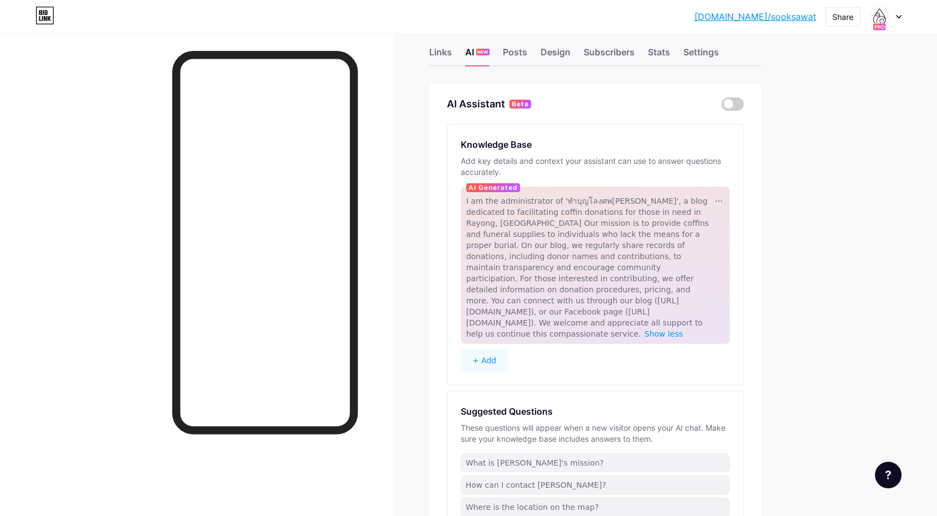
scroll to position [0, 0]
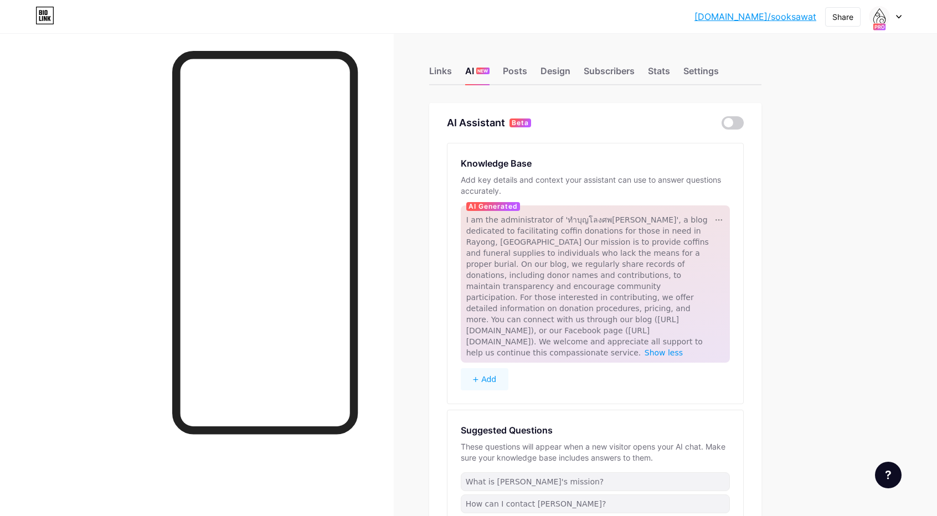
click at [485, 368] on button "+ Add" at bounding box center [485, 379] width 48 height 22
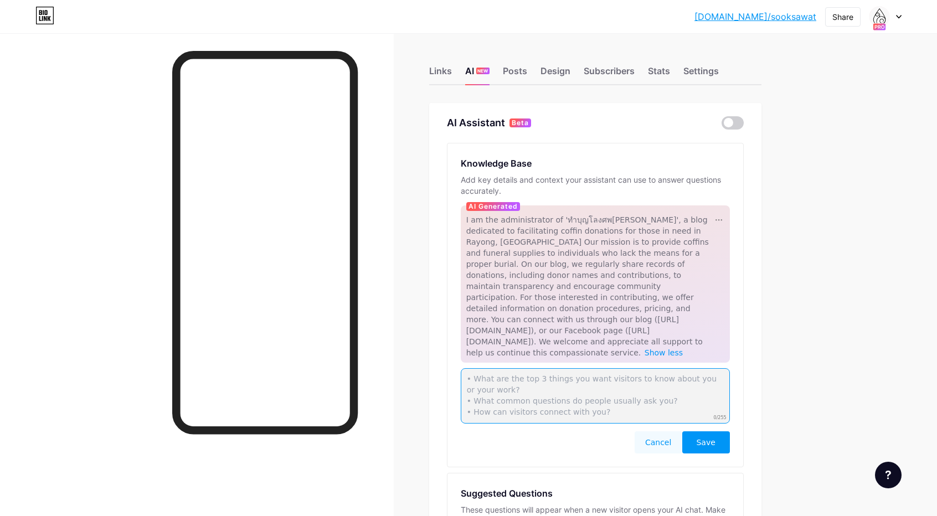
click at [530, 383] on textarea at bounding box center [595, 395] width 269 height 55
click at [793, 388] on div "Links AI NEW Posts Design Subscribers Stats Settings AI Assistant Beta Knowledg…" at bounding box center [404, 373] width 808 height 680
click at [727, 415] on span "0/255" at bounding box center [720, 418] width 13 height 7
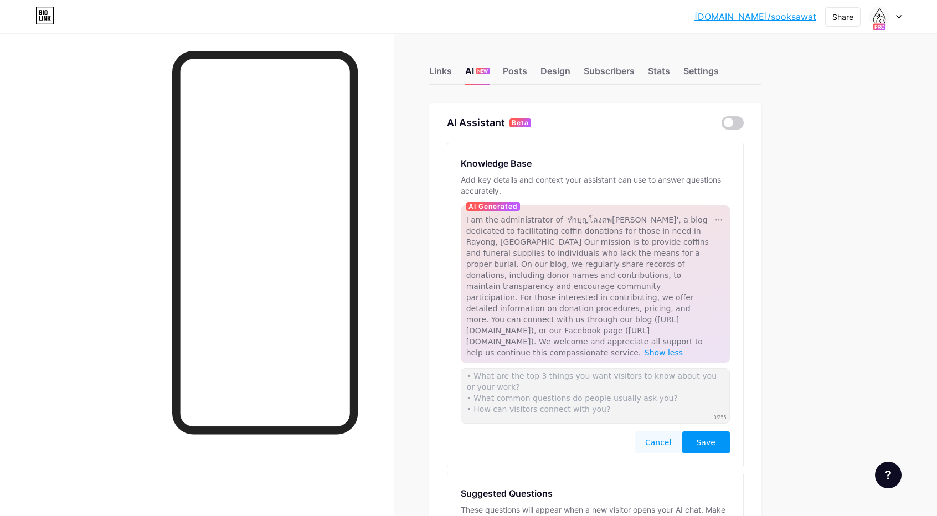
click at [738, 131] on div "AI Assistant Beta Knowledge Base Add key details and context your assistant can…" at bounding box center [595, 380] width 332 height 555
click at [740, 121] on span at bounding box center [733, 122] width 22 height 13
click at [722, 126] on input "checkbox" at bounding box center [722, 126] width 0 height 0
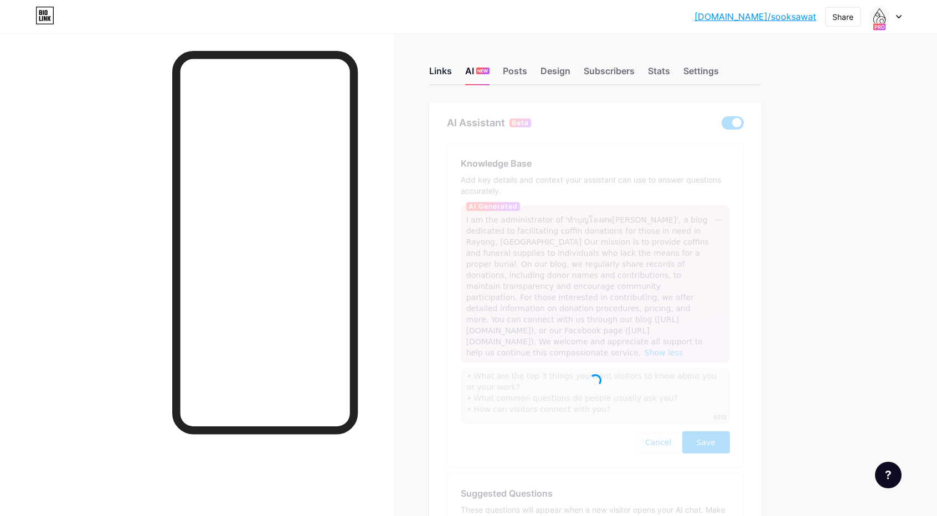
click at [448, 79] on div "Links" at bounding box center [440, 74] width 23 height 20
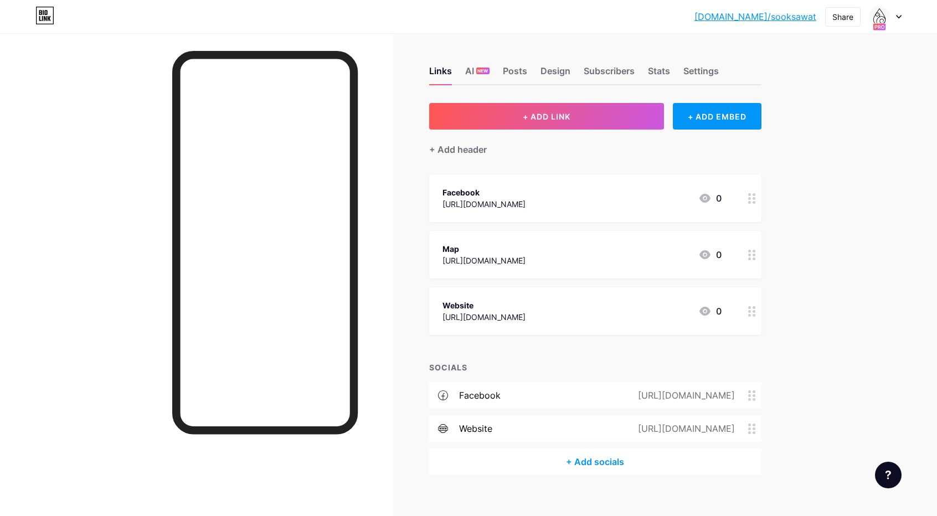
click at [526, 197] on div "Facebook" at bounding box center [484, 193] width 83 height 12
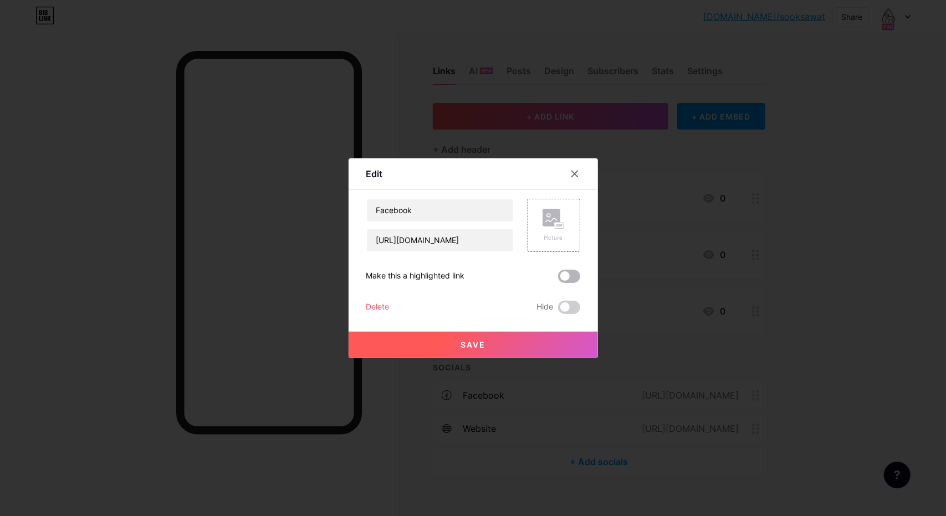
click at [575, 274] on span at bounding box center [569, 276] width 22 height 13
click at [558, 279] on input "checkbox" at bounding box center [558, 279] width 0 height 0
click at [475, 344] on span "Save" at bounding box center [472, 344] width 25 height 9
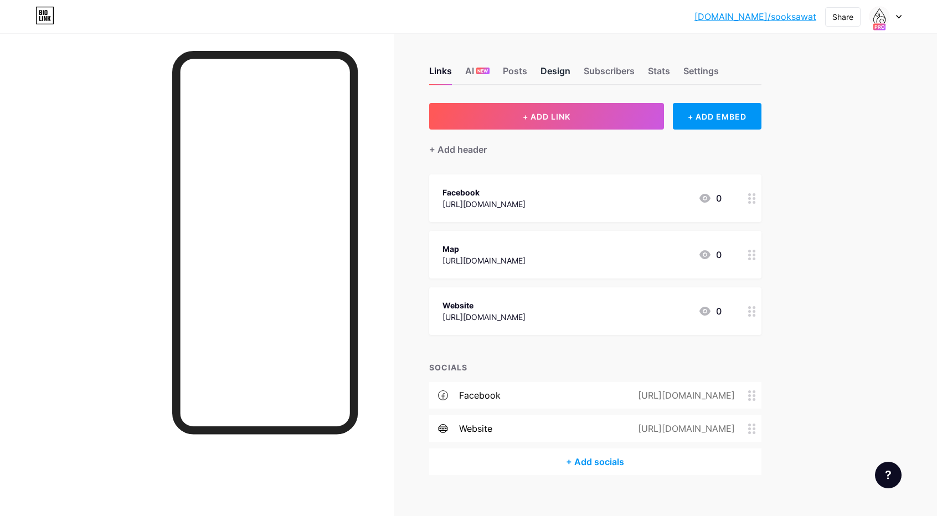
click at [551, 75] on div "Design" at bounding box center [556, 74] width 30 height 20
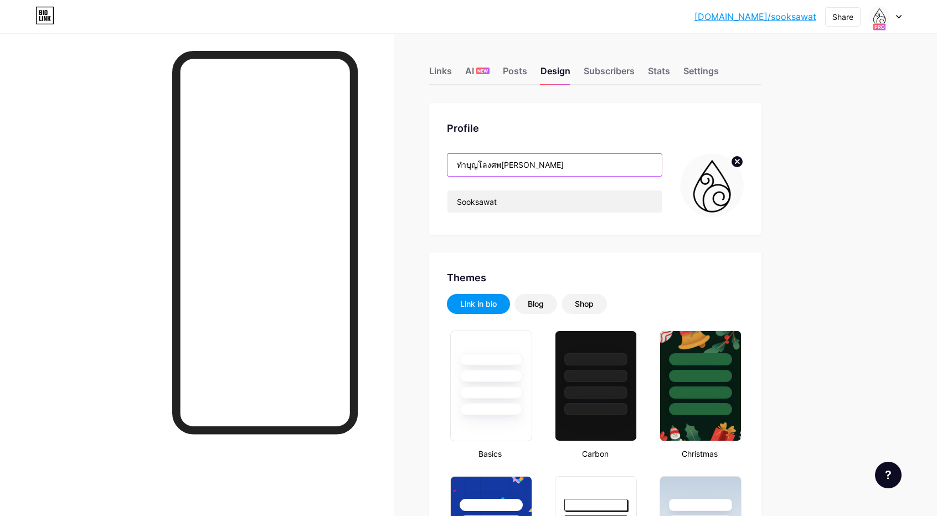
click at [460, 162] on input "ทำบุญโลงศพ[PERSON_NAME]" at bounding box center [555, 165] width 214 height 22
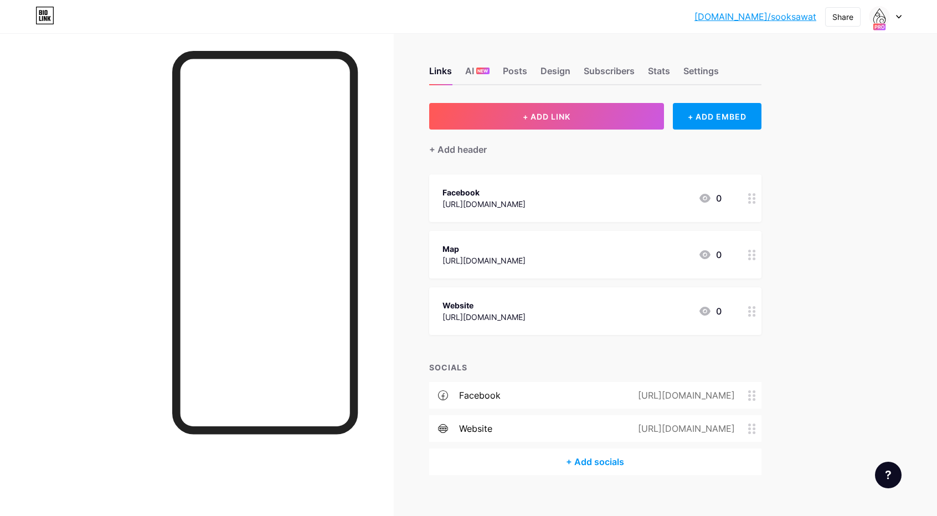
click at [899, 16] on icon at bounding box center [899, 17] width 6 height 4
click at [818, 130] on link "Account settings" at bounding box center [832, 126] width 137 height 30
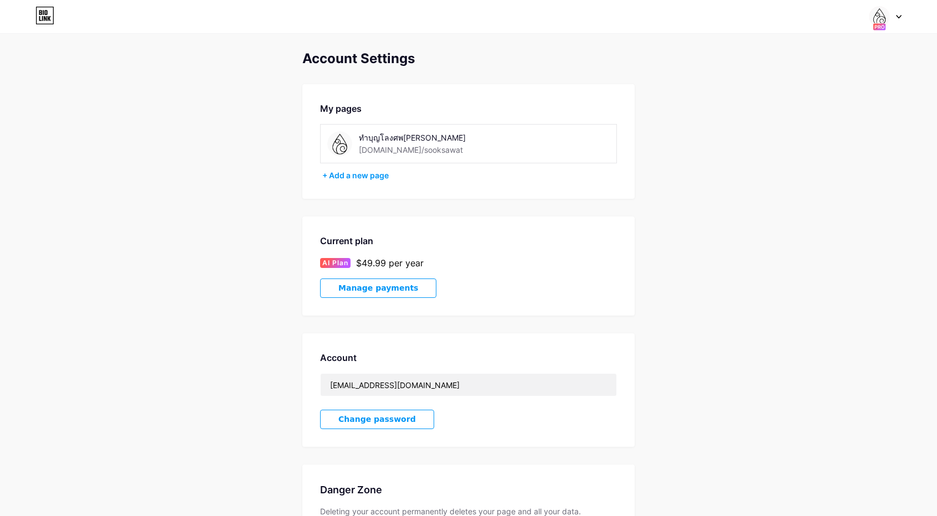
click at [403, 288] on button "Manage payments" at bounding box center [378, 288] width 116 height 19
